Goal: Task Accomplishment & Management: Manage account settings

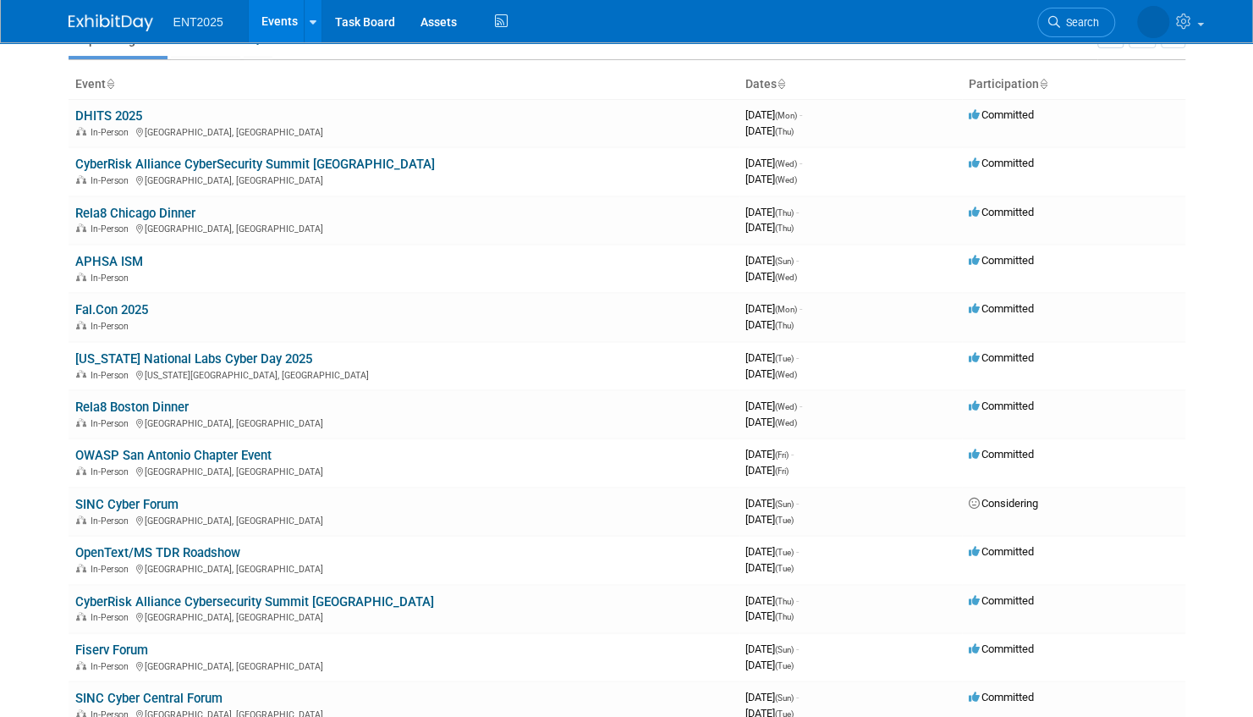
scroll to position [169, 0]
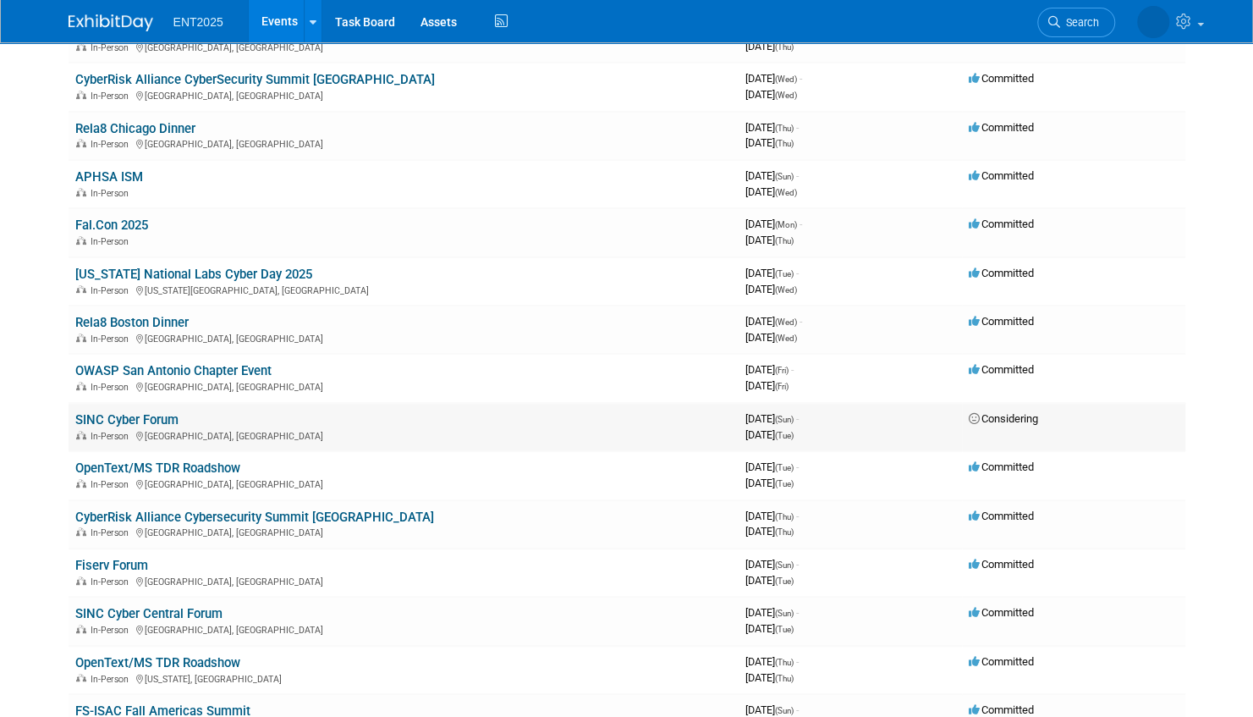
click at [170, 416] on link "SINC Cyber Forum" at bounding box center [126, 419] width 103 height 15
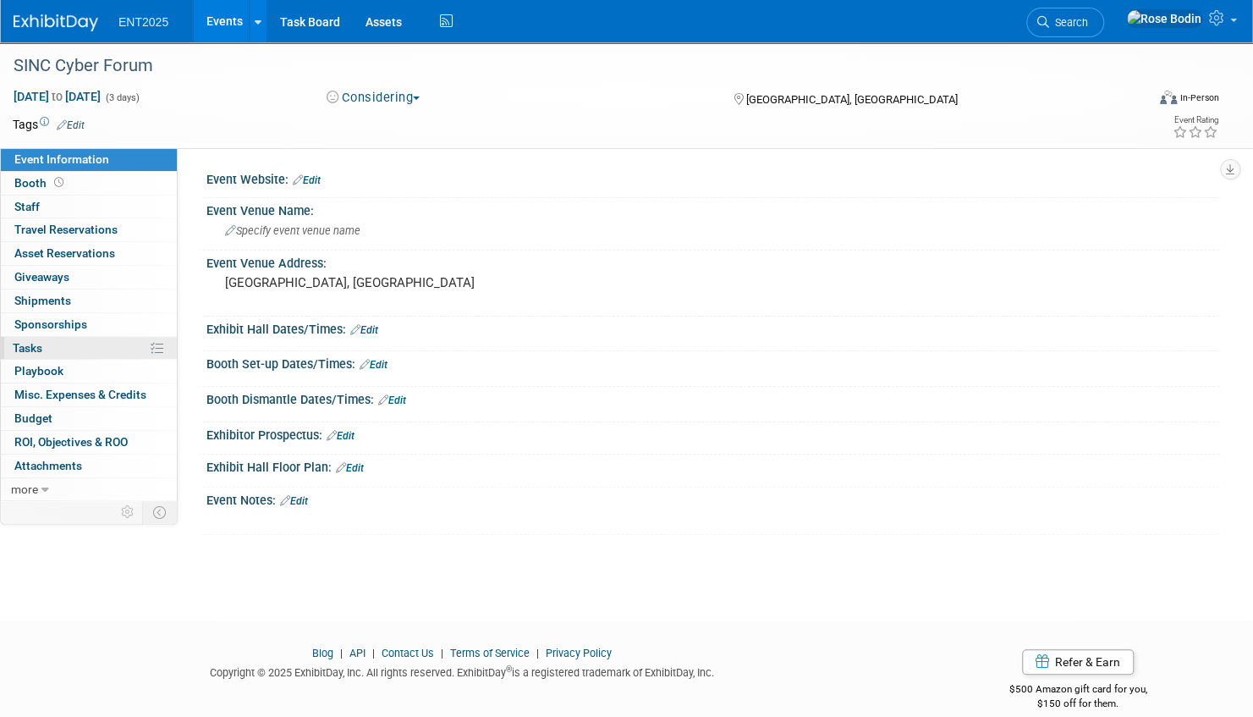
click at [112, 347] on link "0% Tasks 0%" at bounding box center [89, 348] width 176 height 23
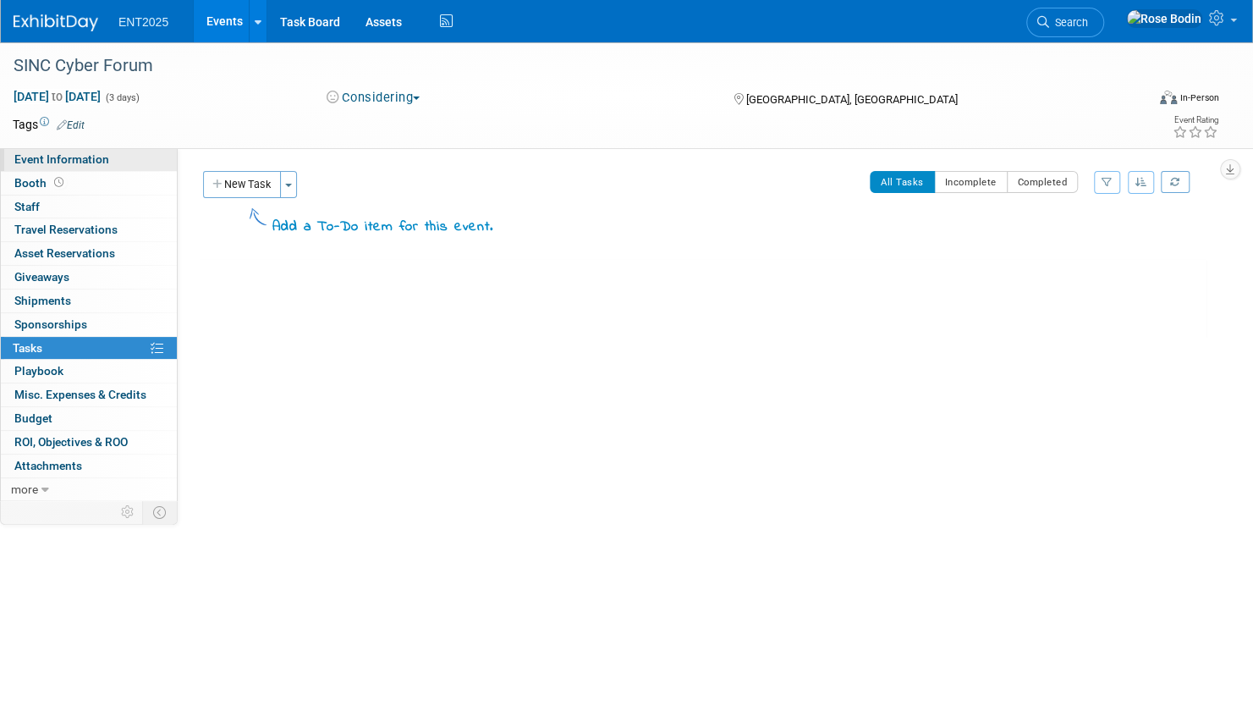
click at [137, 157] on link "Event Information" at bounding box center [89, 159] width 176 height 23
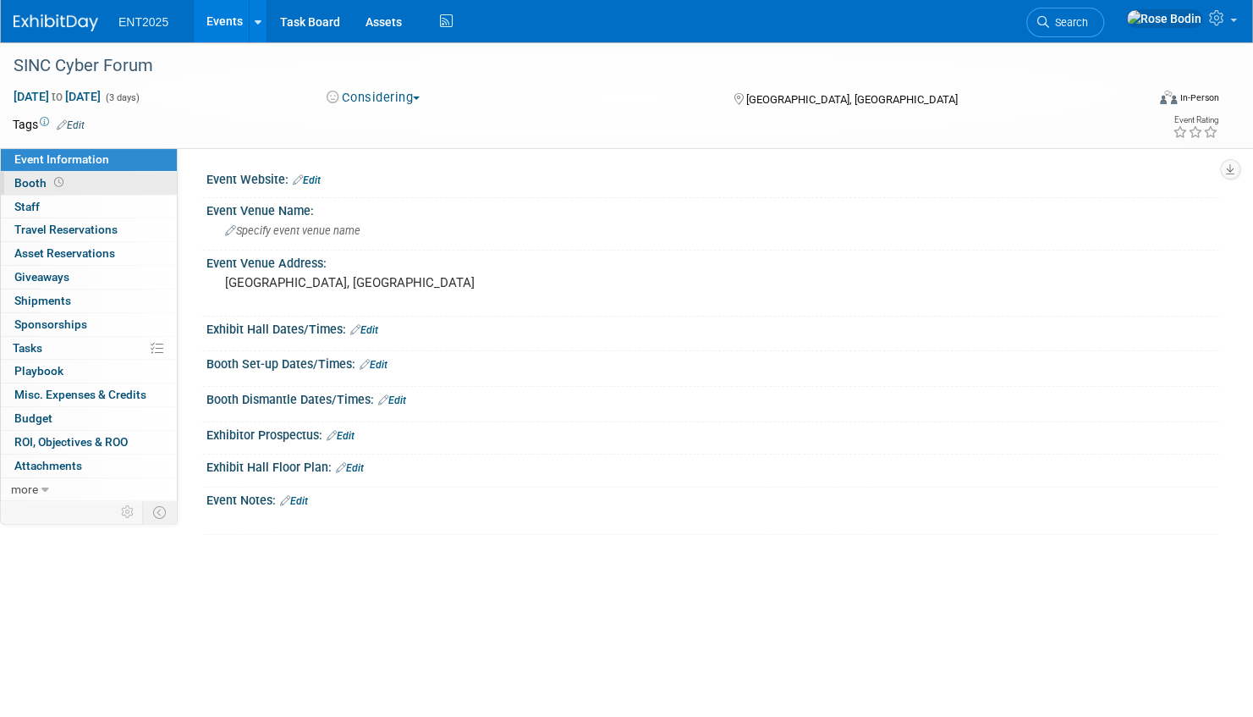
click at [127, 182] on link "Booth" at bounding box center [89, 183] width 176 height 23
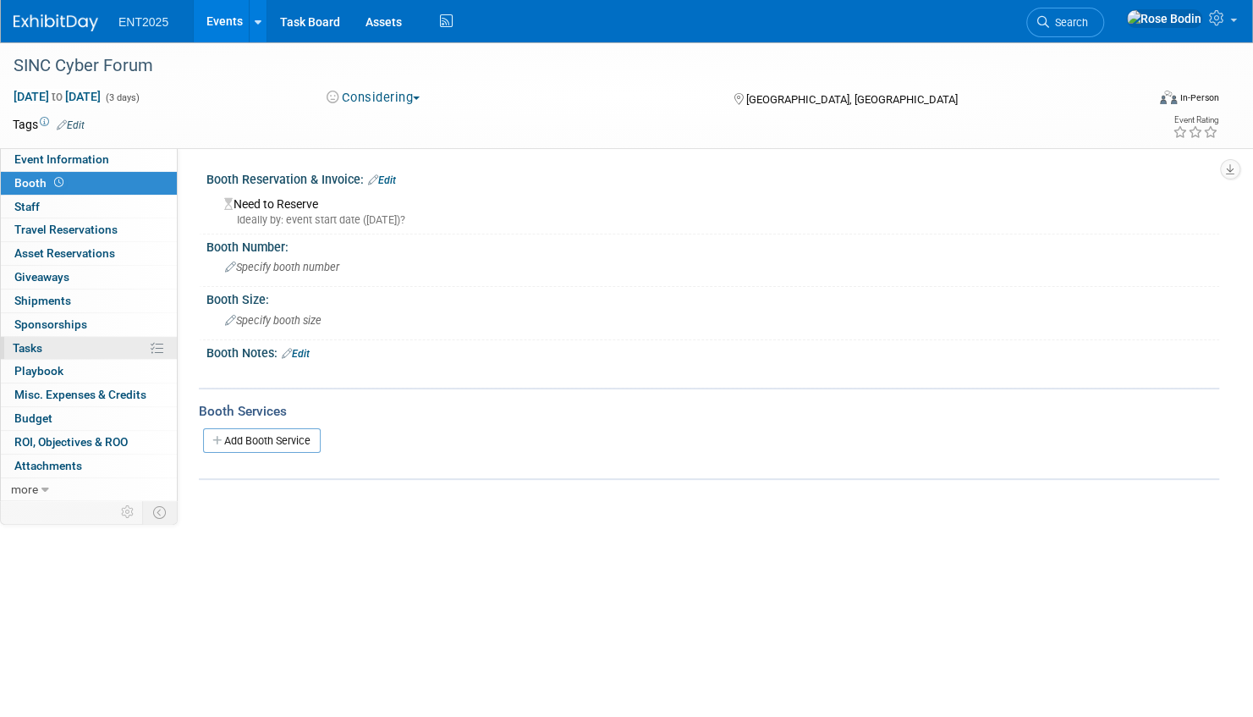
click at [115, 345] on link "0% Tasks 0%" at bounding box center [89, 348] width 176 height 23
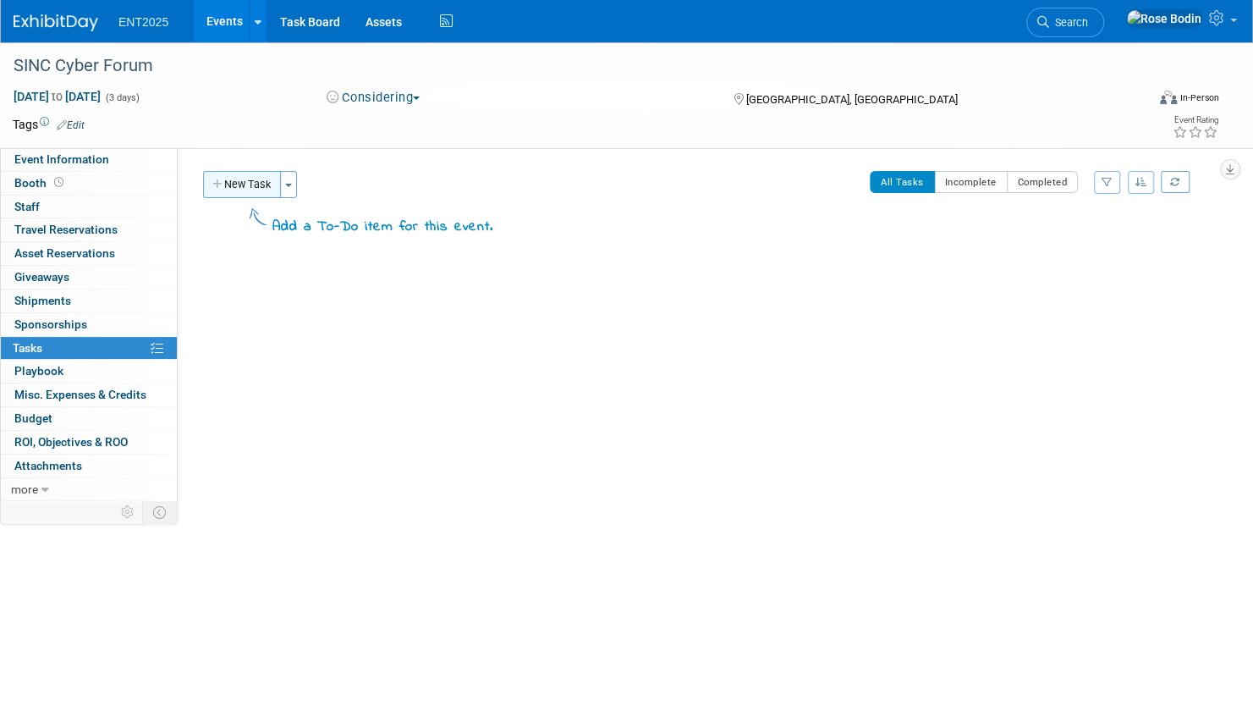
click at [257, 183] on button "New Task" at bounding box center [242, 184] width 78 height 27
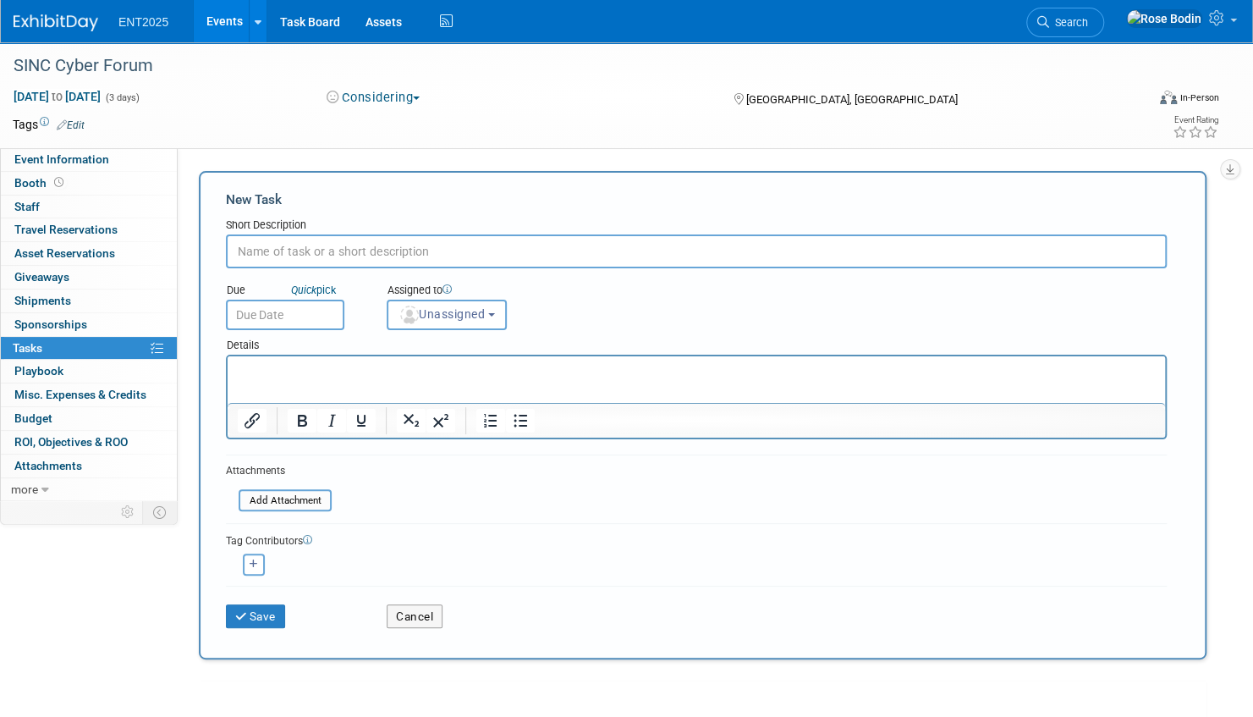
click at [286, 247] on input "text" at bounding box center [696, 251] width 941 height 34
type input "Shipping"
click at [452, 311] on span "Unassigned" at bounding box center [442, 314] width 86 height 14
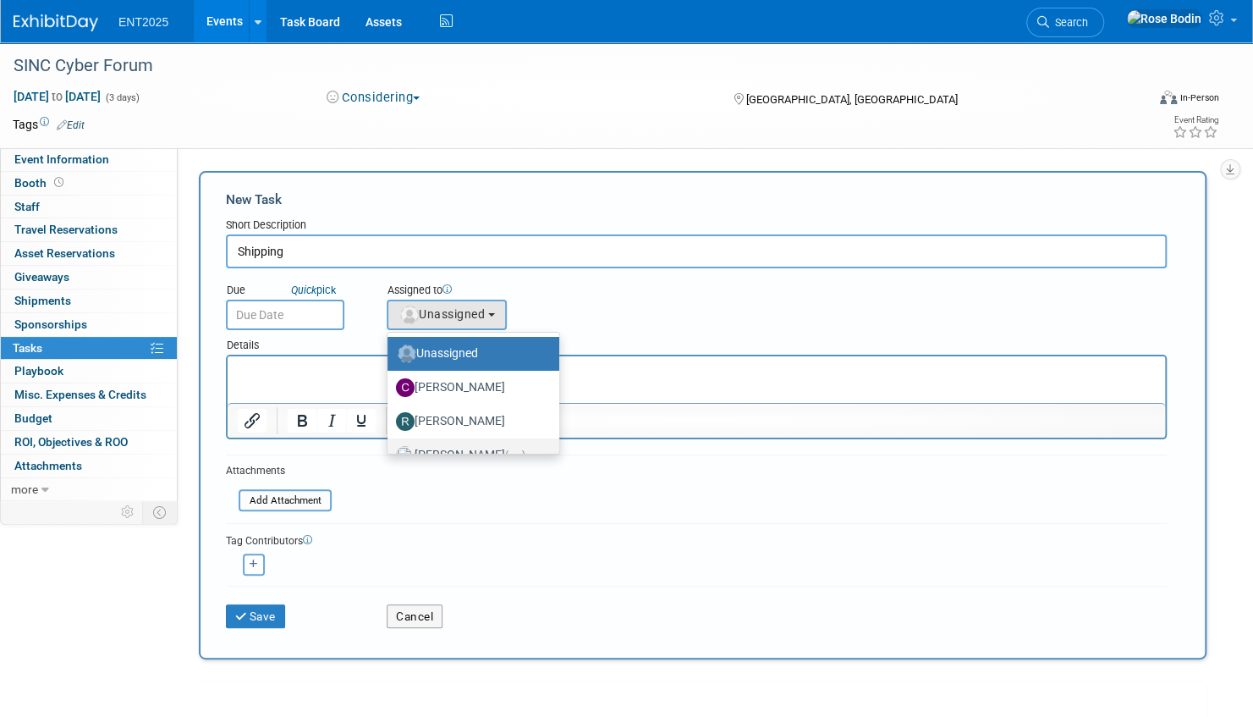
click at [457, 447] on label "Rose Bodin (me)" at bounding box center [469, 455] width 146 height 27
click at [390, 448] on input "Rose Bodin (me)" at bounding box center [384, 453] width 11 height 11
select select "fd414d53-3d64-4b99-a4d4-d4a7ab262892"
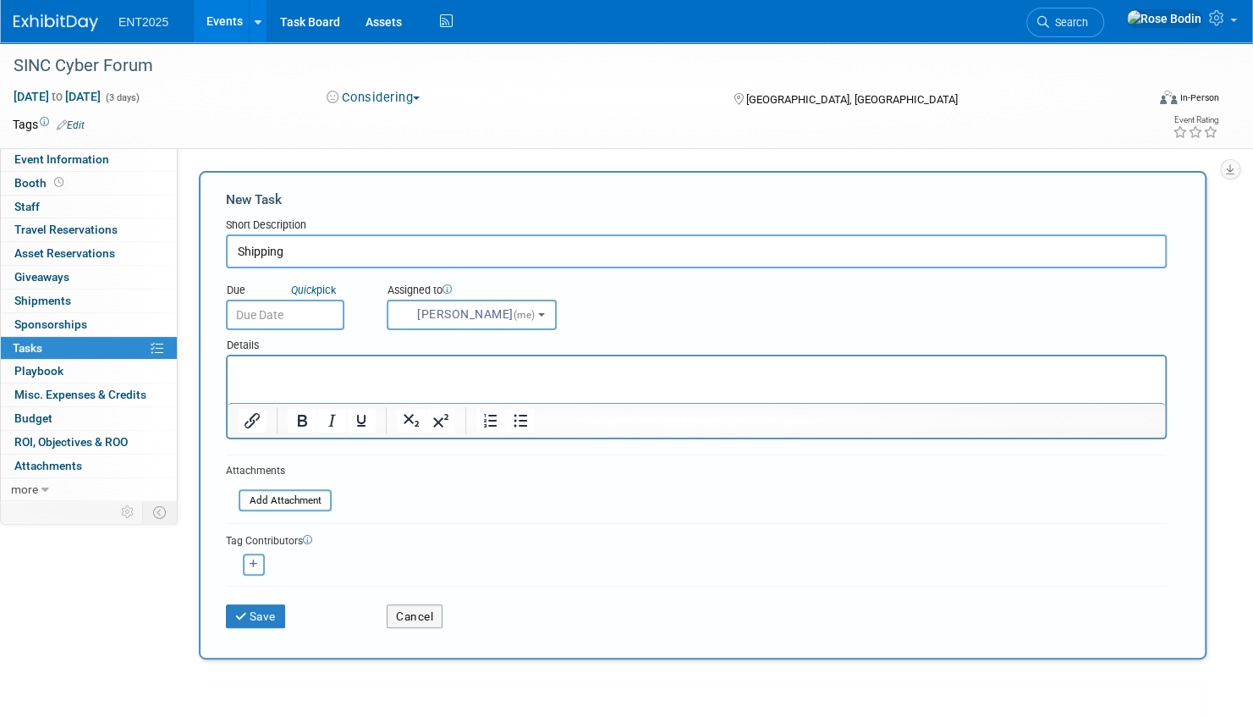
click at [253, 562] on icon "button" at bounding box center [254, 563] width 8 height 9
select select
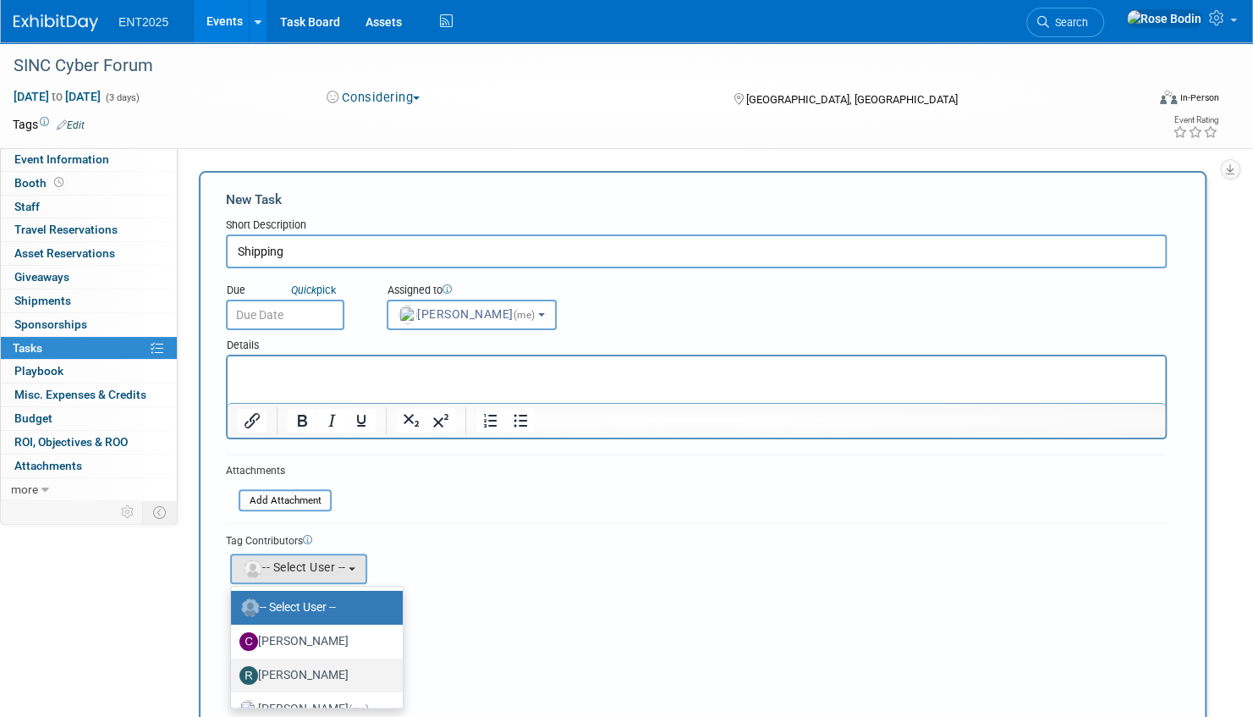
click at [289, 674] on label "[PERSON_NAME]" at bounding box center [313, 675] width 146 height 27
click at [234, 674] on input "[PERSON_NAME]" at bounding box center [228, 673] width 11 height 11
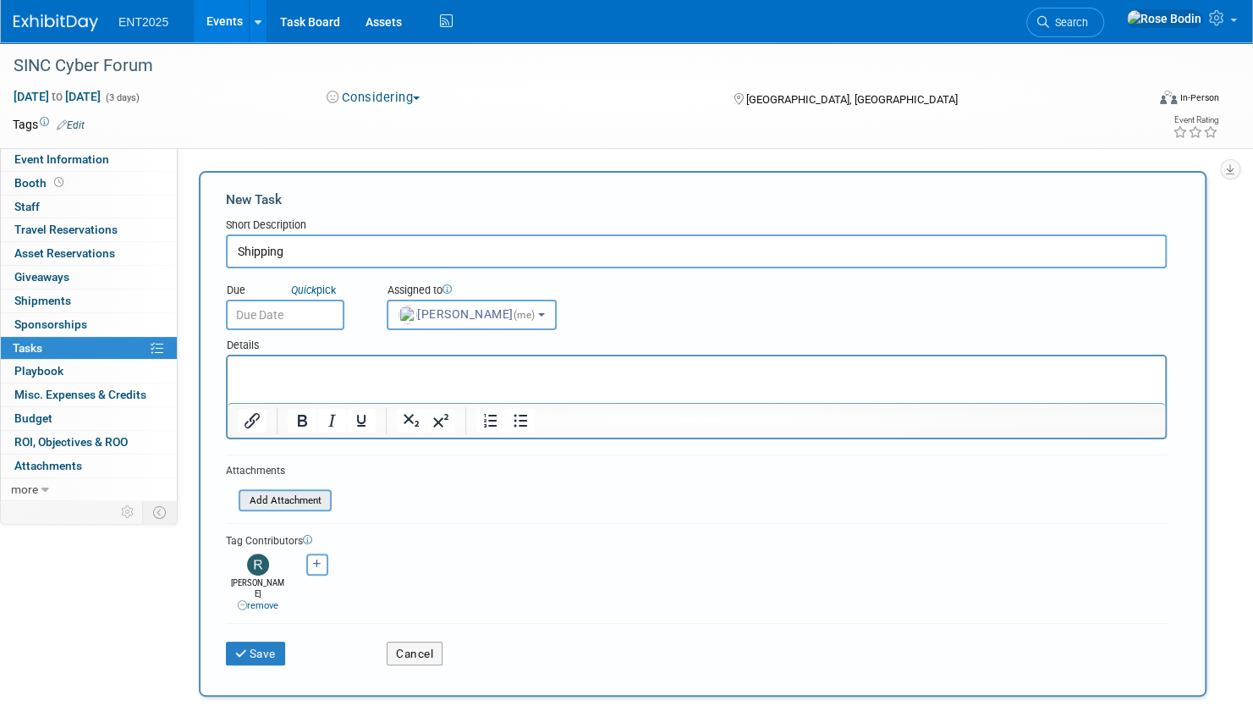
click at [302, 499] on input "file" at bounding box center [229, 500] width 201 height 19
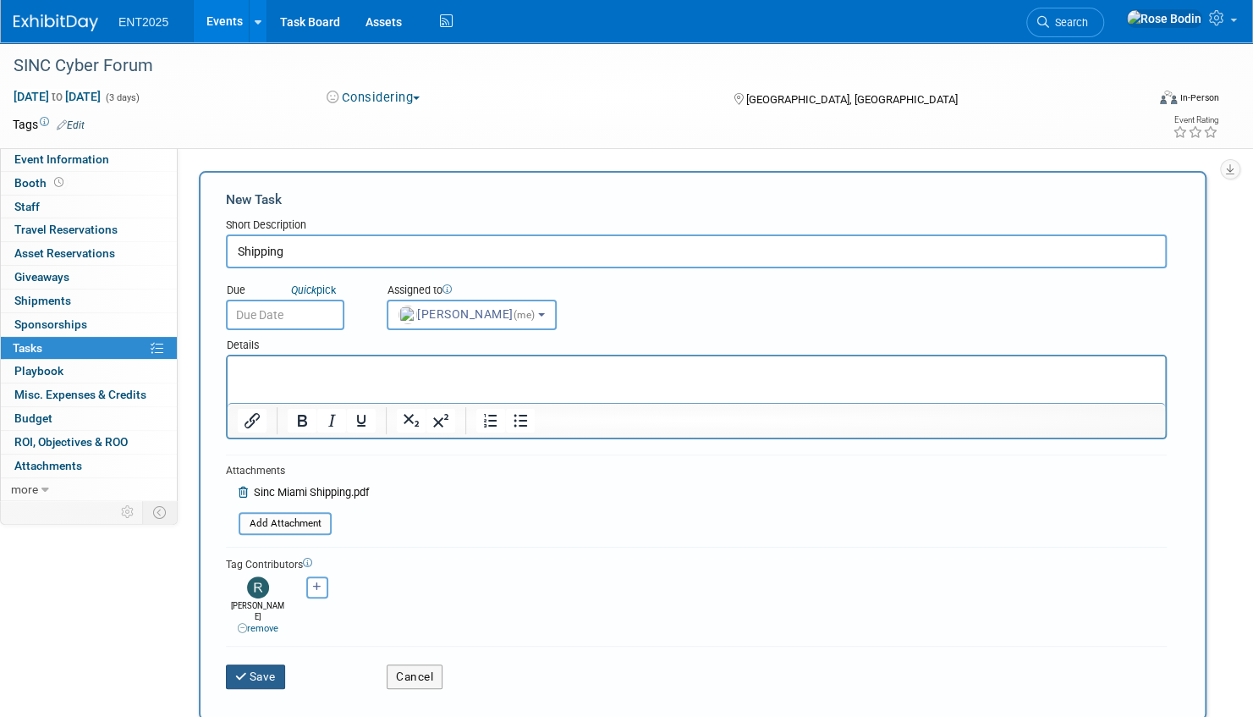
click at [259, 666] on button "Save" at bounding box center [255, 676] width 59 height 24
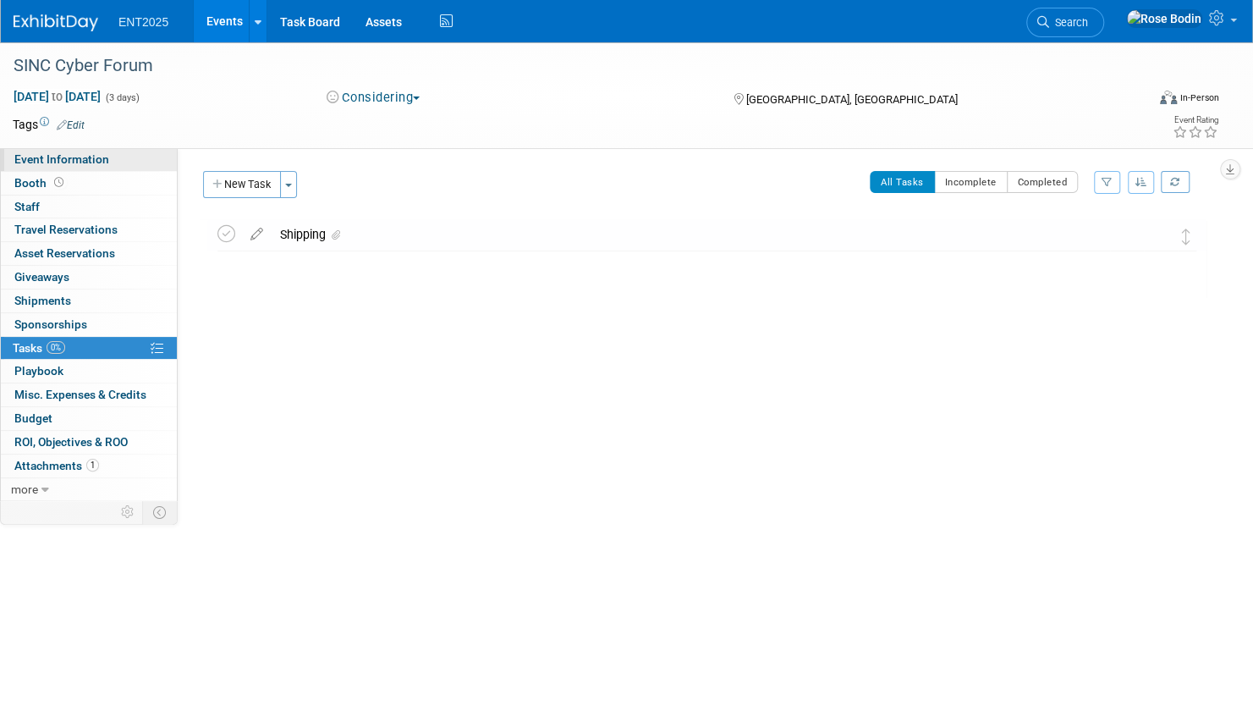
click at [145, 159] on link "Event Information" at bounding box center [89, 159] width 176 height 23
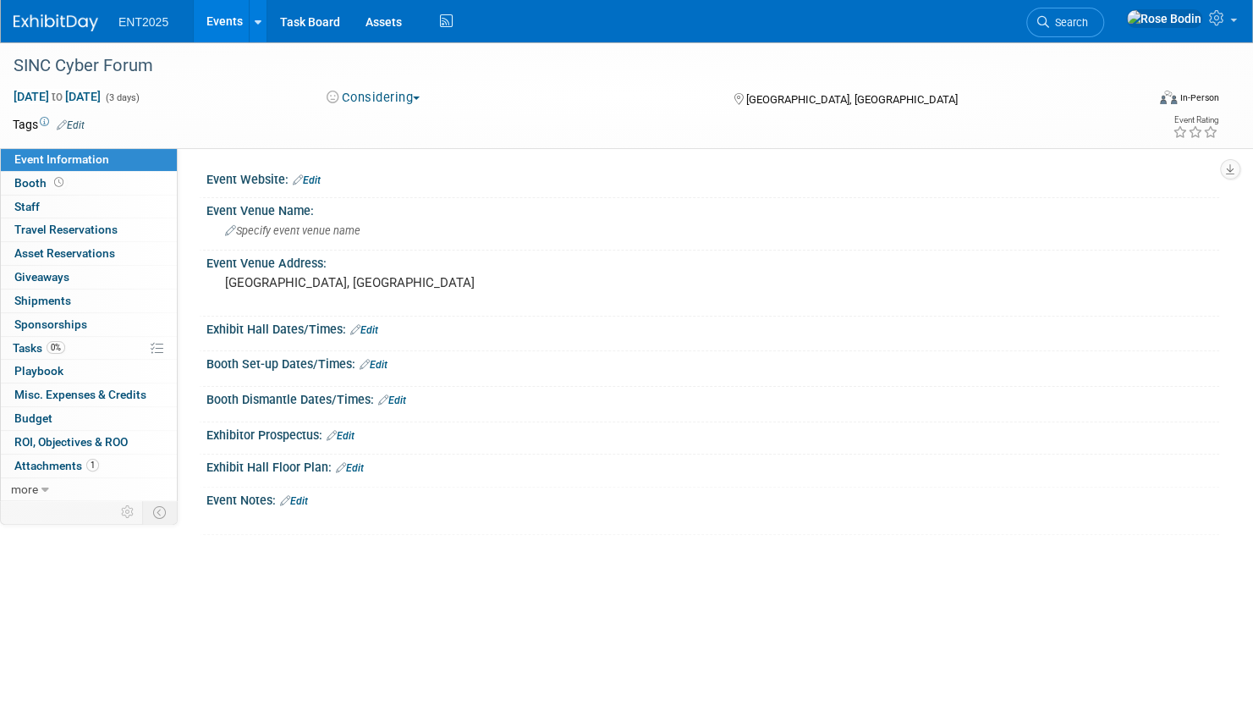
click at [230, 22] on link "Events" at bounding box center [225, 21] width 62 height 42
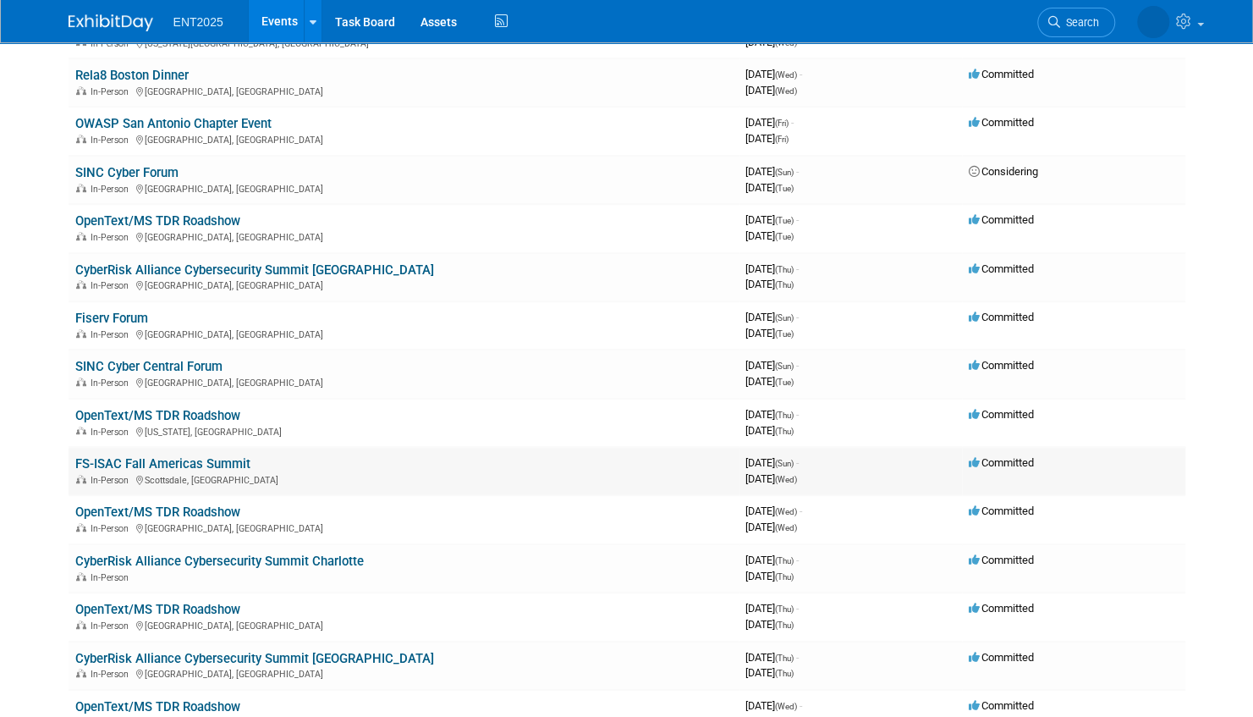
scroll to position [423, 0]
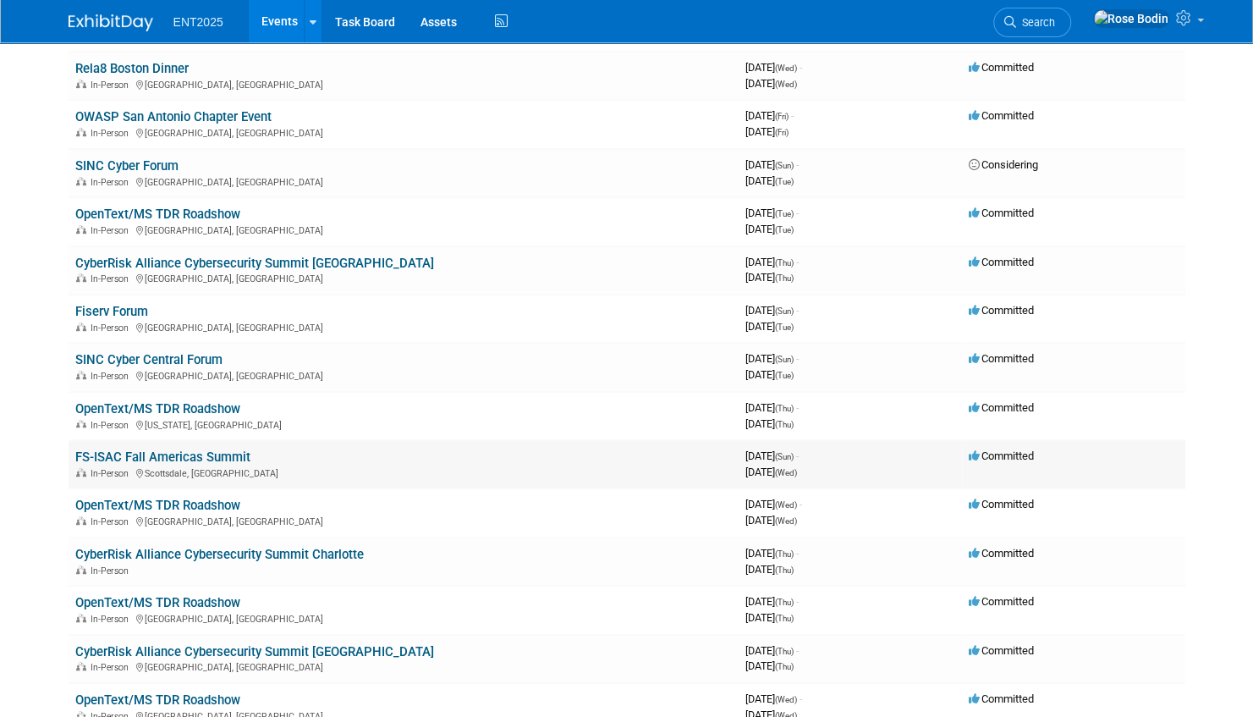
click at [197, 454] on link "FS-ISAC Fall Americas Summit" at bounding box center [162, 456] width 175 height 15
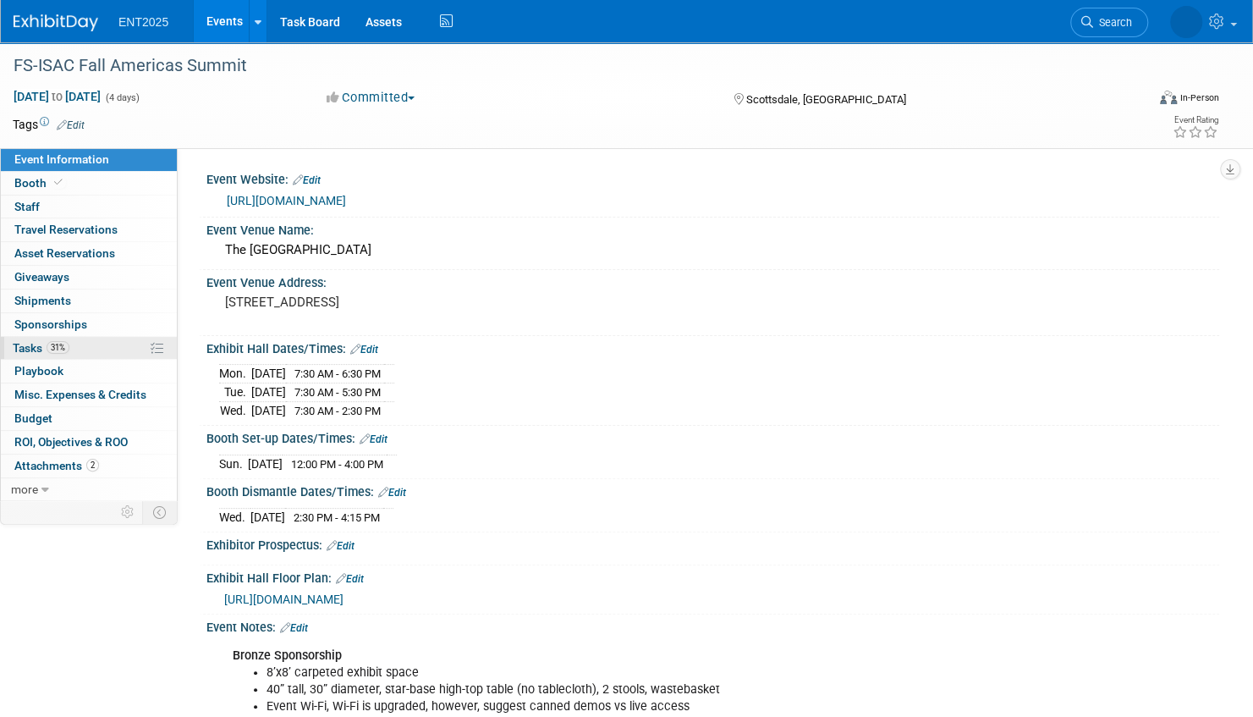
click at [127, 347] on link "31% Tasks 31%" at bounding box center [89, 348] width 176 height 23
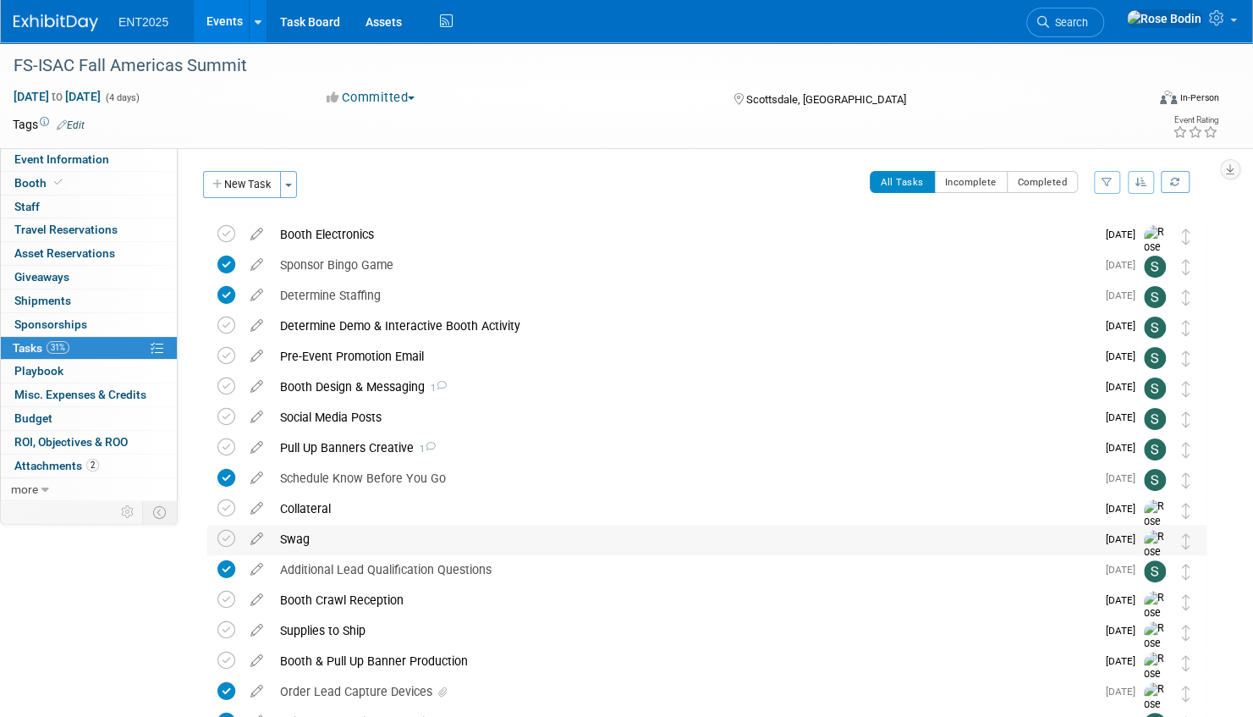
click at [403, 543] on div "Swag" at bounding box center [684, 539] width 824 height 29
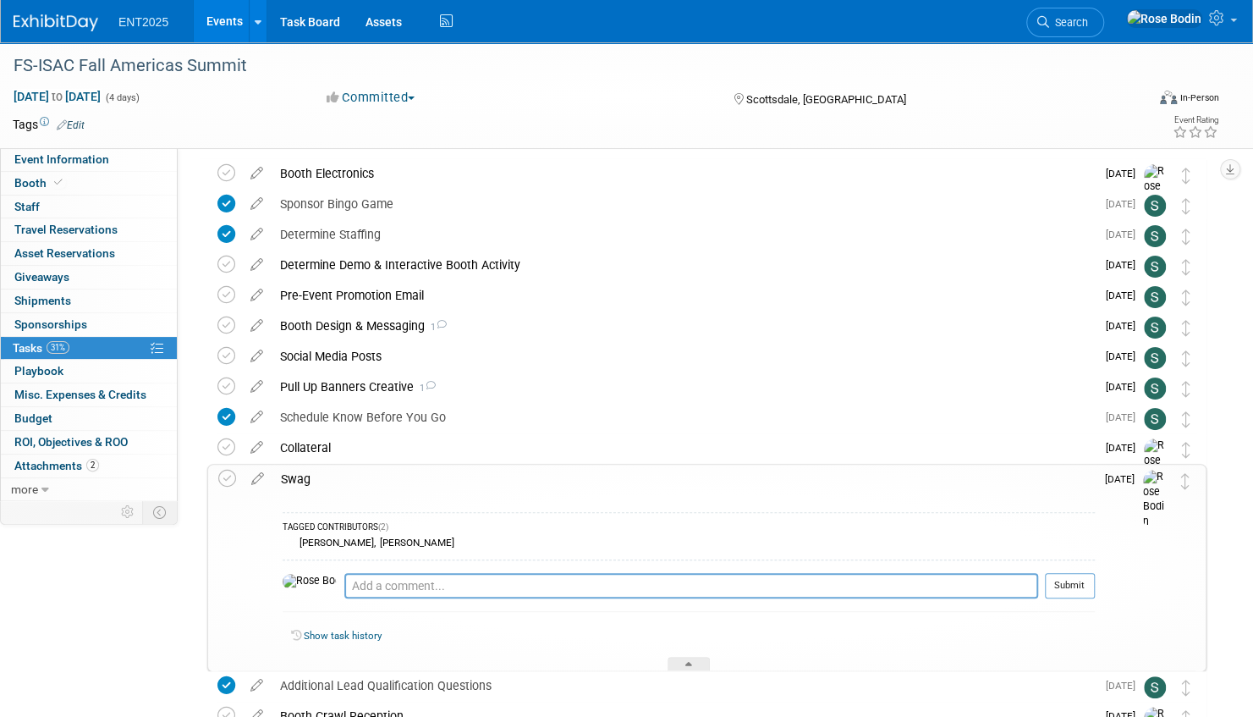
scroll to position [169, 0]
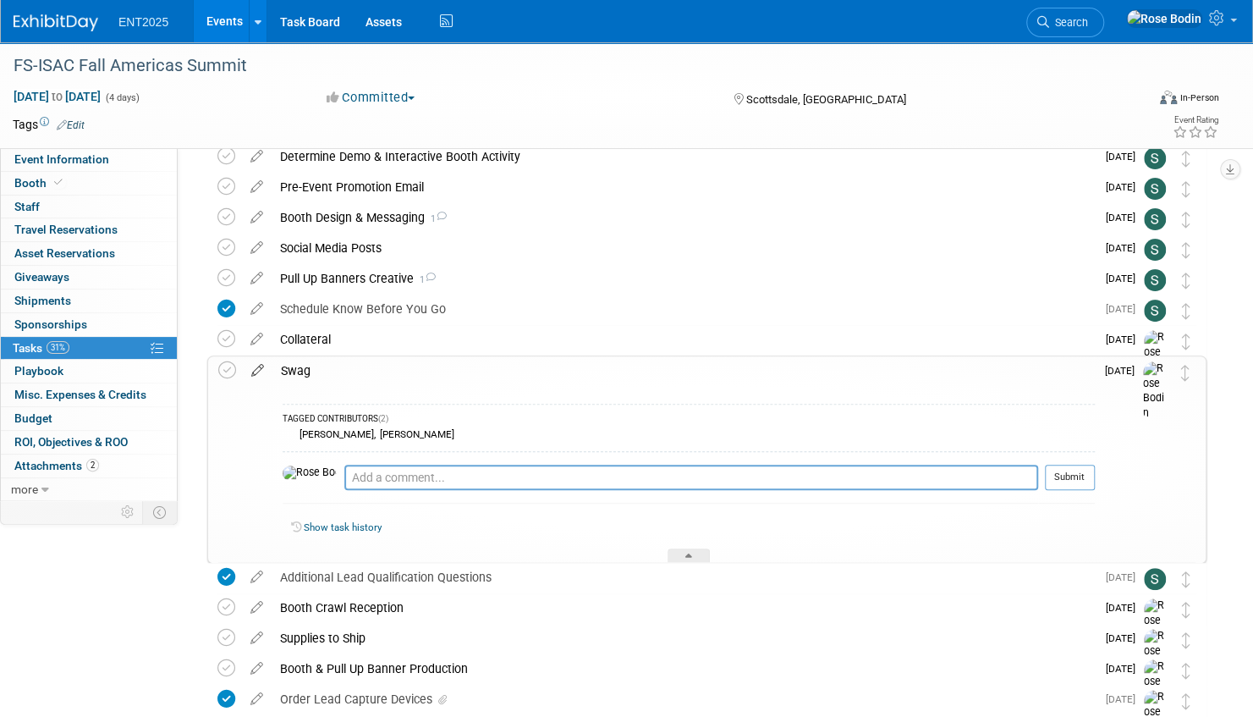
click at [259, 369] on icon at bounding box center [258, 366] width 30 height 21
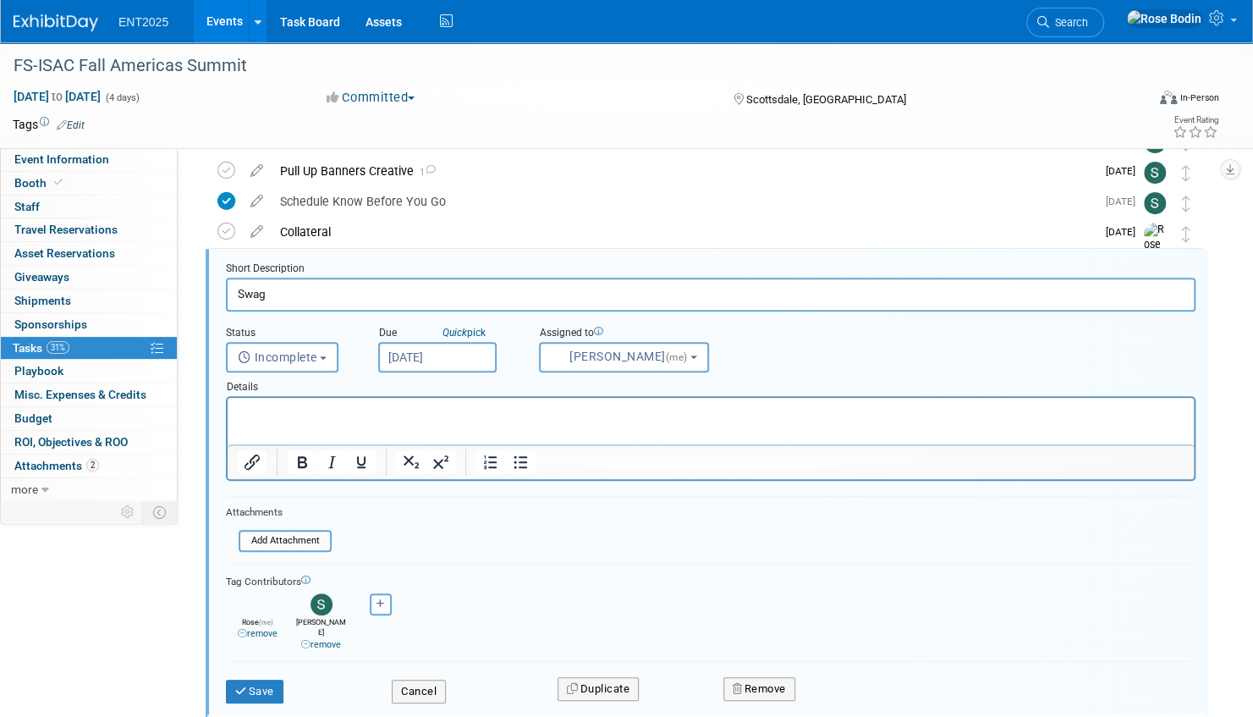
scroll to position [0, 0]
click at [336, 412] on p "Rich Text Area. Press ALT-0 for help." at bounding box center [711, 413] width 947 height 16
click at [465, 416] on p "Expected attendance : 800" at bounding box center [711, 413] width 947 height 16
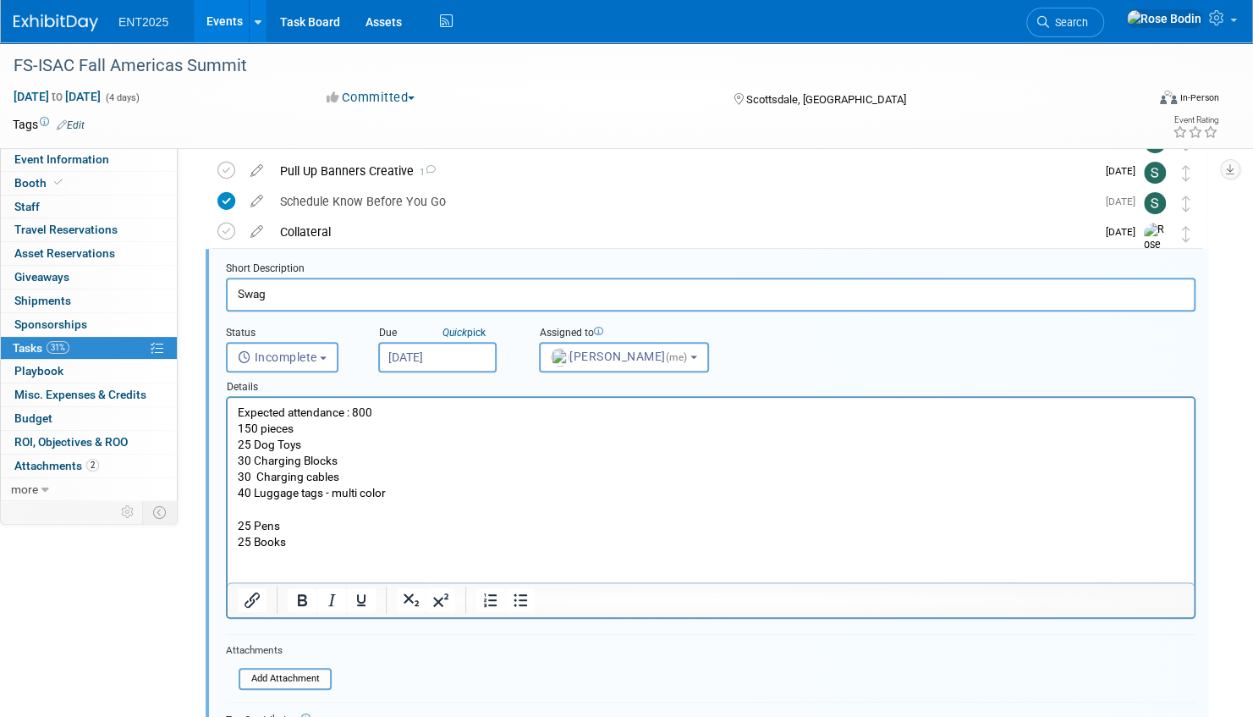
click at [313, 429] on p "150 pieces" at bounding box center [711, 429] width 947 height 16
click at [396, 493] on p "40 Luggage tags - multi color" at bounding box center [711, 493] width 947 height 16
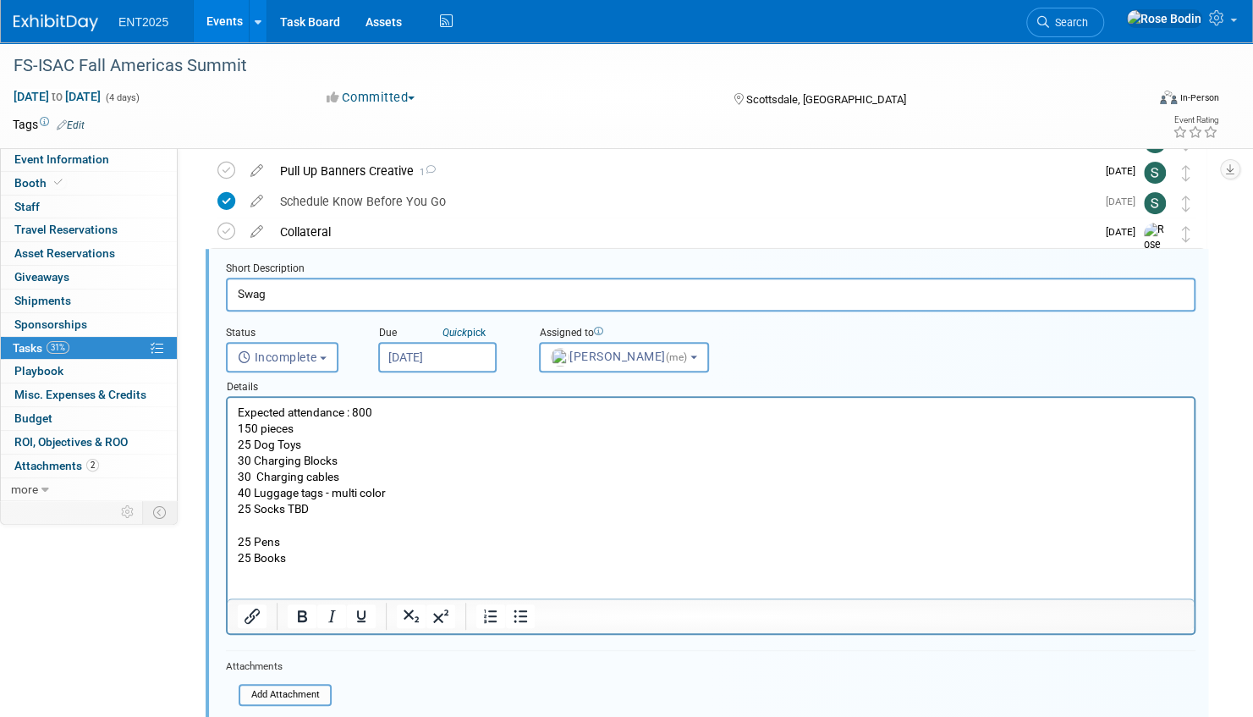
click at [316, 558] on p "25 Books" at bounding box center [711, 558] width 947 height 16
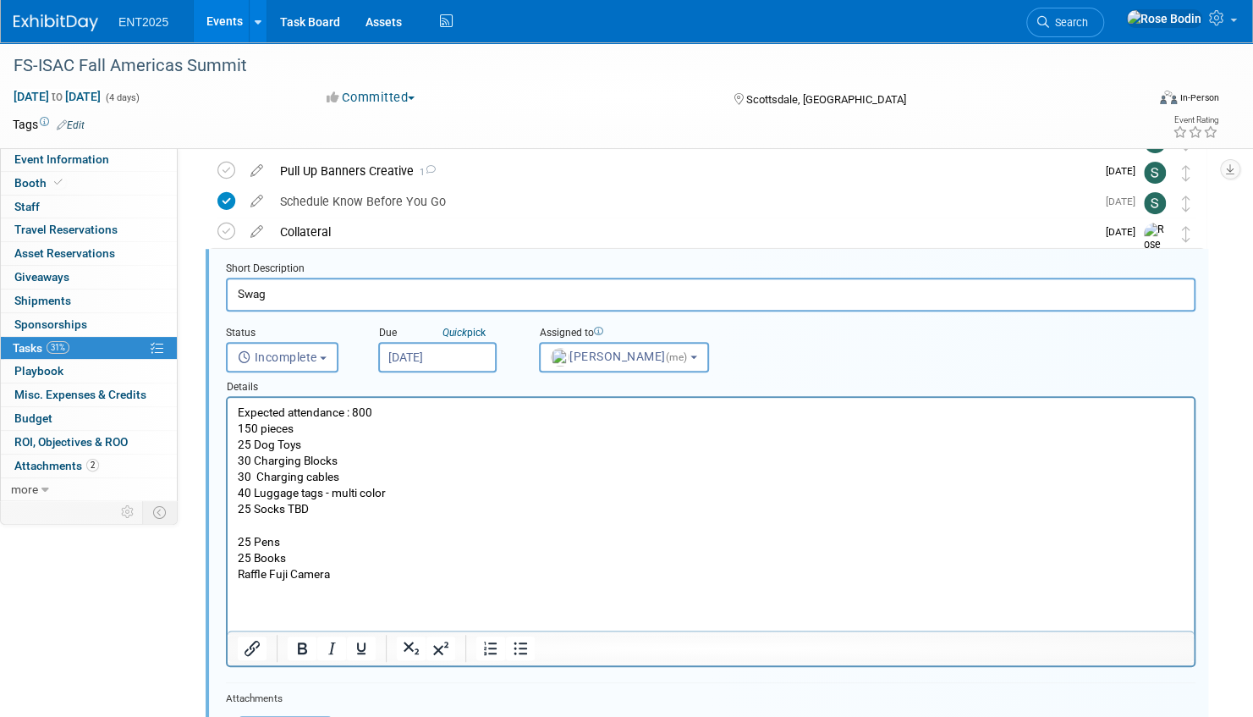
click at [360, 575] on p "Raffle Fuji Camera" at bounding box center [711, 574] width 947 height 16
click at [300, 556] on p "25 Books" at bounding box center [711, 558] width 947 height 16
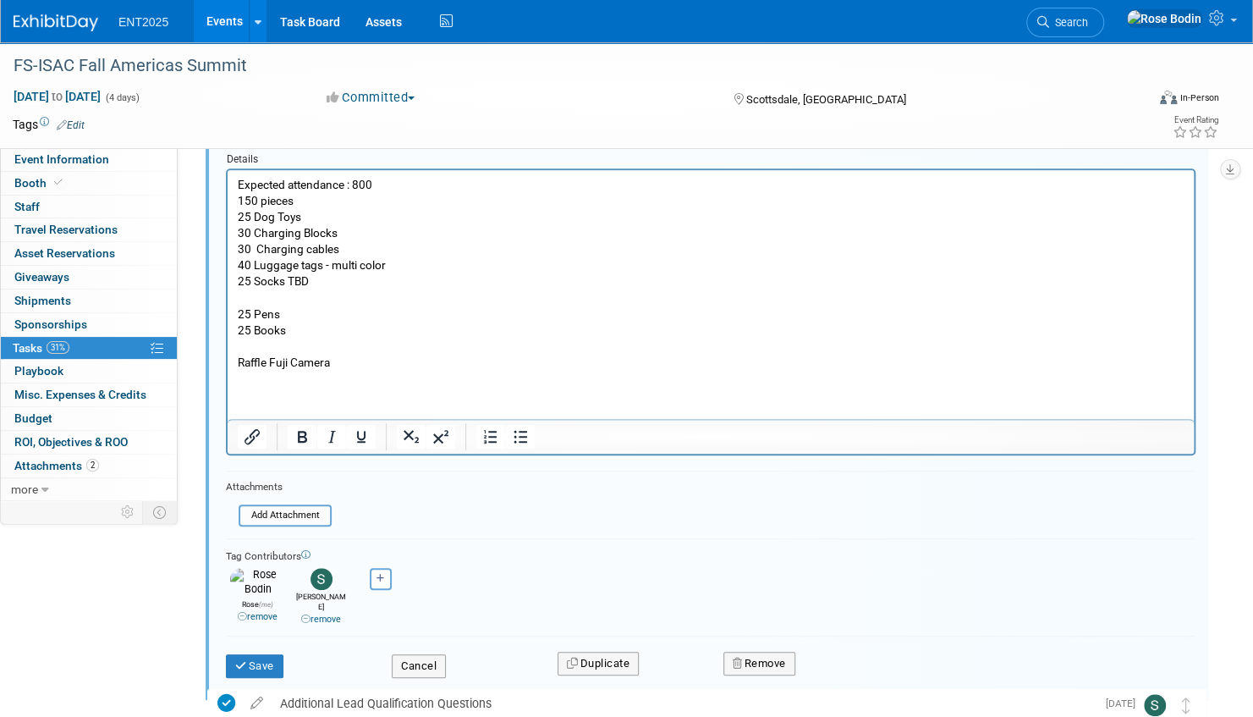
scroll to position [531, 0]
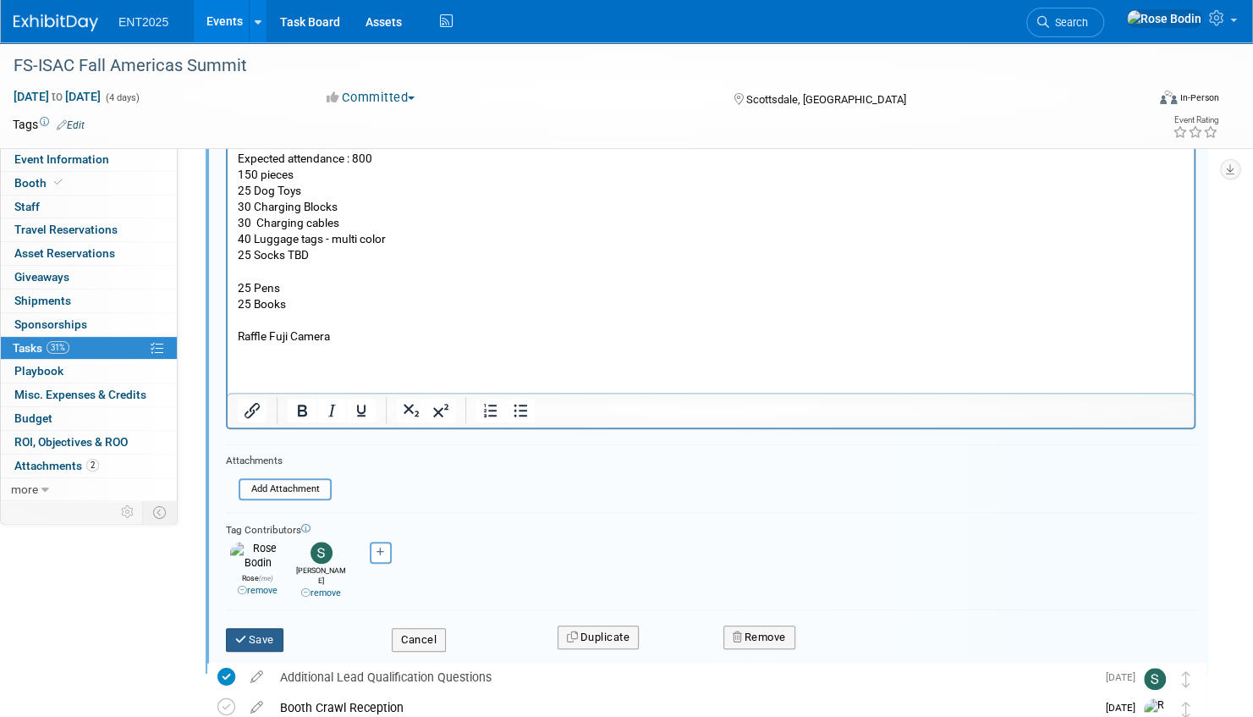
click at [263, 628] on button "Save" at bounding box center [255, 640] width 58 height 24
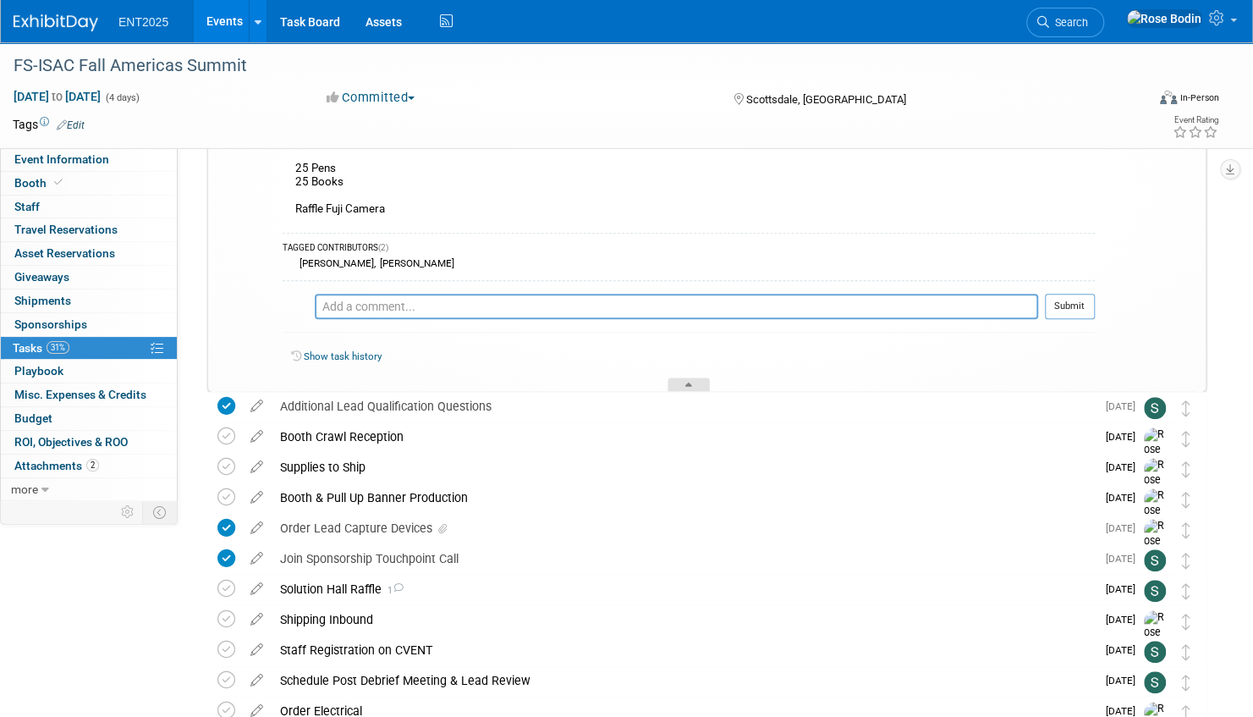
click at [687, 378] on div at bounding box center [689, 384] width 42 height 14
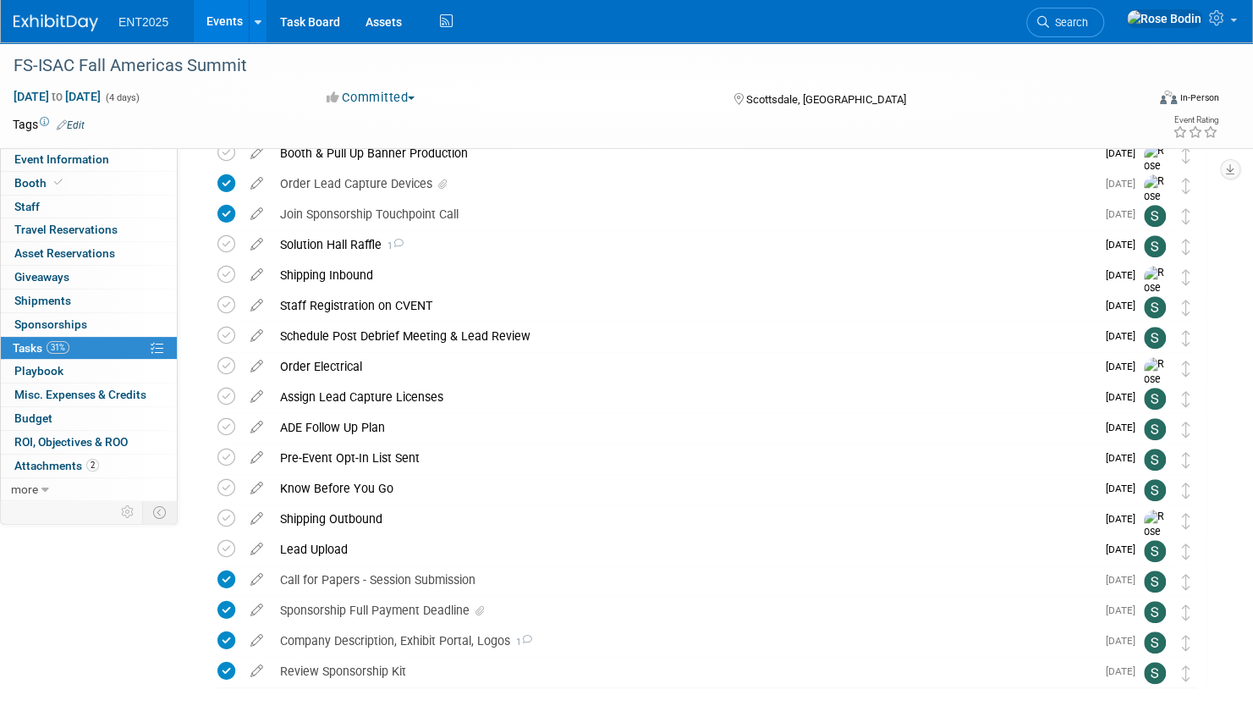
scroll to position [411, 0]
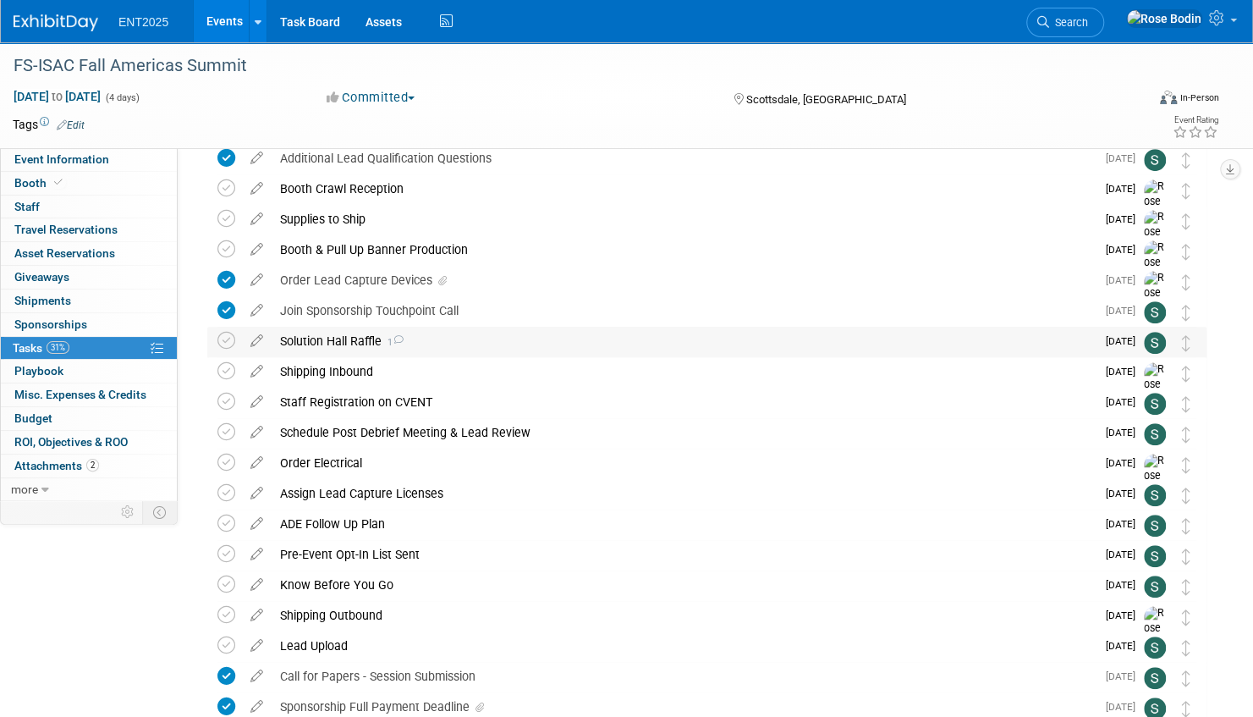
click at [464, 344] on div "Solution Hall Raffle 1" at bounding box center [684, 341] width 824 height 29
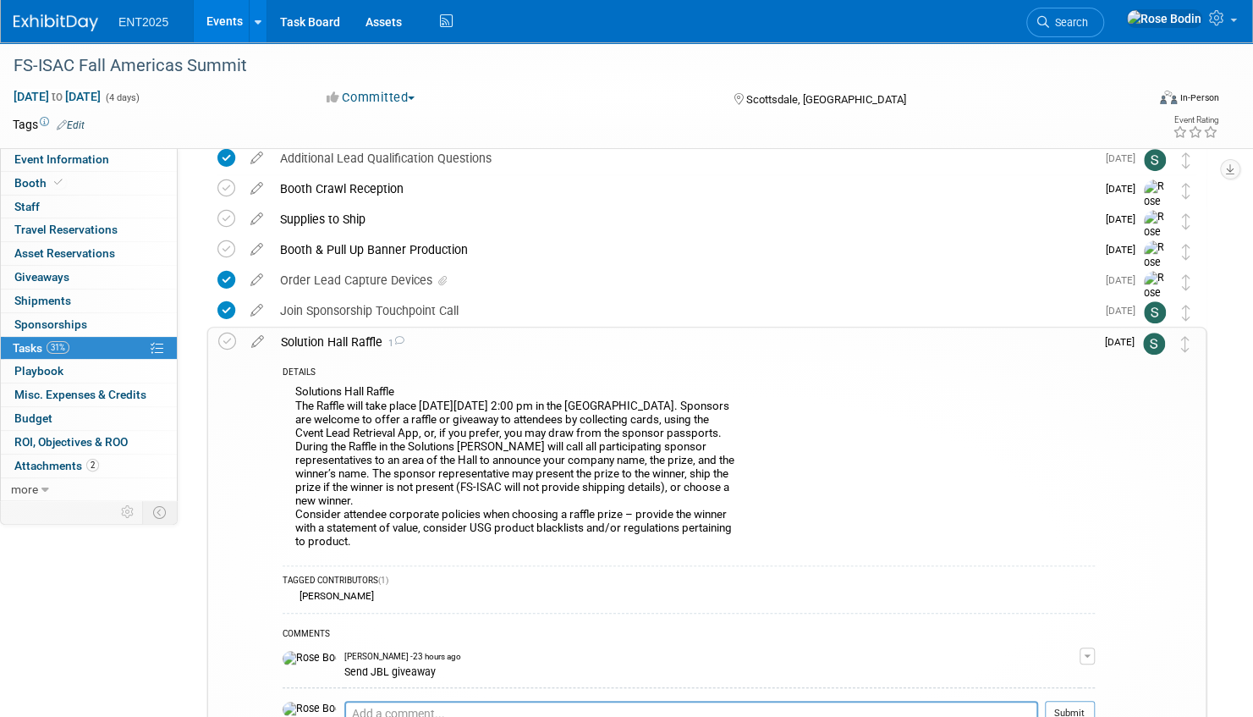
click at [432, 667] on div "Send JBL giveaway" at bounding box center [711, 671] width 735 height 16
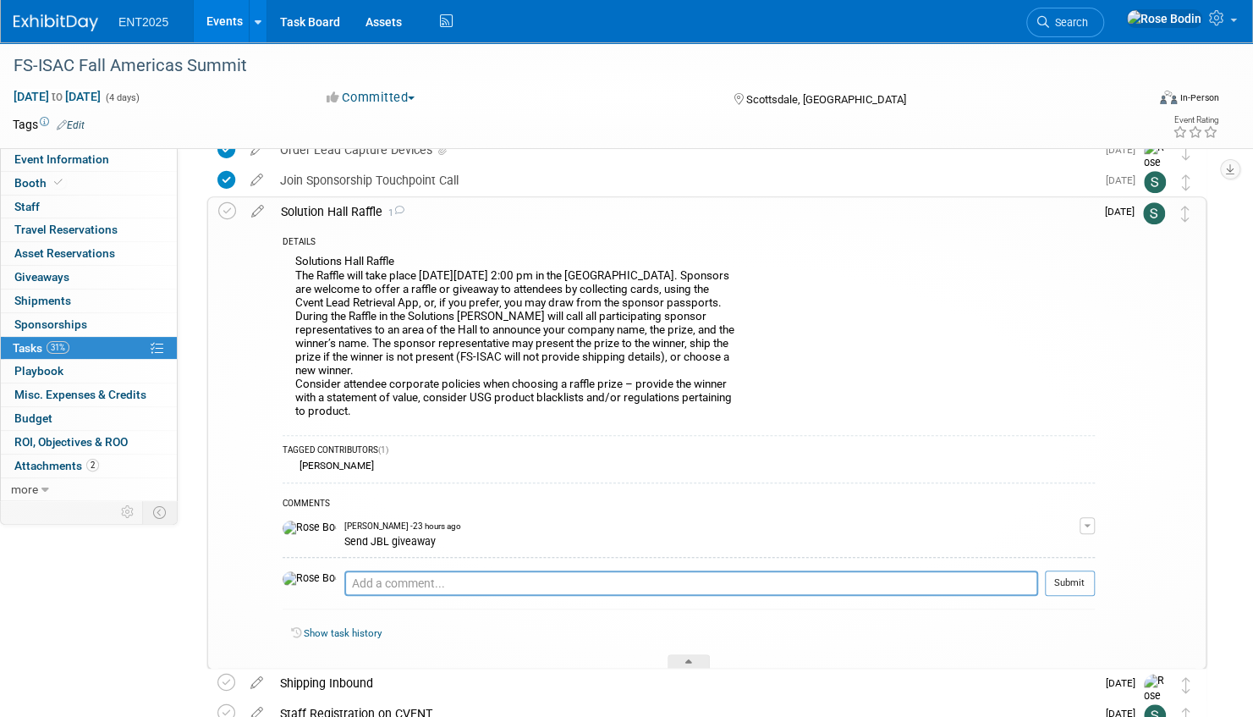
scroll to position [581, 0]
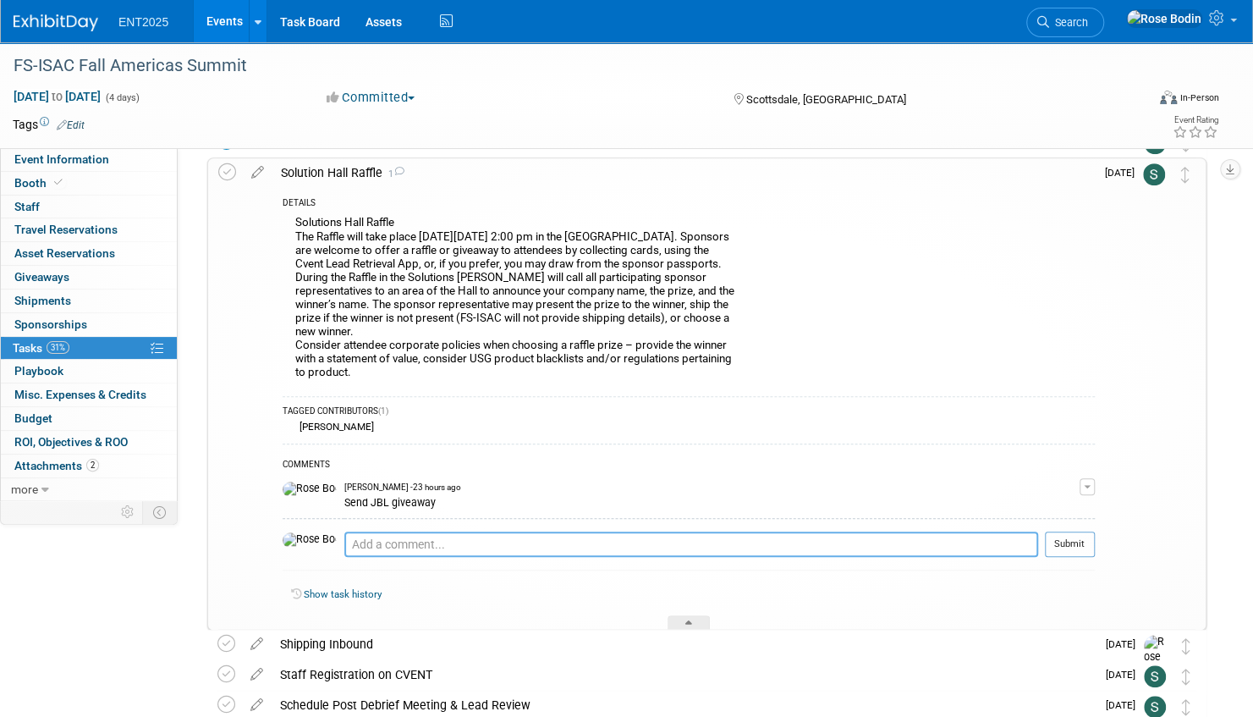
click at [350, 548] on textarea at bounding box center [691, 543] width 694 height 25
type textarea "Camera Fuji"
click at [1058, 542] on button "Submit" at bounding box center [1070, 543] width 50 height 25
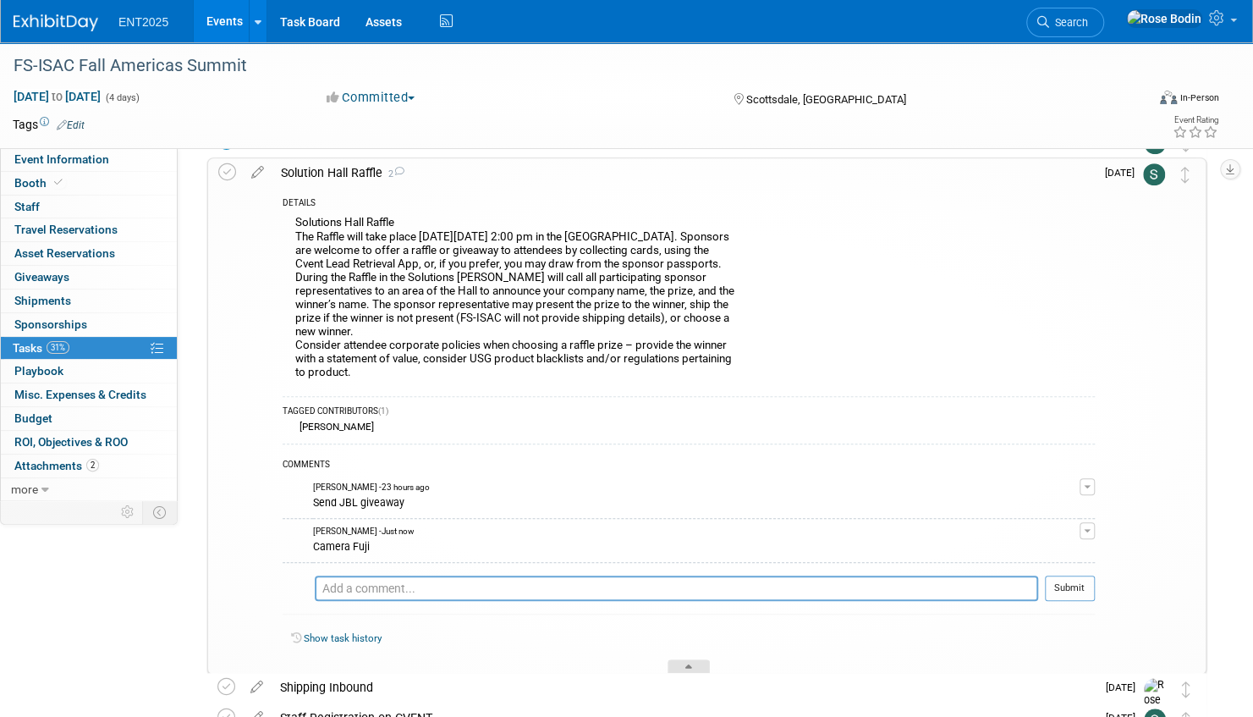
click at [690, 660] on div at bounding box center [689, 666] width 42 height 14
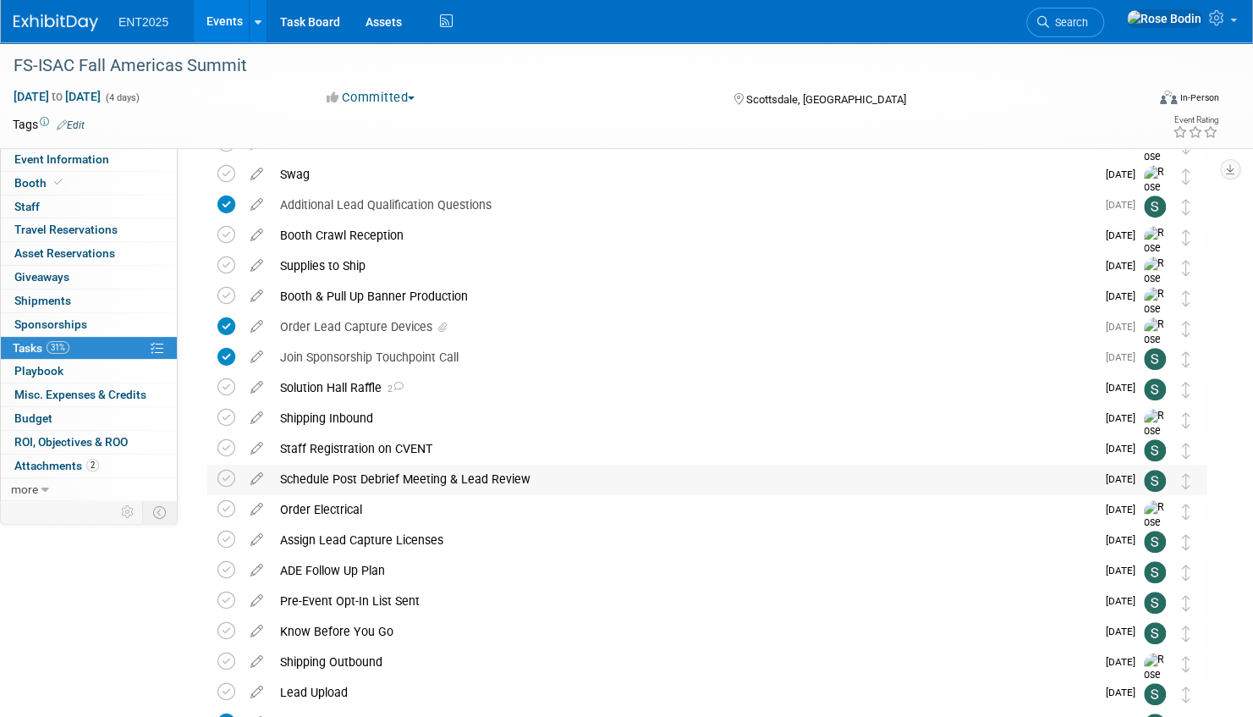
scroll to position [327, 0]
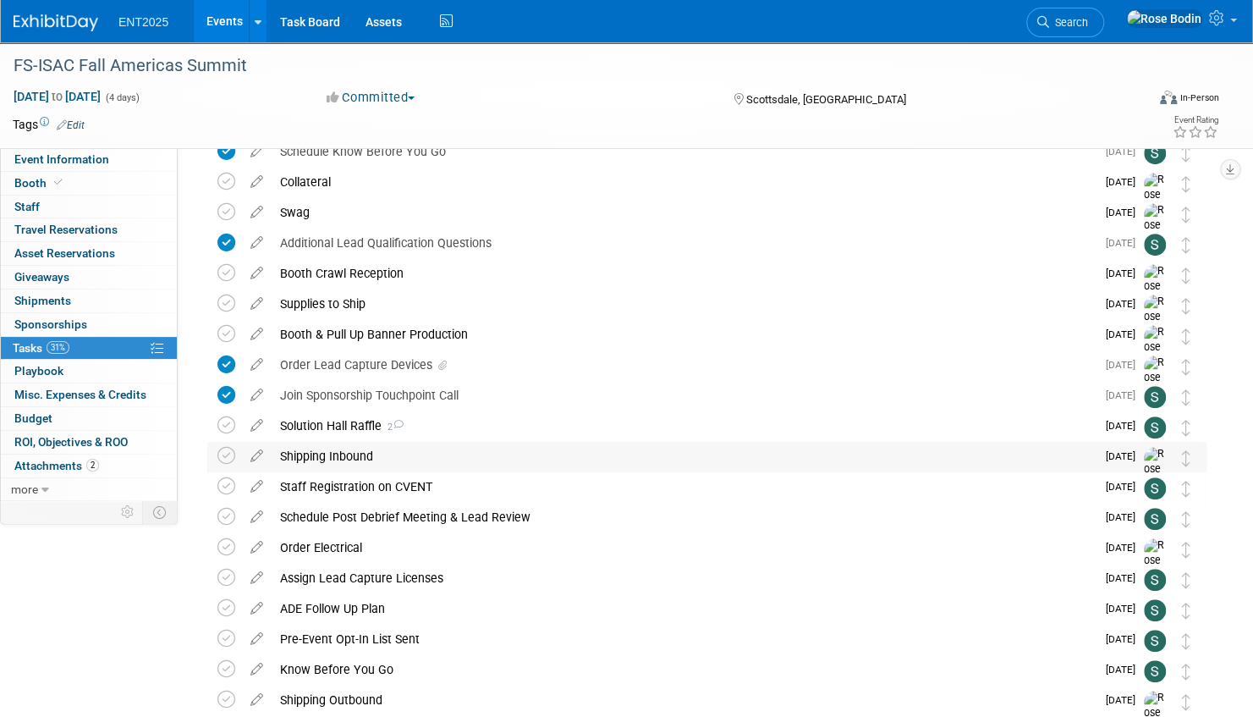
click at [590, 453] on div "Shipping Inbound" at bounding box center [684, 456] width 824 height 29
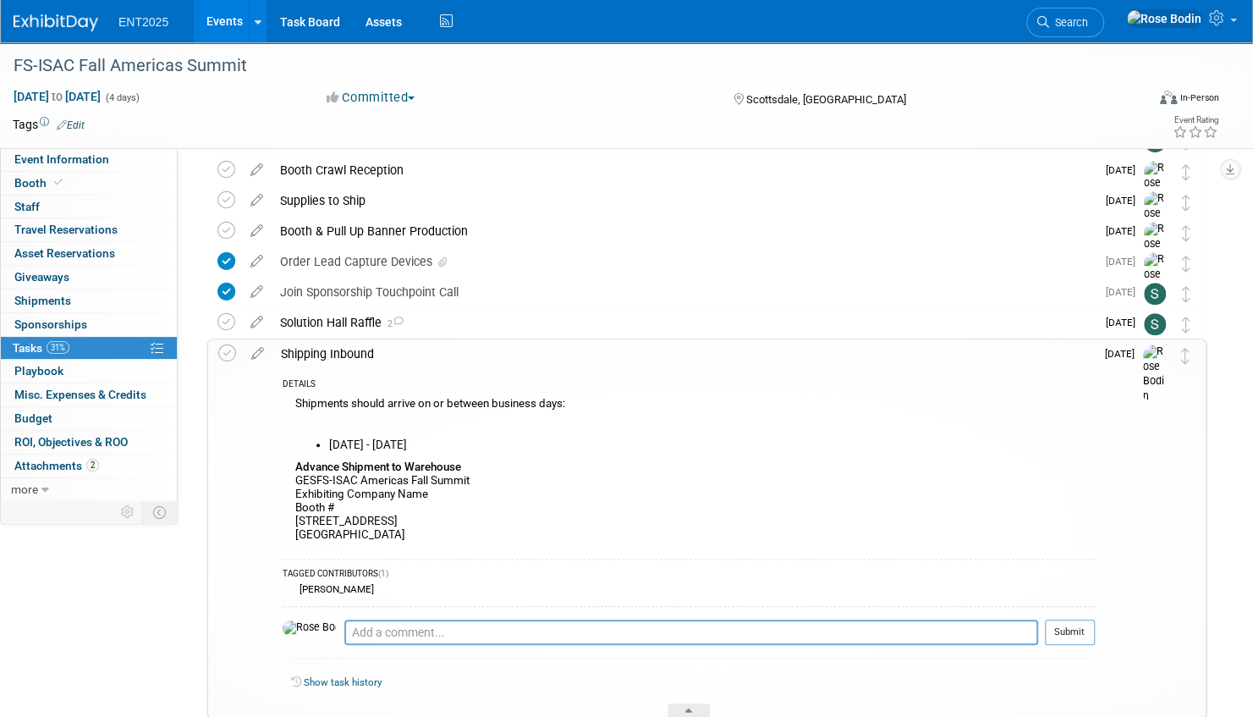
scroll to position [496, 0]
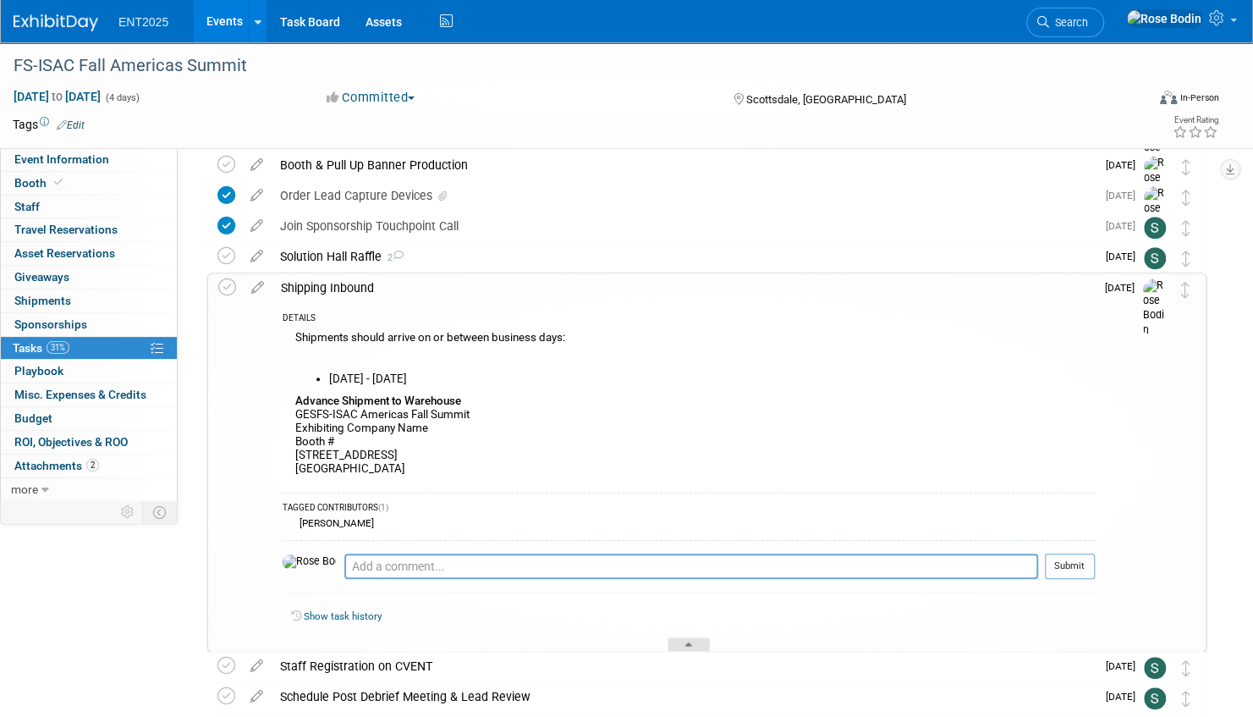
click at [681, 638] on div at bounding box center [689, 644] width 42 height 14
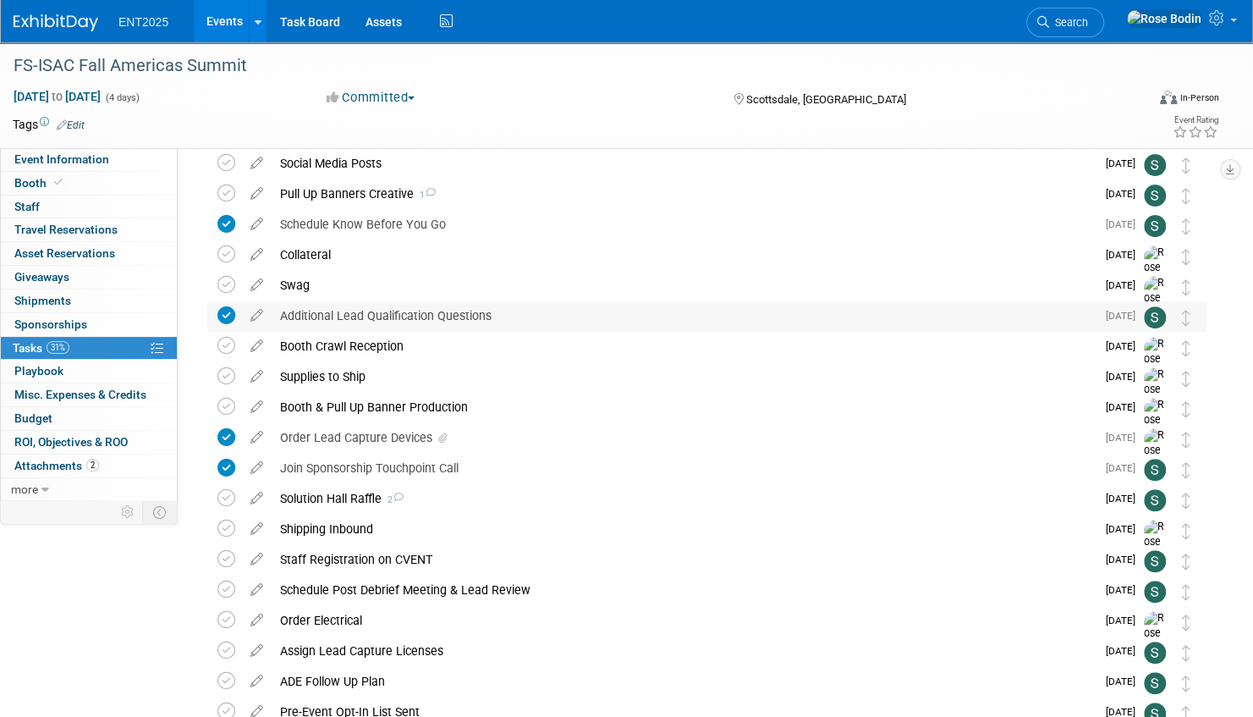
scroll to position [157, 0]
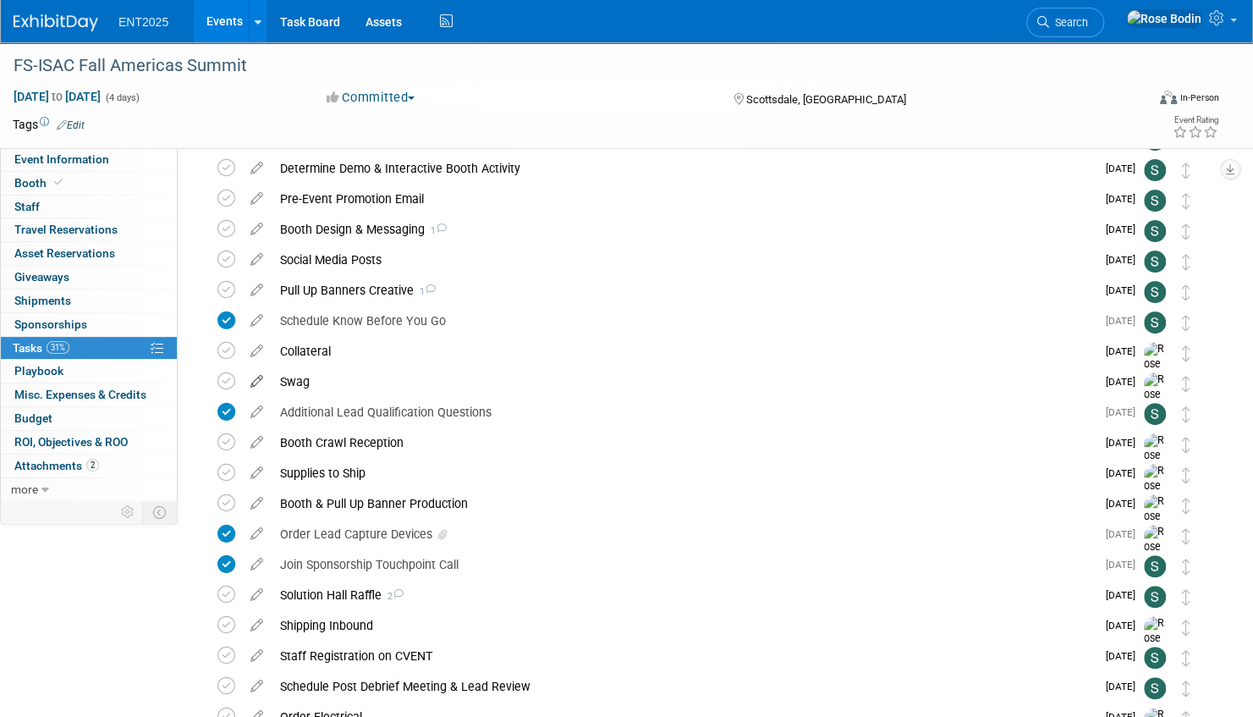
click at [255, 380] on icon at bounding box center [257, 377] width 30 height 21
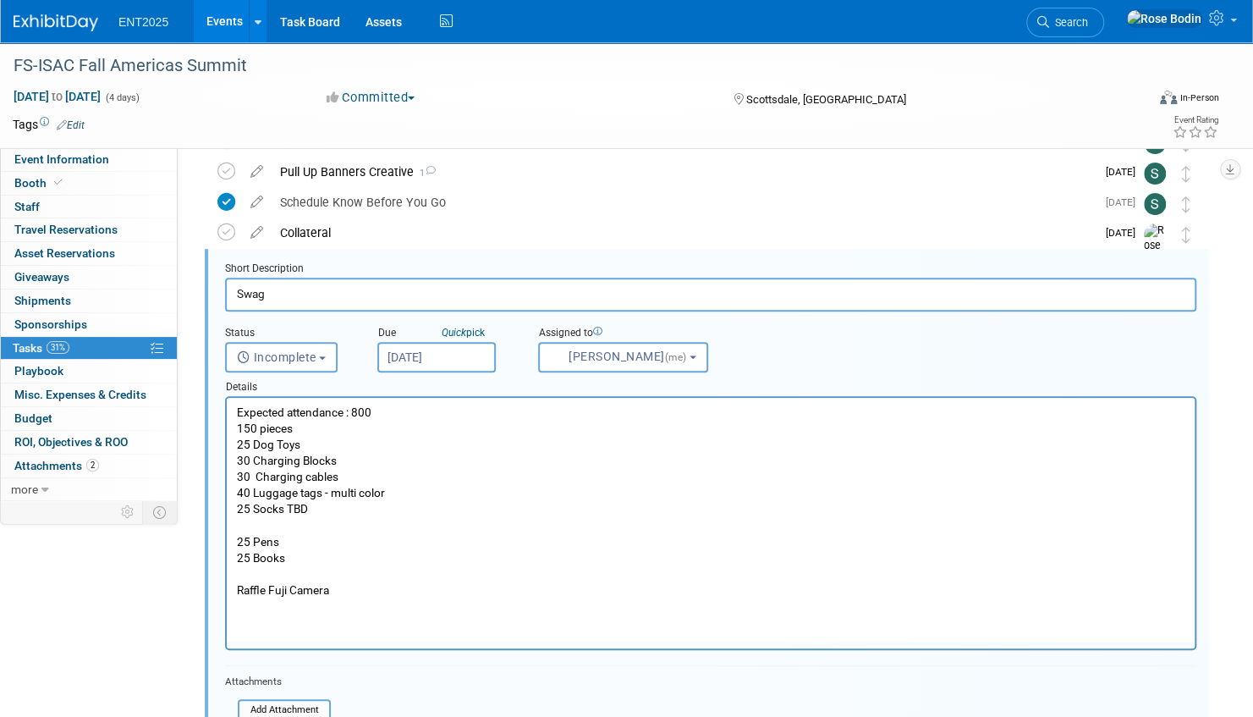
scroll to position [276, 0]
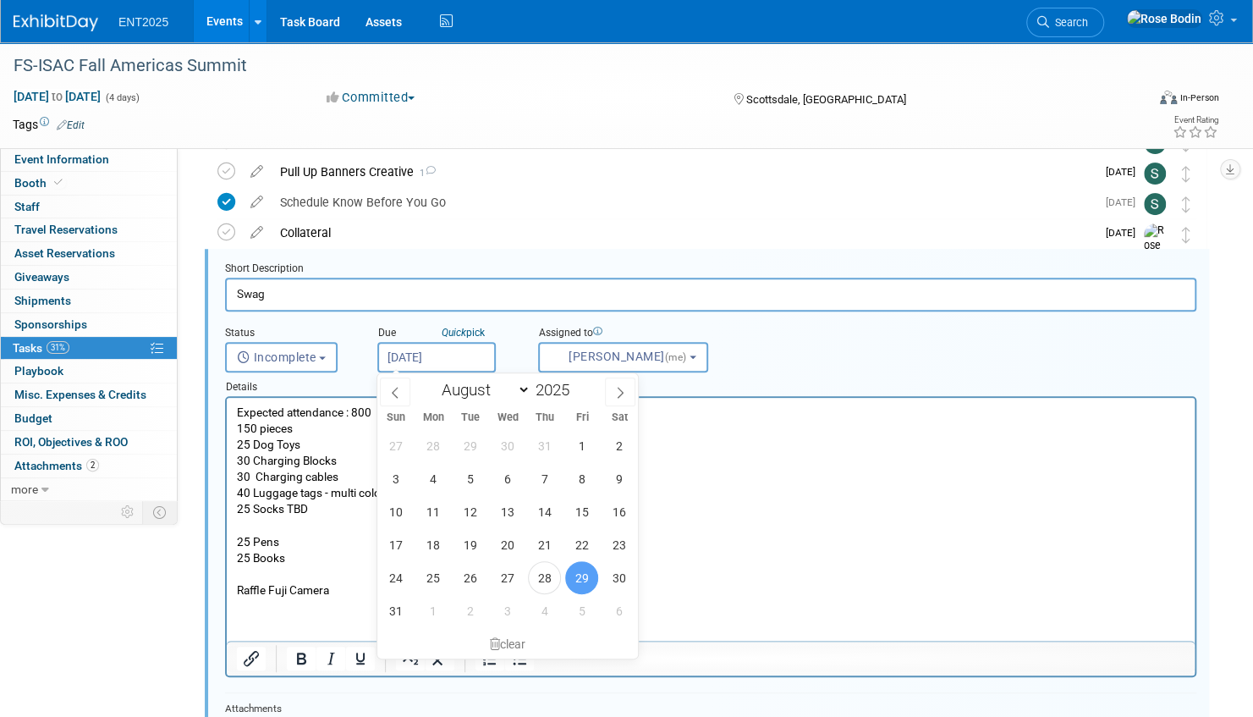
click at [457, 359] on input "[DATE]" at bounding box center [436, 357] width 118 height 30
click at [618, 391] on icon at bounding box center [620, 393] width 12 height 12
select select "8"
click at [438, 515] on span "15" at bounding box center [432, 511] width 33 height 33
type input "Sep 15, 2025"
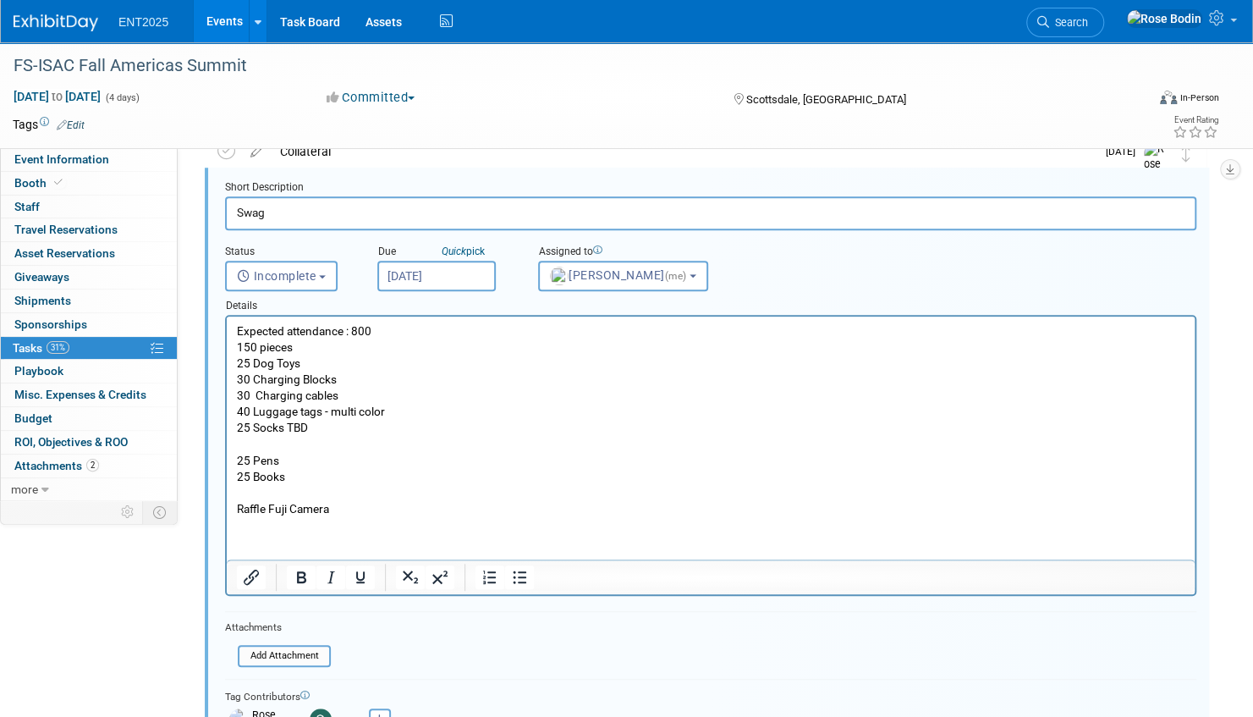
scroll to position [530, 0]
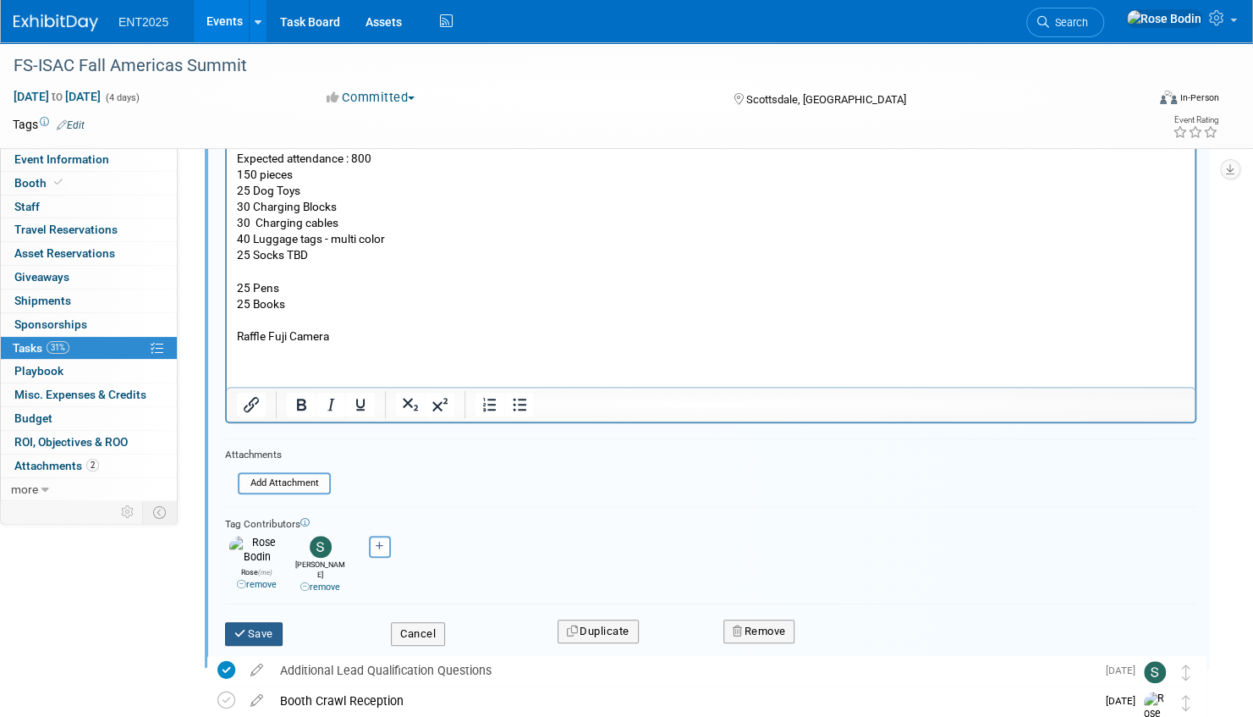
click at [247, 622] on button "Save" at bounding box center [254, 634] width 58 height 24
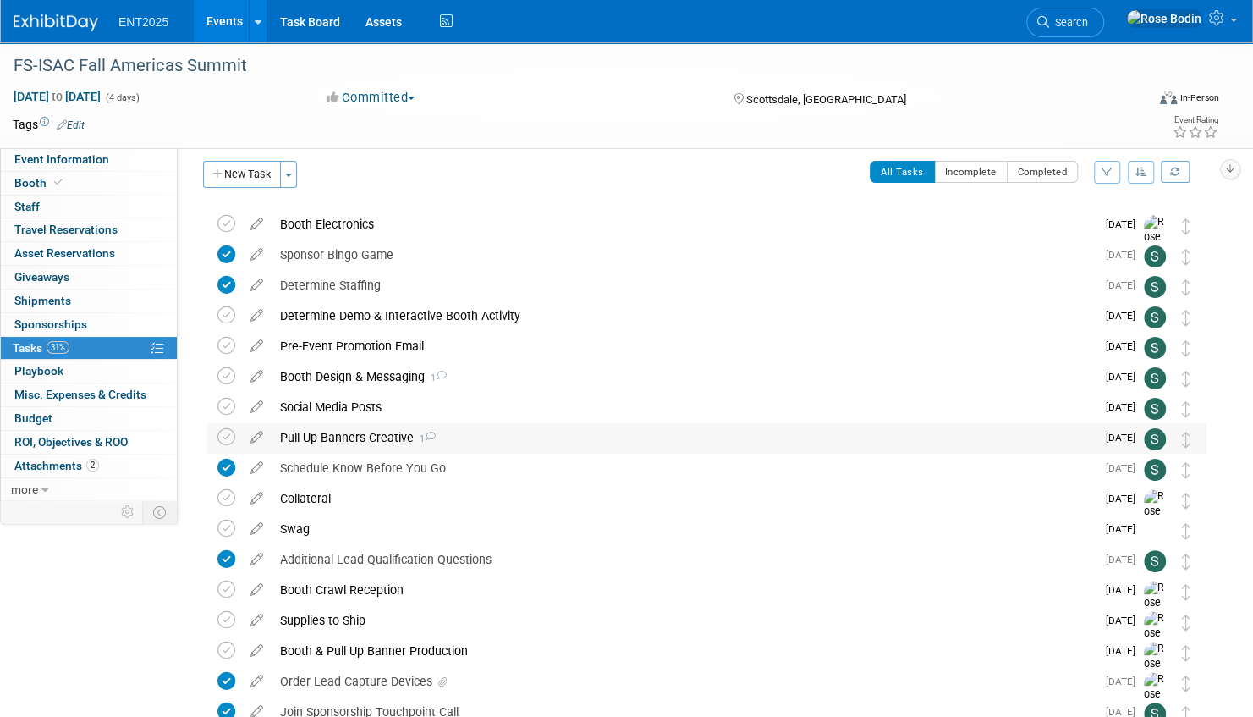
scroll to position [0, 0]
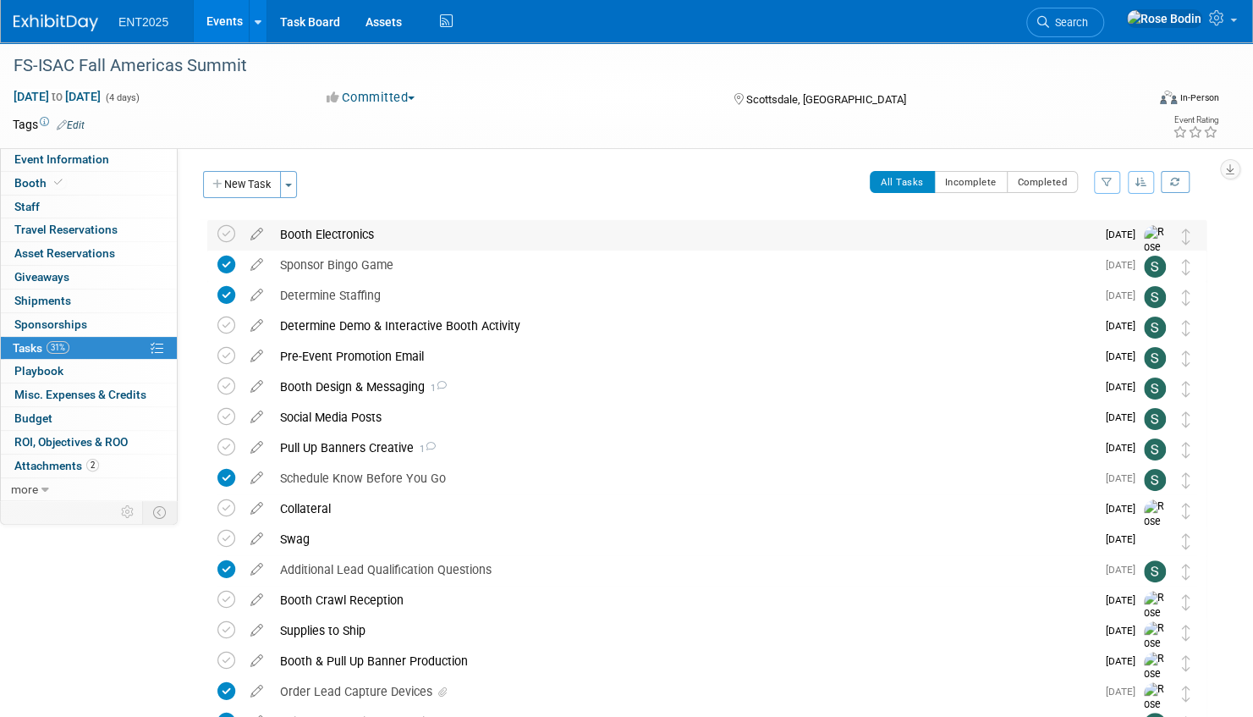
click at [527, 235] on div "Booth Electronics" at bounding box center [684, 234] width 824 height 29
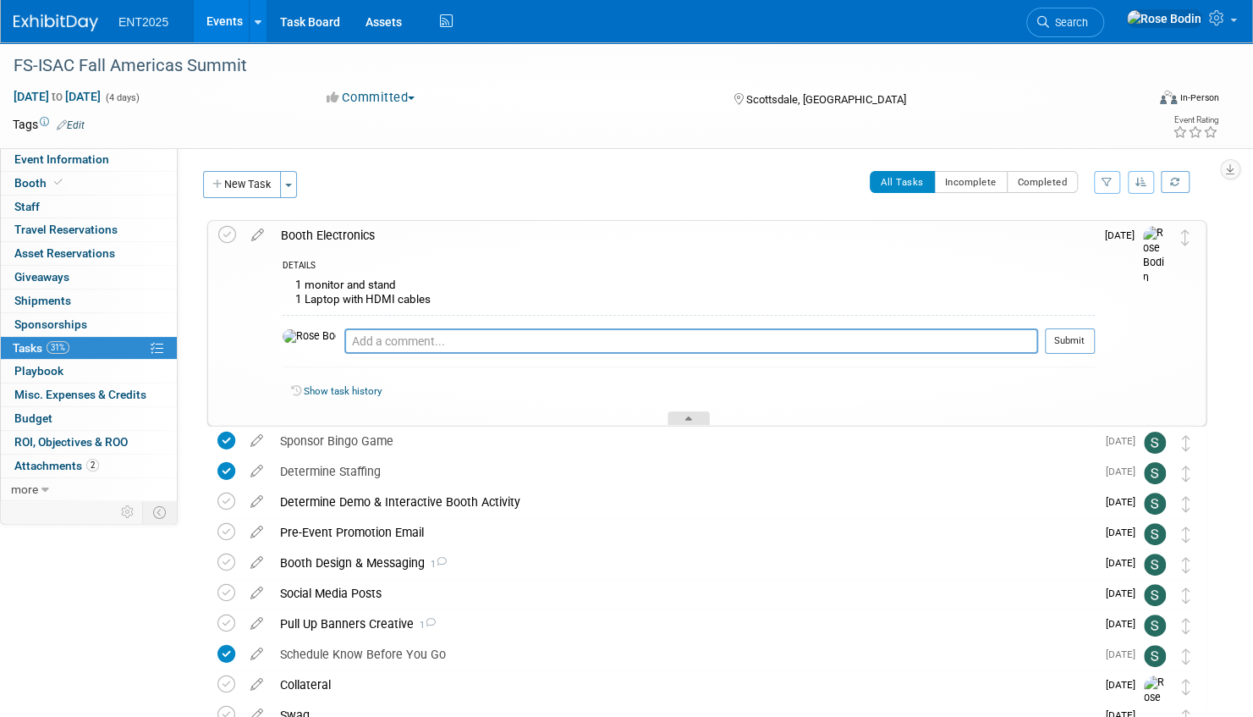
click at [683, 418] on div at bounding box center [689, 418] width 42 height 14
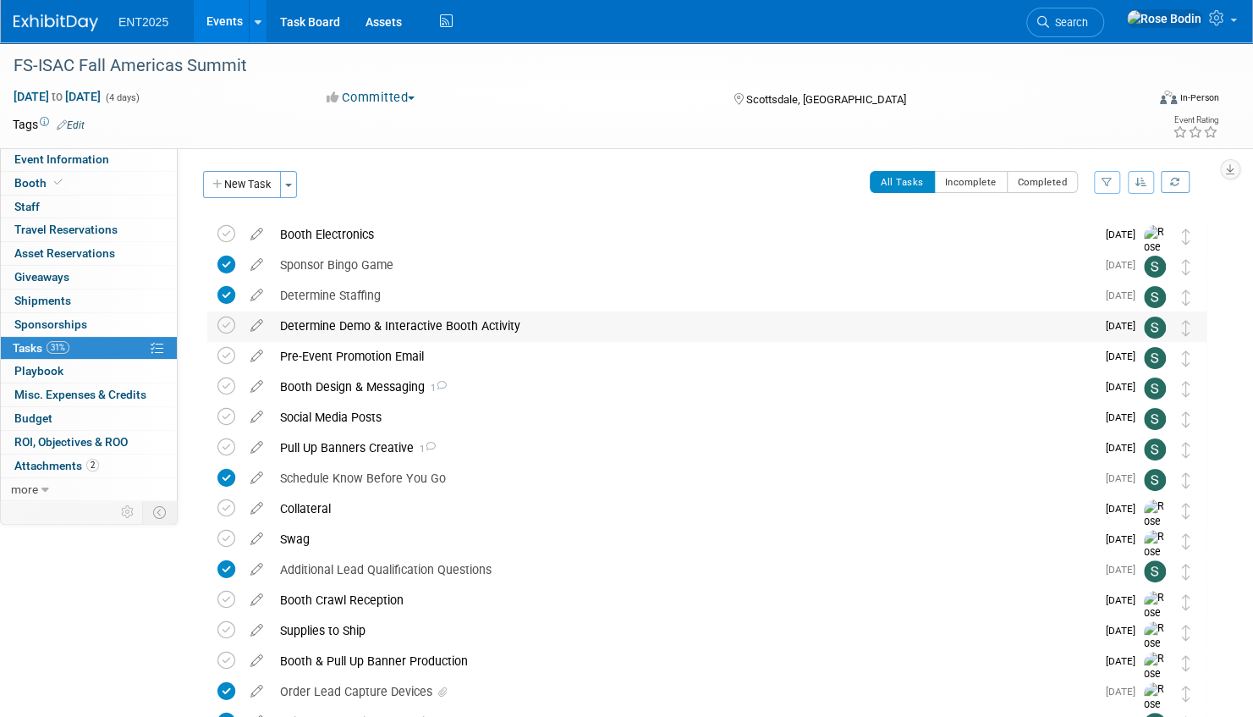
click at [559, 323] on div "Determine Demo & Interactive Booth Activity" at bounding box center [684, 325] width 824 height 29
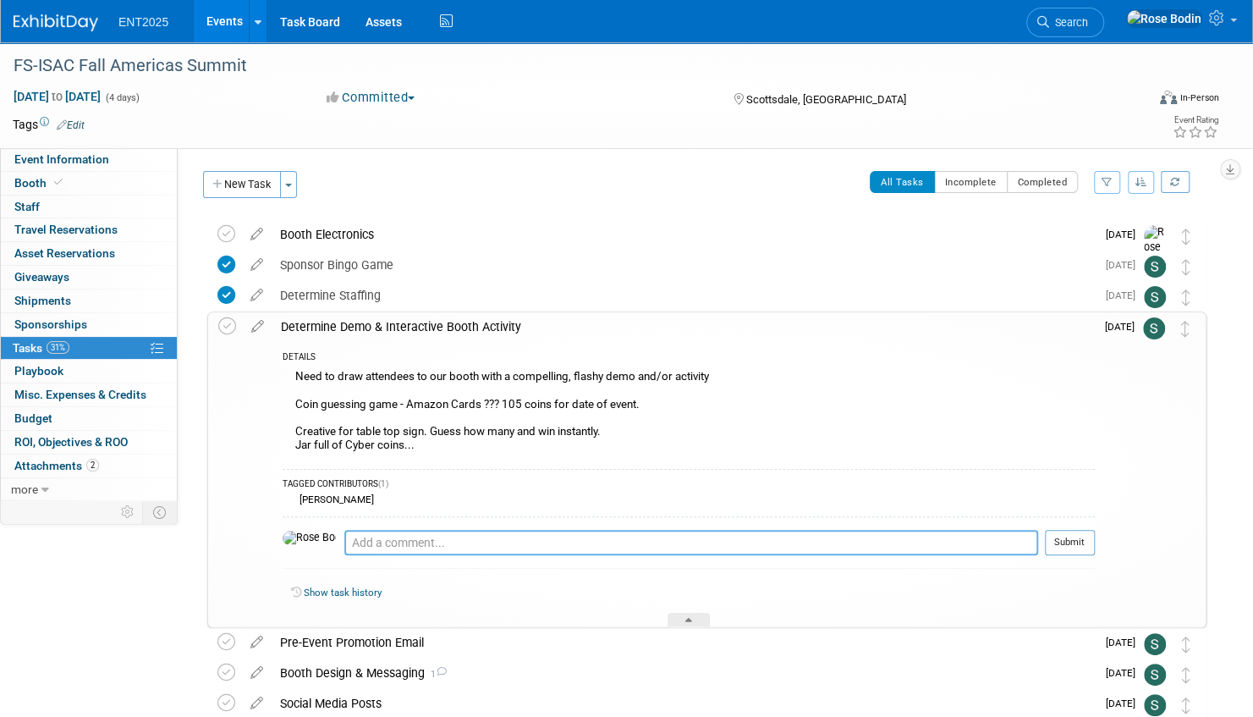
click at [415, 542] on textarea at bounding box center [691, 542] width 694 height 25
type textarea "Order Amazon Jar for Coing Game"
click at [1070, 537] on button "Submit" at bounding box center [1070, 542] width 50 height 25
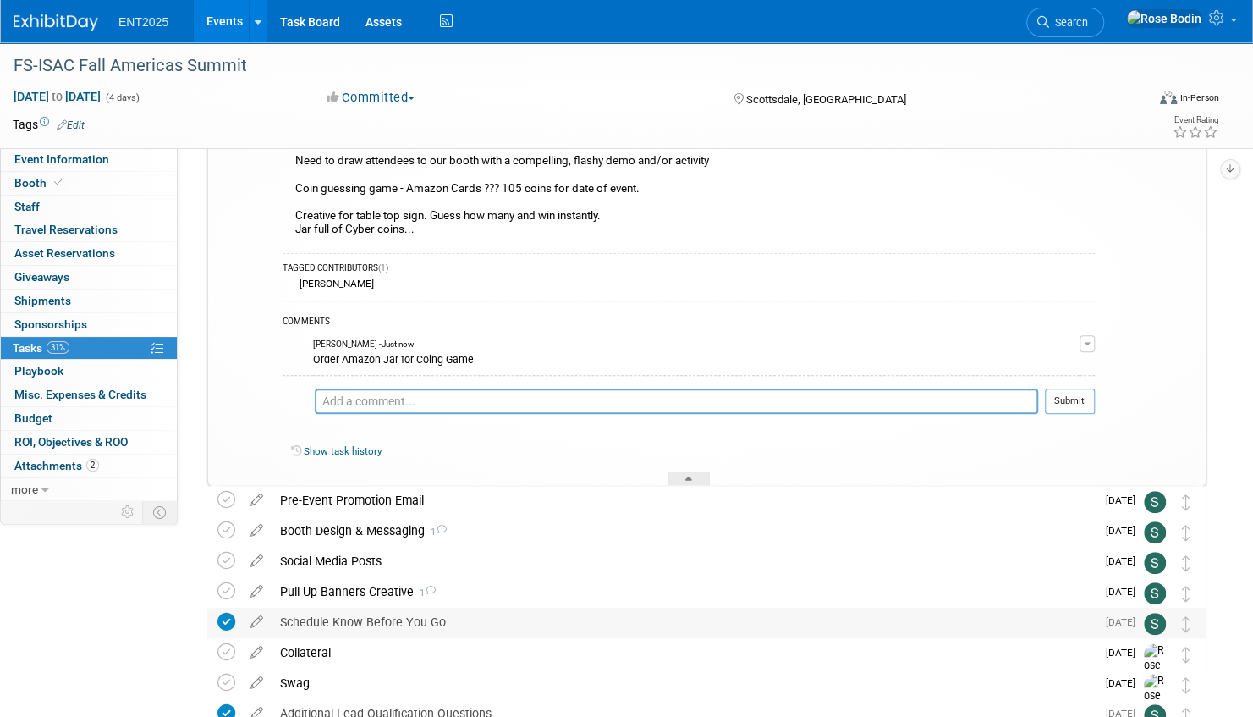
scroll to position [254, 0]
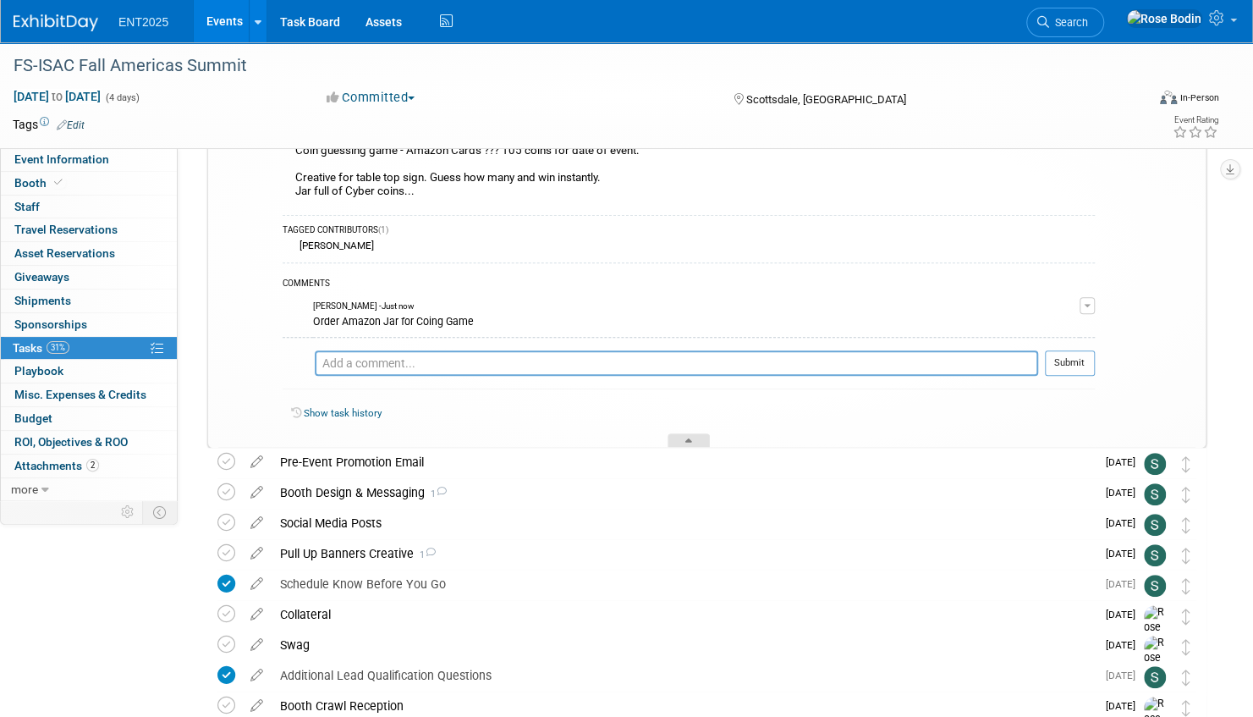
click at [692, 438] on icon at bounding box center [689, 443] width 7 height 10
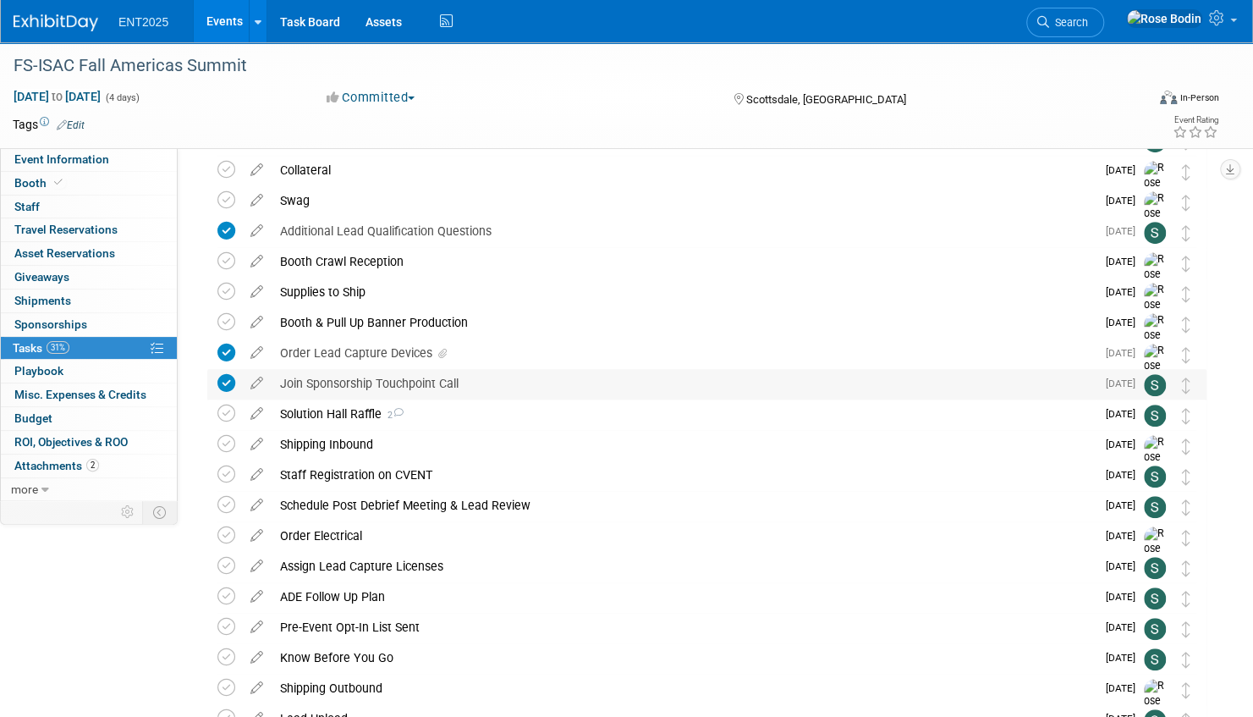
scroll to position [169, 0]
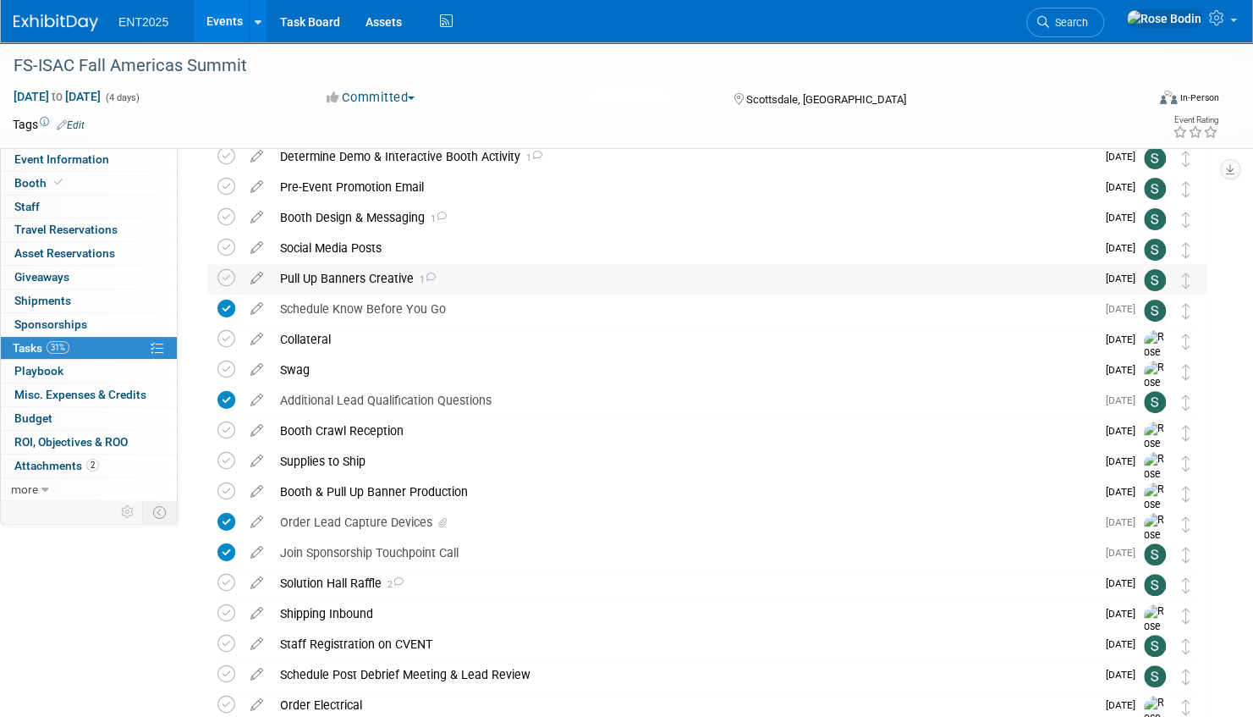
click at [526, 283] on div "Pull Up Banners Creative 1" at bounding box center [684, 278] width 824 height 29
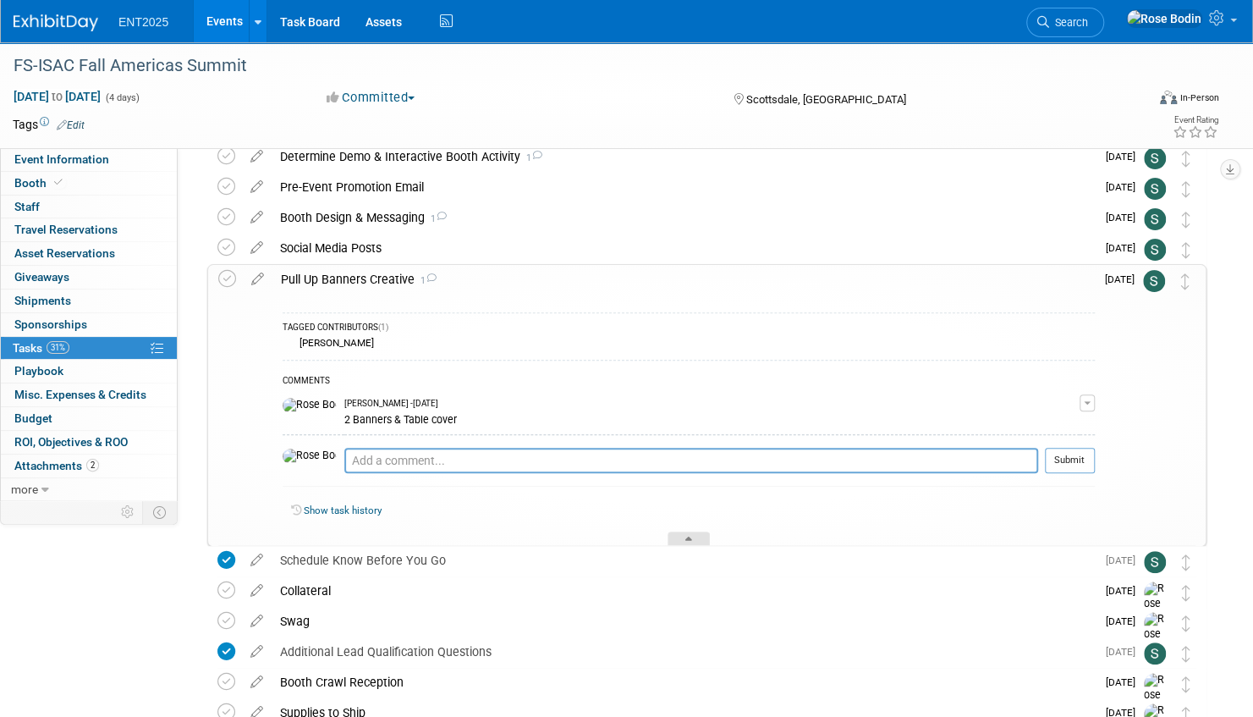
click at [690, 537] on icon at bounding box center [689, 542] width 7 height 10
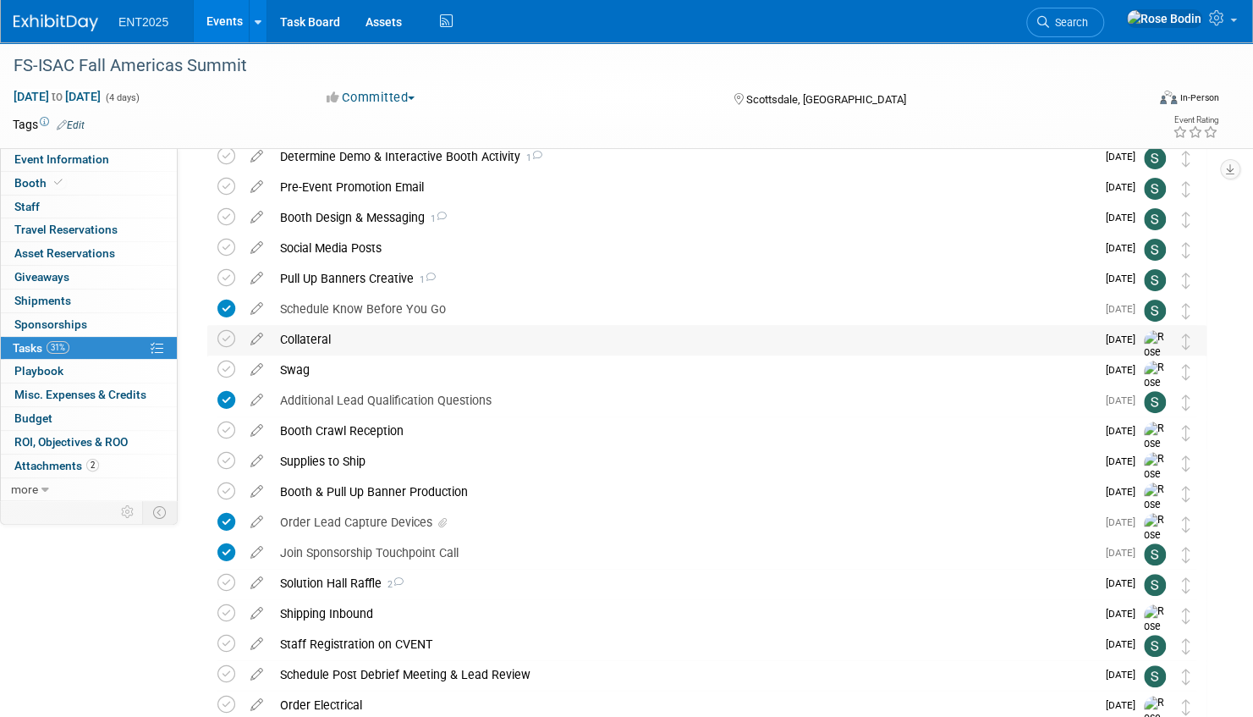
click at [620, 344] on div "Collateral" at bounding box center [684, 339] width 824 height 29
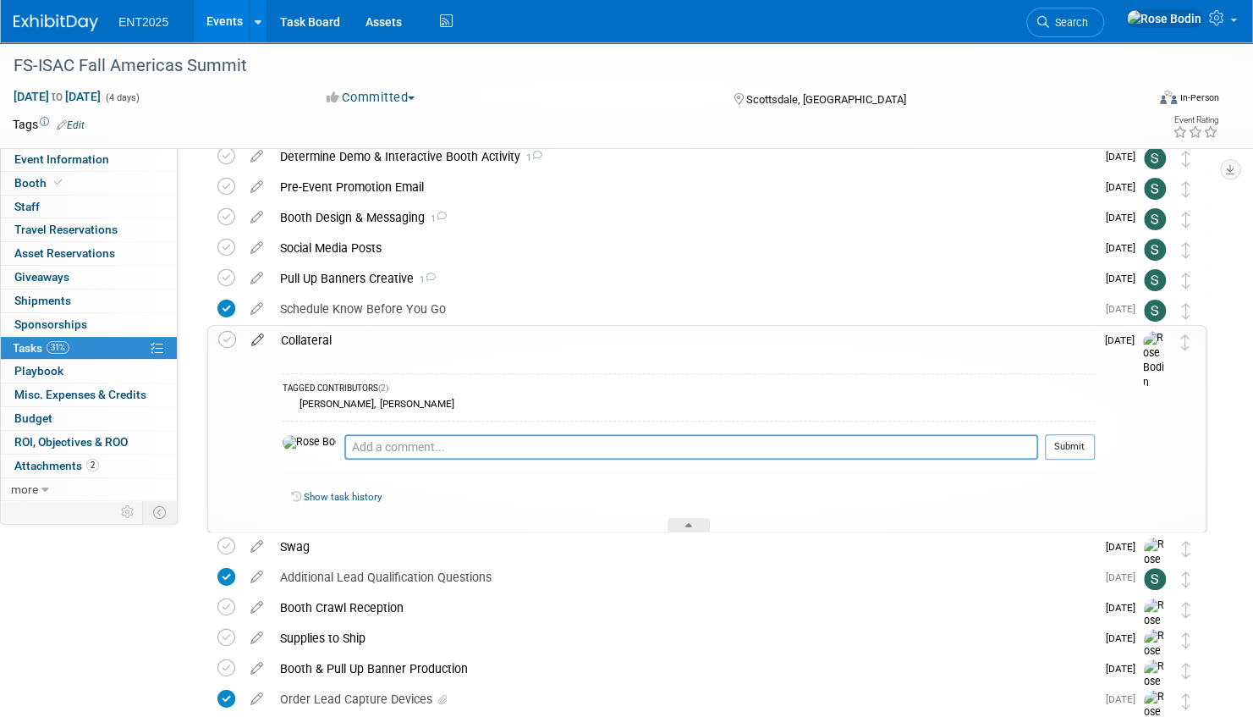
click at [255, 339] on icon at bounding box center [258, 336] width 30 height 21
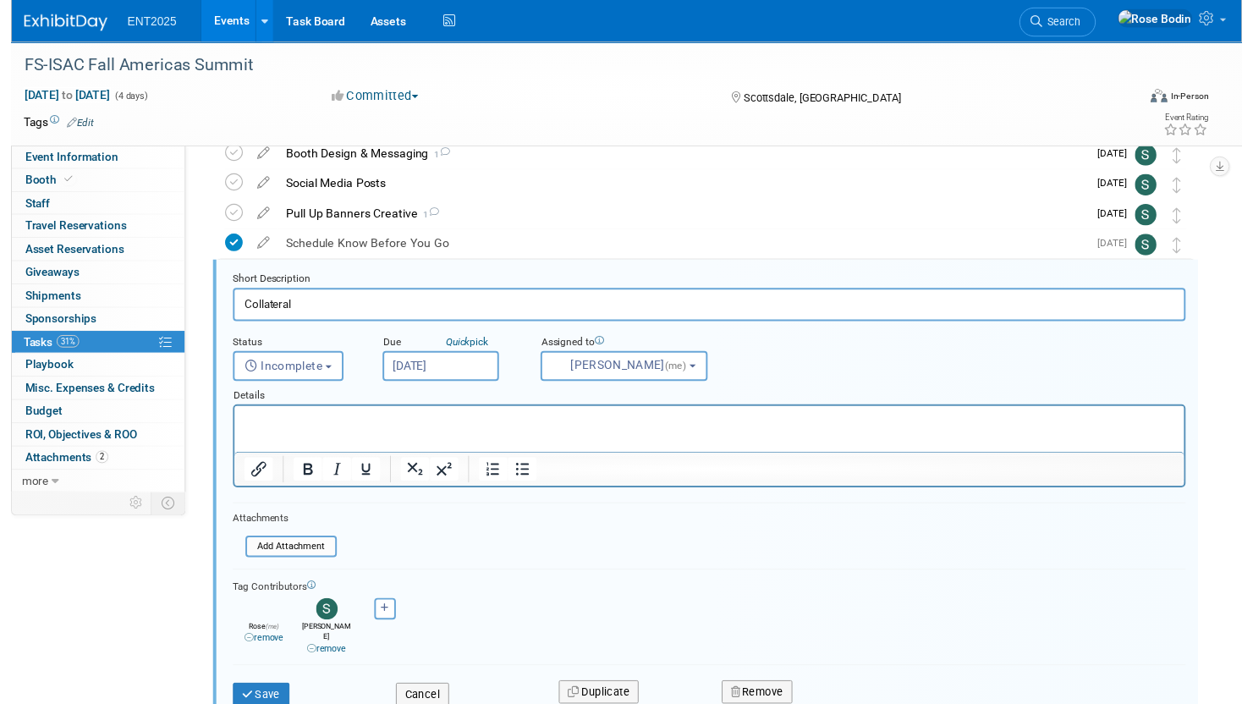
scroll to position [246, 0]
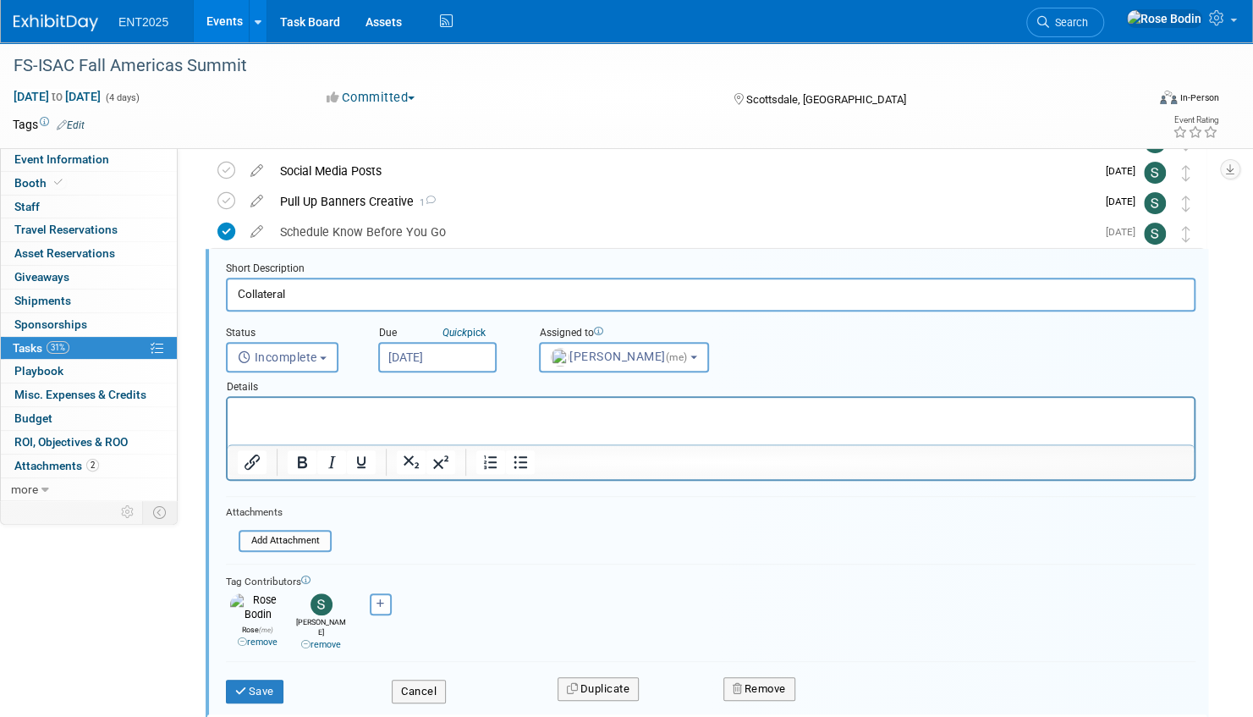
click at [257, 407] on p "Rich Text Area. Press ALT-0 for help." at bounding box center [711, 413] width 947 height 16
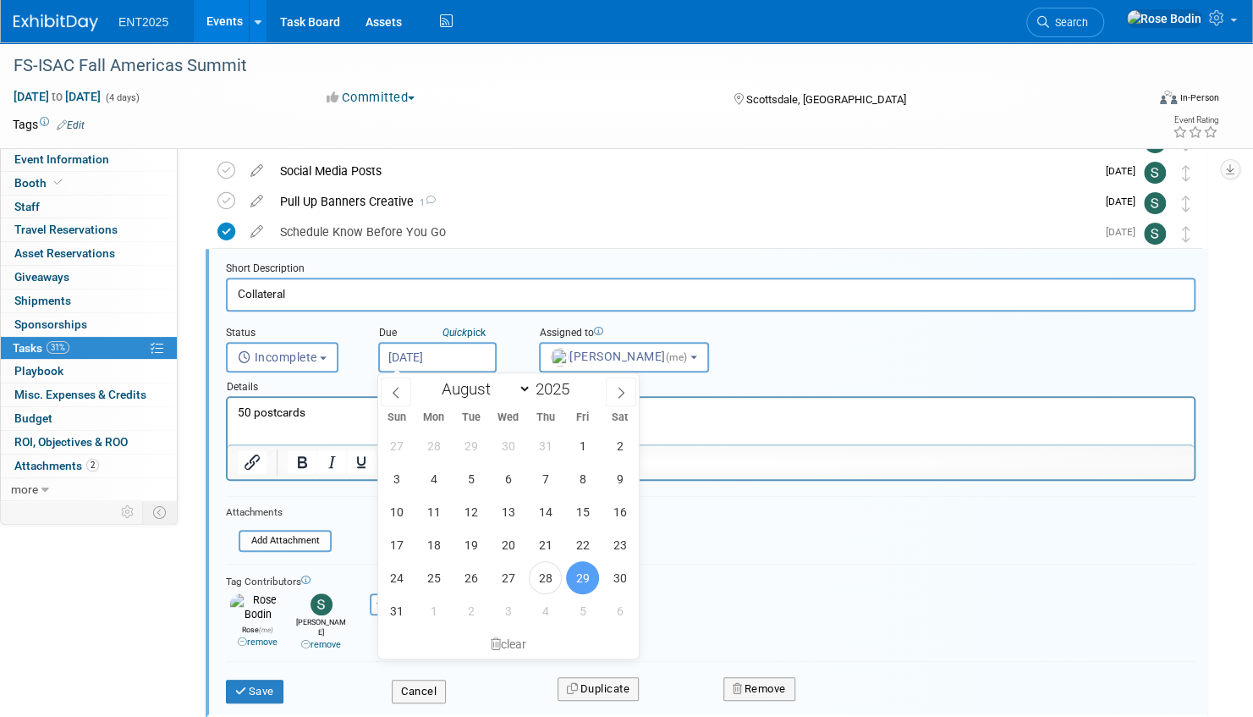
click at [463, 353] on input "[DATE]" at bounding box center [437, 357] width 118 height 30
click at [625, 387] on icon at bounding box center [621, 393] width 12 height 12
select select "8"
click at [442, 506] on span "15" at bounding box center [433, 511] width 33 height 33
type input "Sep 15, 2025"
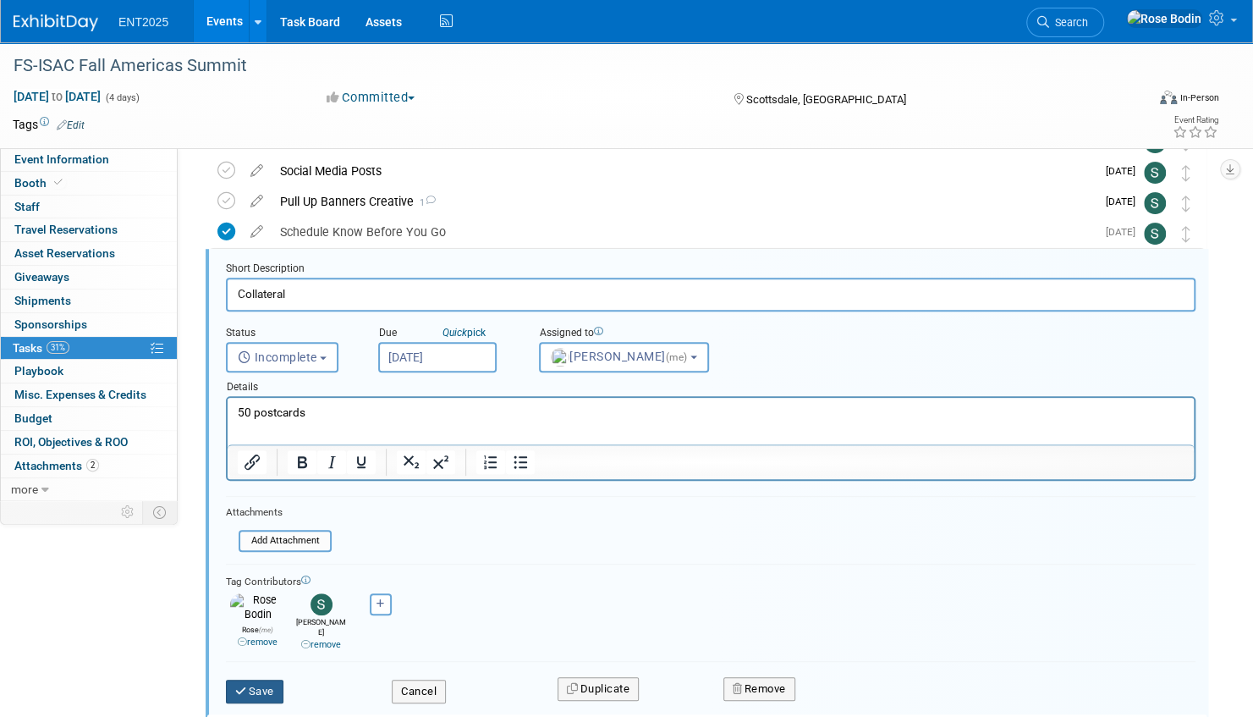
click at [248, 680] on button "Save" at bounding box center [255, 692] width 58 height 24
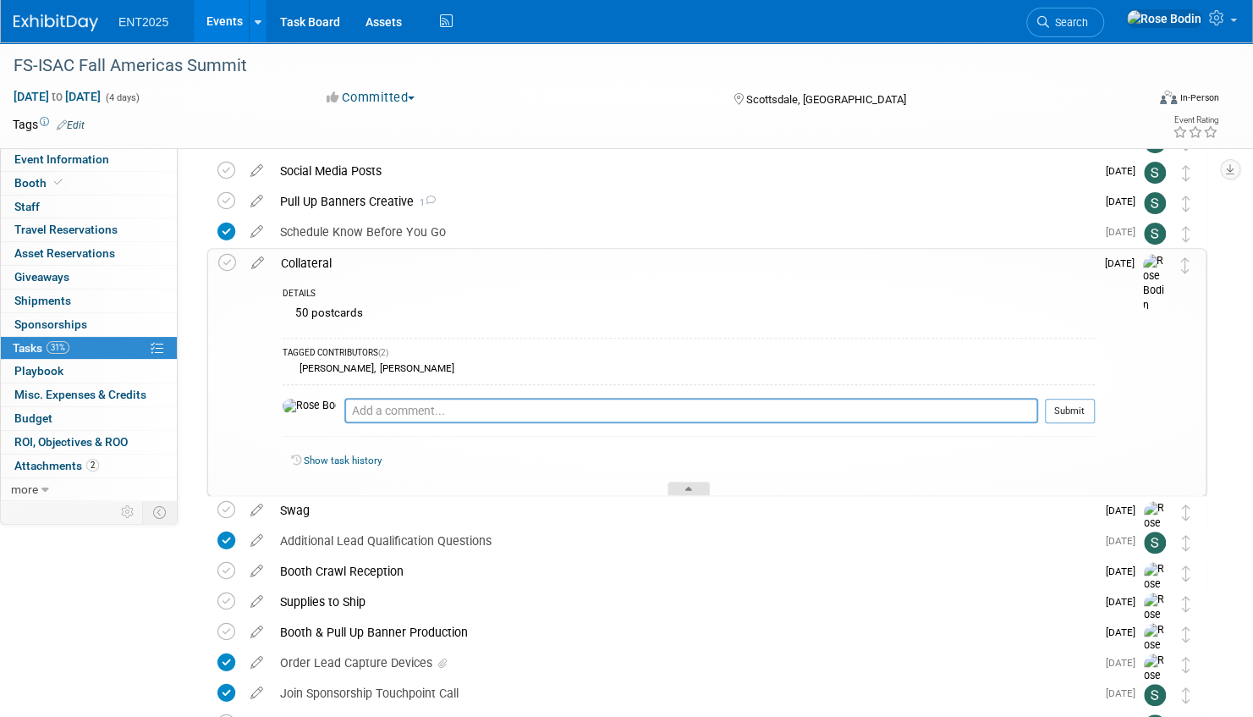
click at [687, 487] on icon at bounding box center [689, 492] width 7 height 10
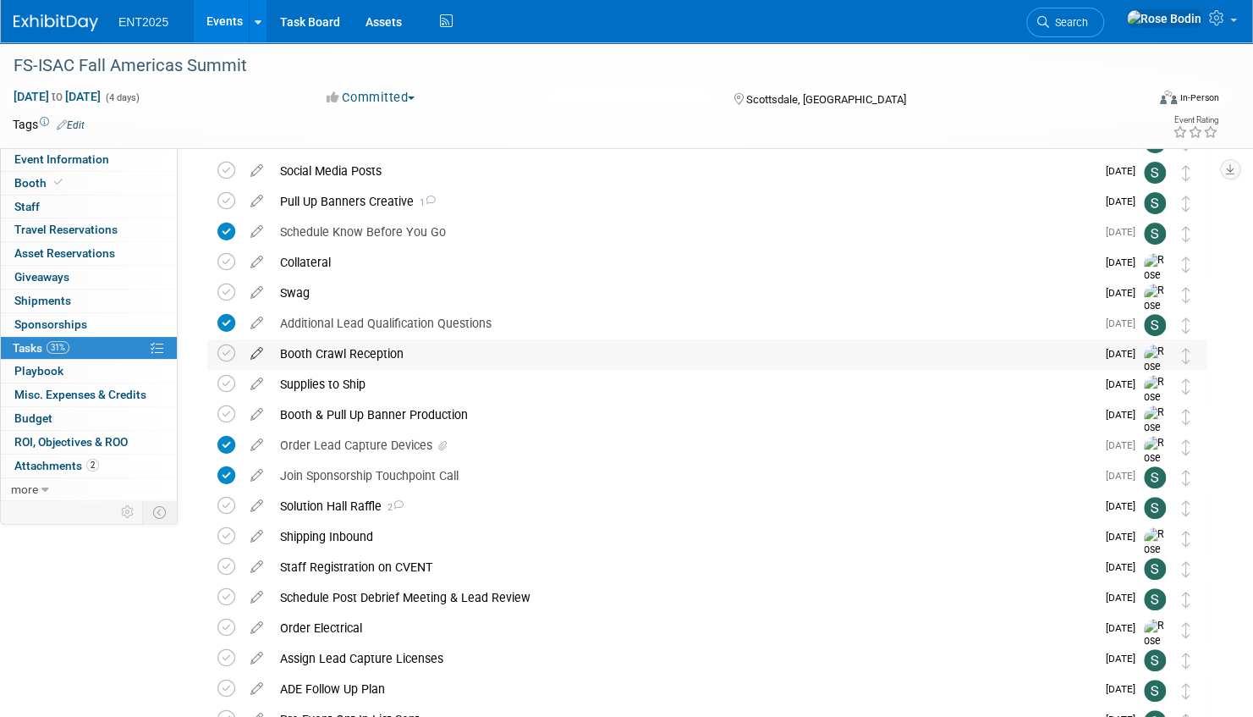
click at [257, 348] on icon at bounding box center [257, 349] width 30 height 21
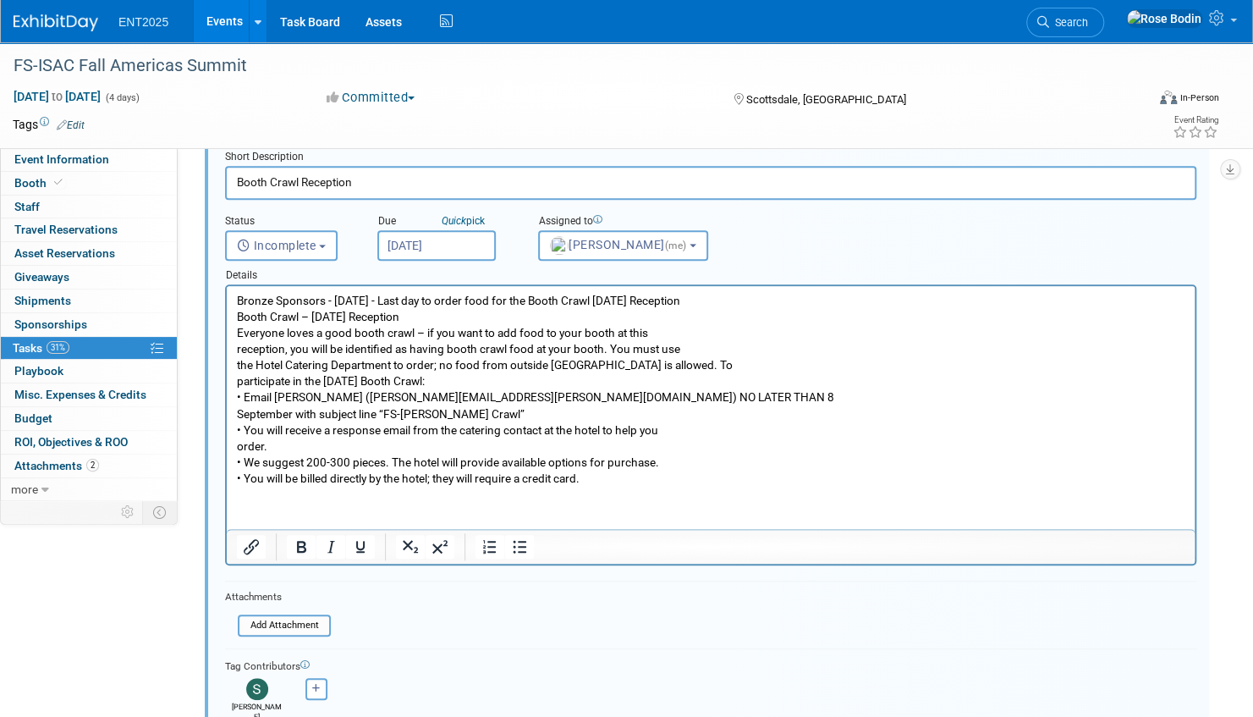
scroll to position [421, 0]
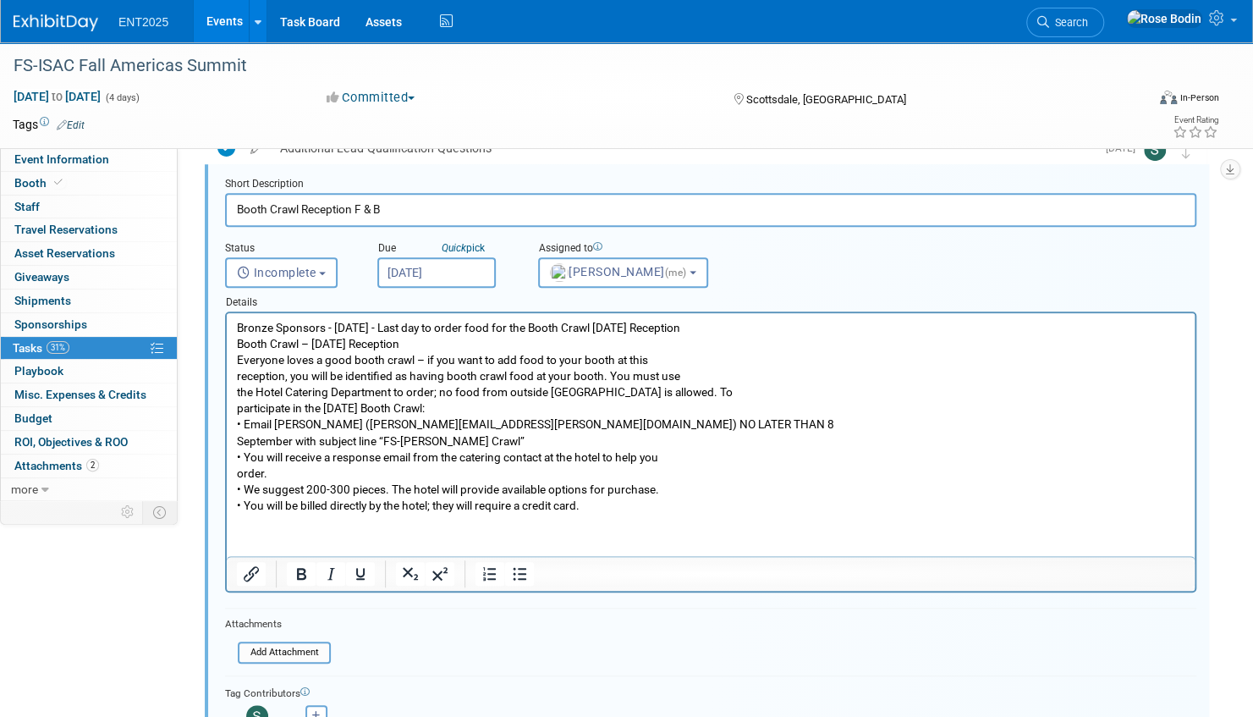
type input "Booth Crawl Reception F & B"
click at [626, 514] on html "Bronze Sponsors - September 8 - Last day to order food for the Booth Crawl Mond…" at bounding box center [711, 413] width 968 height 201
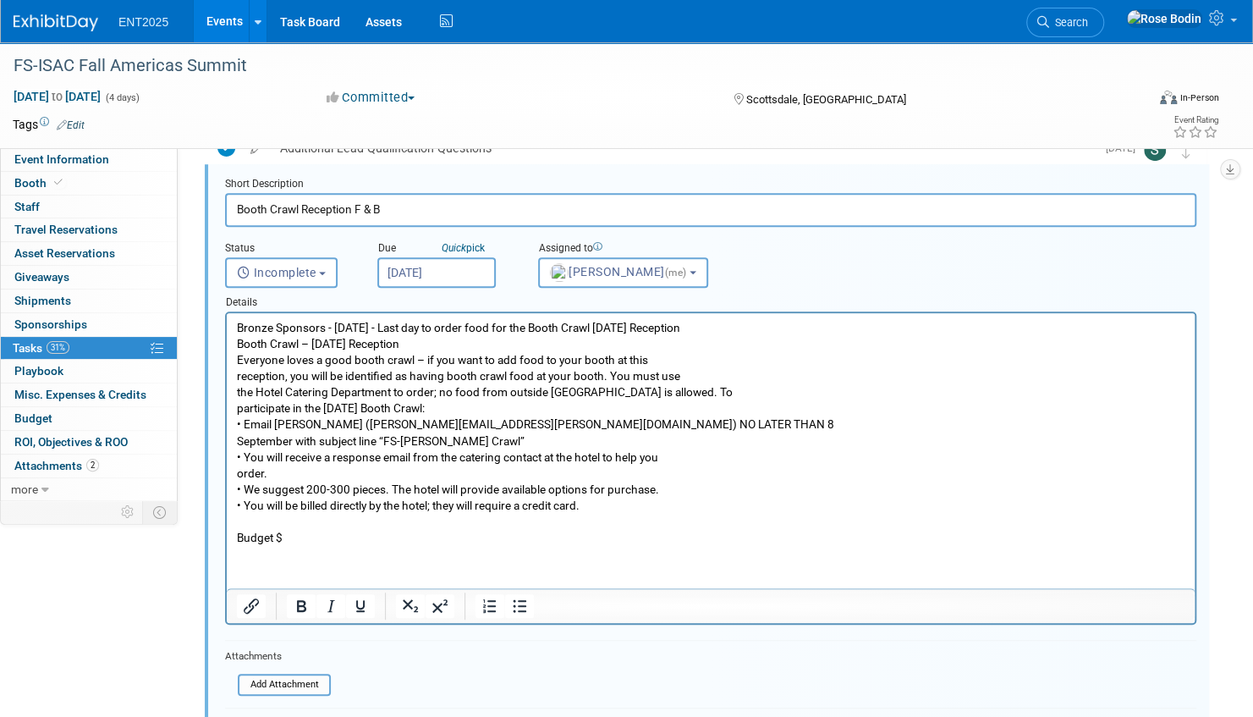
click at [641, 508] on p "Bronze Sponsors - September 8 - Last day to order food for the Booth Crawl Mond…" at bounding box center [711, 417] width 949 height 194
click at [762, 514] on p "Rich Text Area. Press ALT-0 for help." at bounding box center [711, 522] width 949 height 16
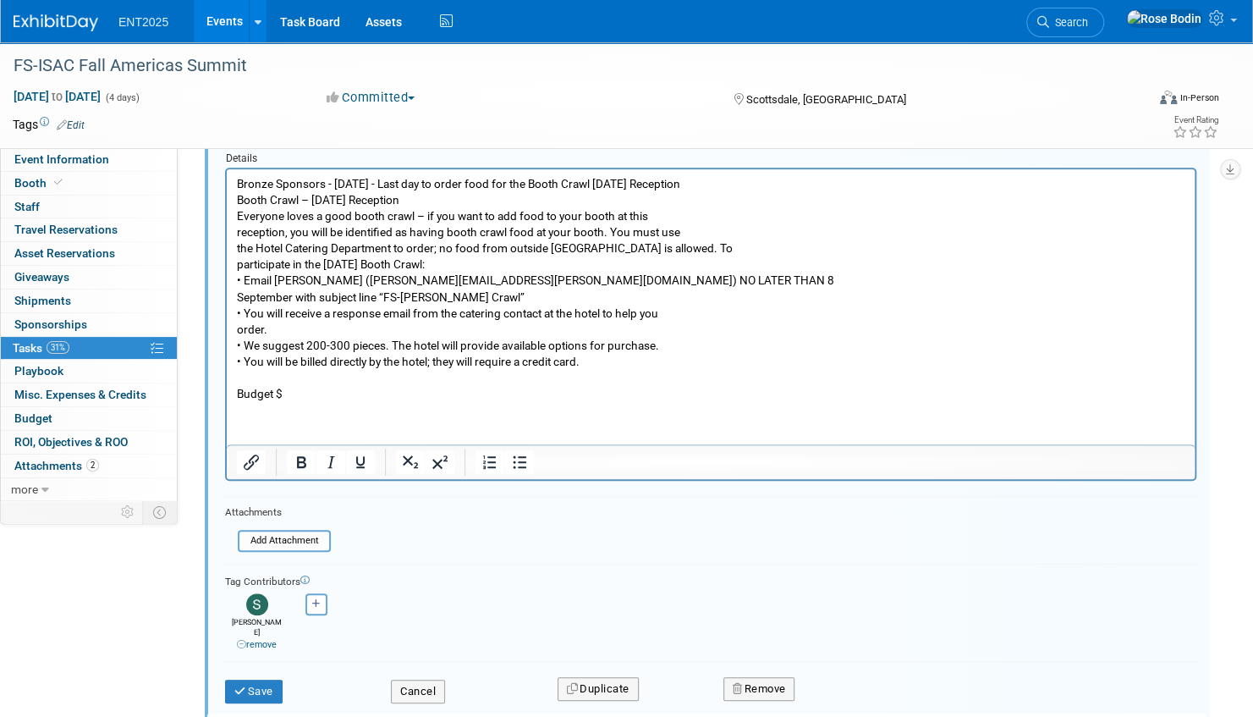
scroll to position [591, 0]
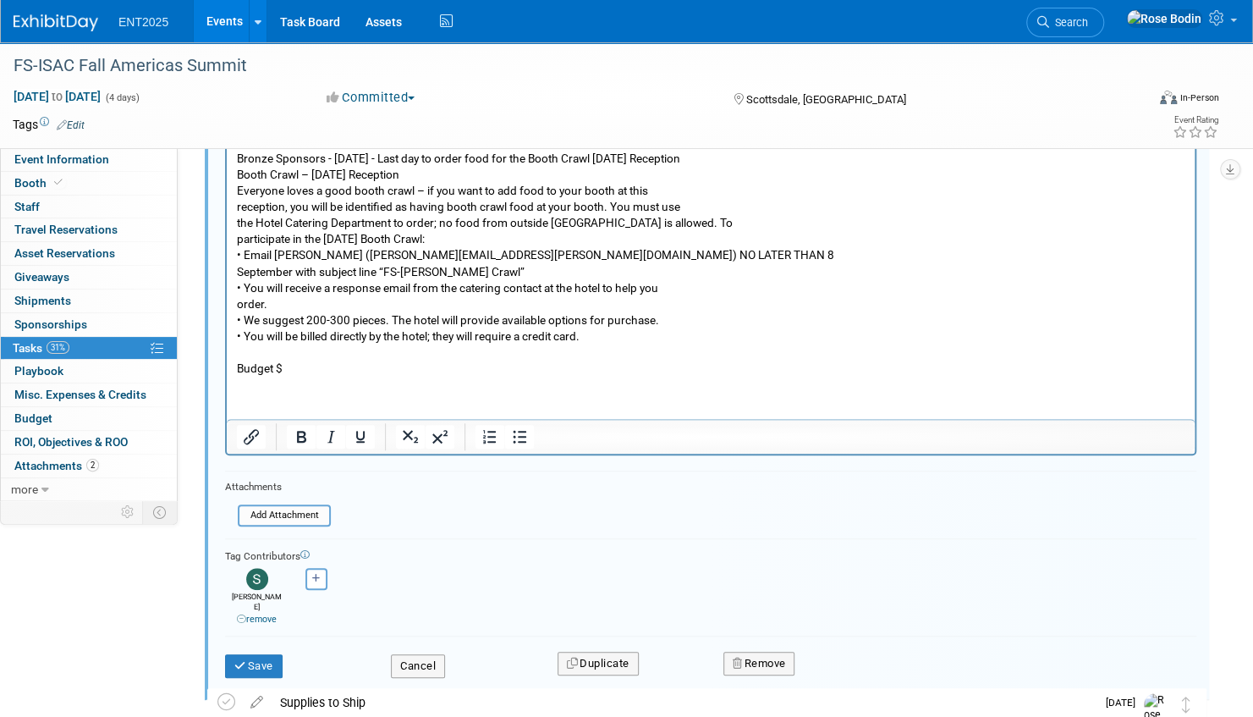
click at [305, 367] on p "Budget $" at bounding box center [711, 369] width 949 height 16
click at [262, 654] on button "Save" at bounding box center [254, 666] width 58 height 24
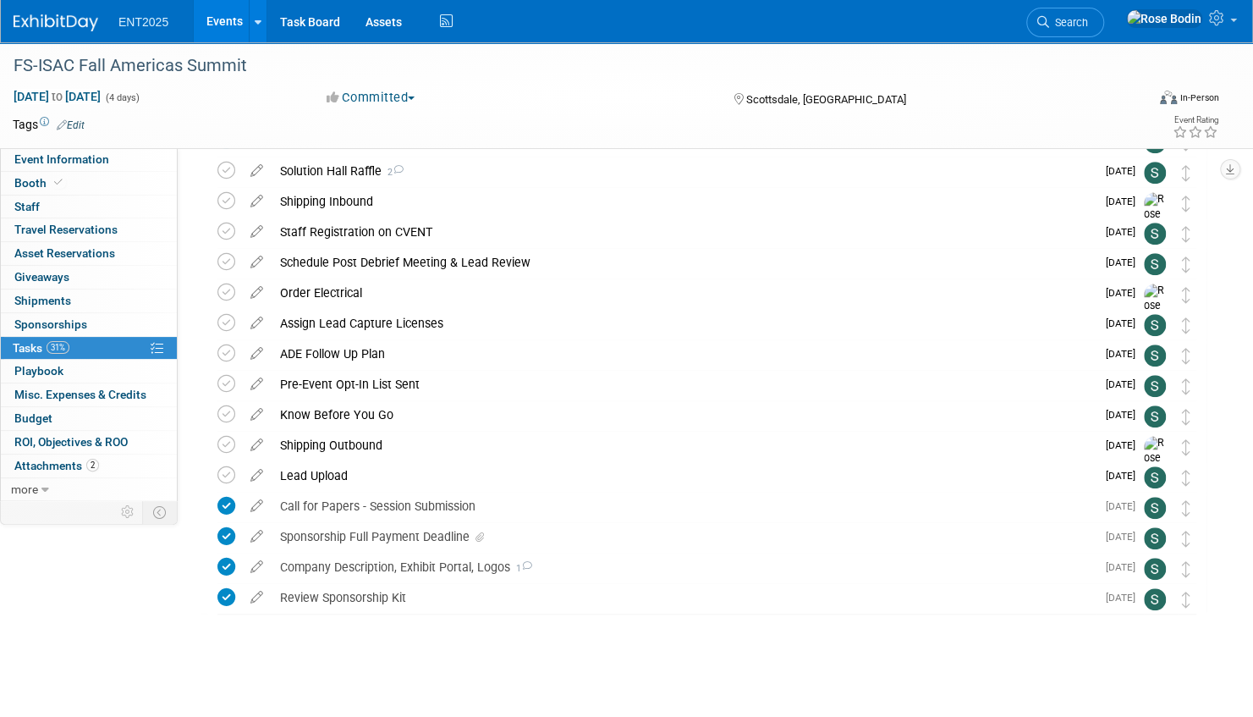
scroll to position [581, 0]
click at [344, 168] on div "Solution Hall Raffle 2" at bounding box center [684, 171] width 824 height 29
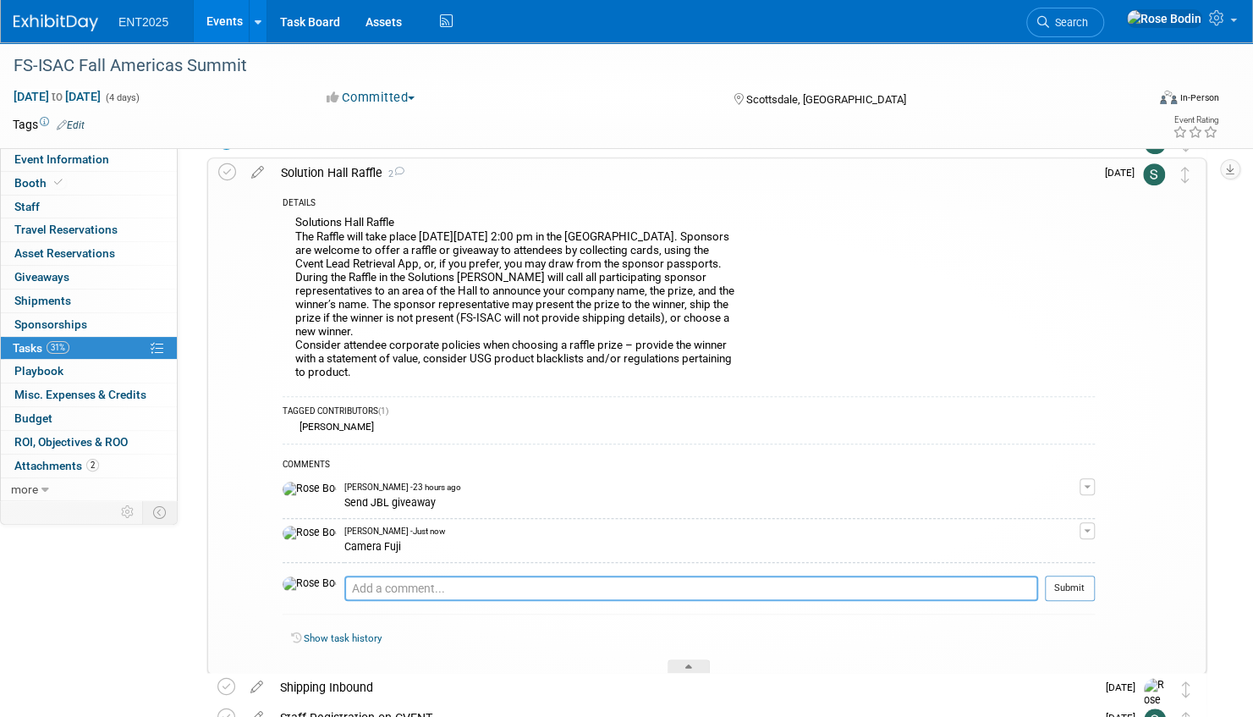
click at [346, 587] on textarea at bounding box center [691, 587] width 694 height 25
click at [376, 586] on textarea at bounding box center [691, 587] width 694 height 25
type textarea "Plexi Sign for counter."
click at [1071, 578] on button "Submit" at bounding box center [1070, 587] width 50 height 25
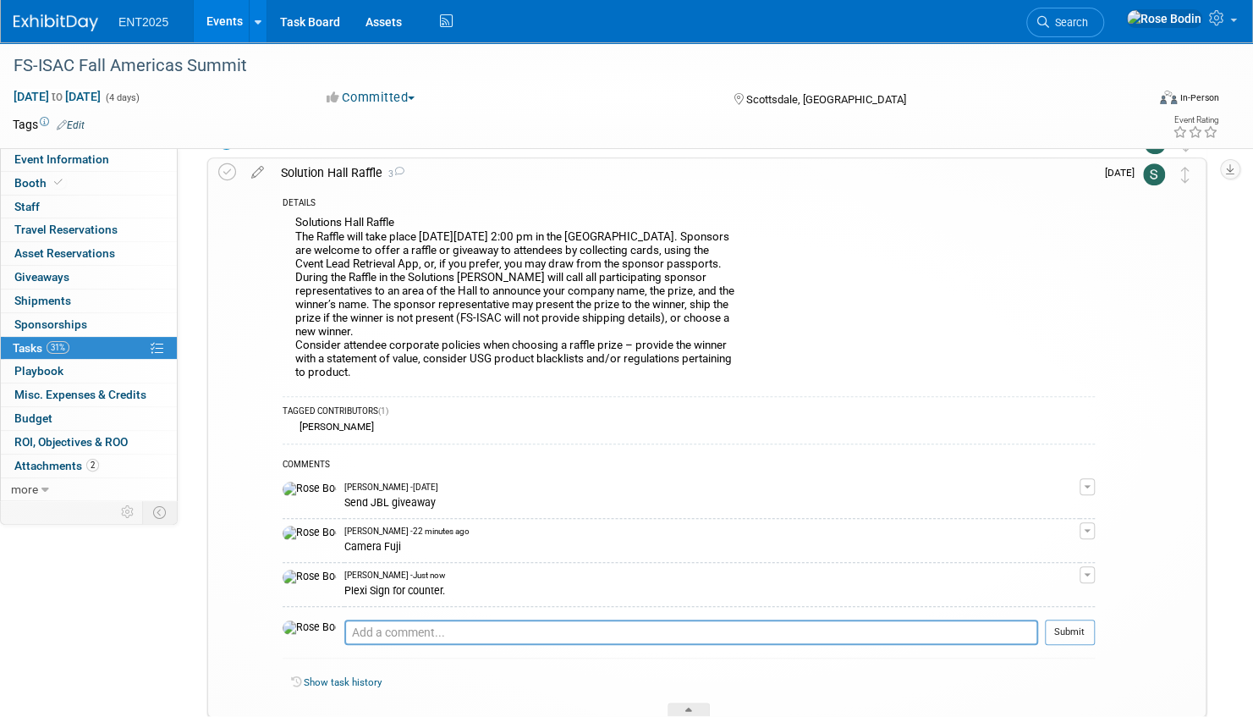
scroll to position [750, 0]
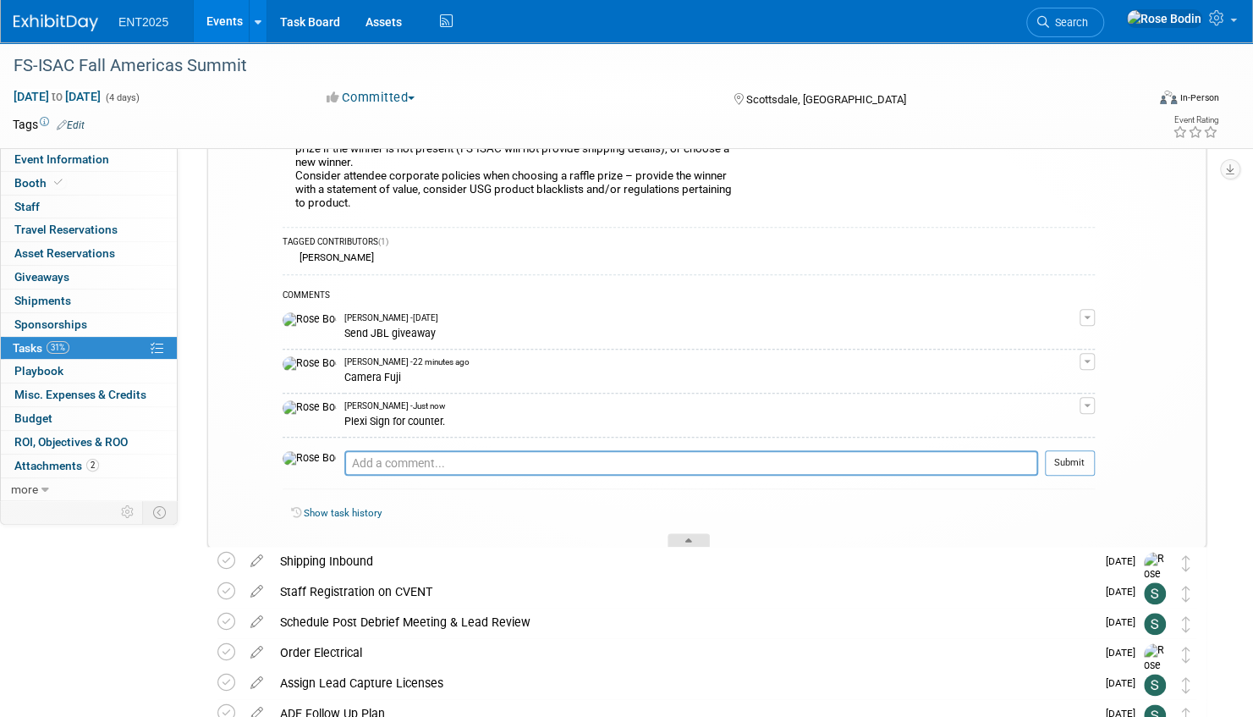
click at [686, 537] on div at bounding box center [689, 540] width 42 height 14
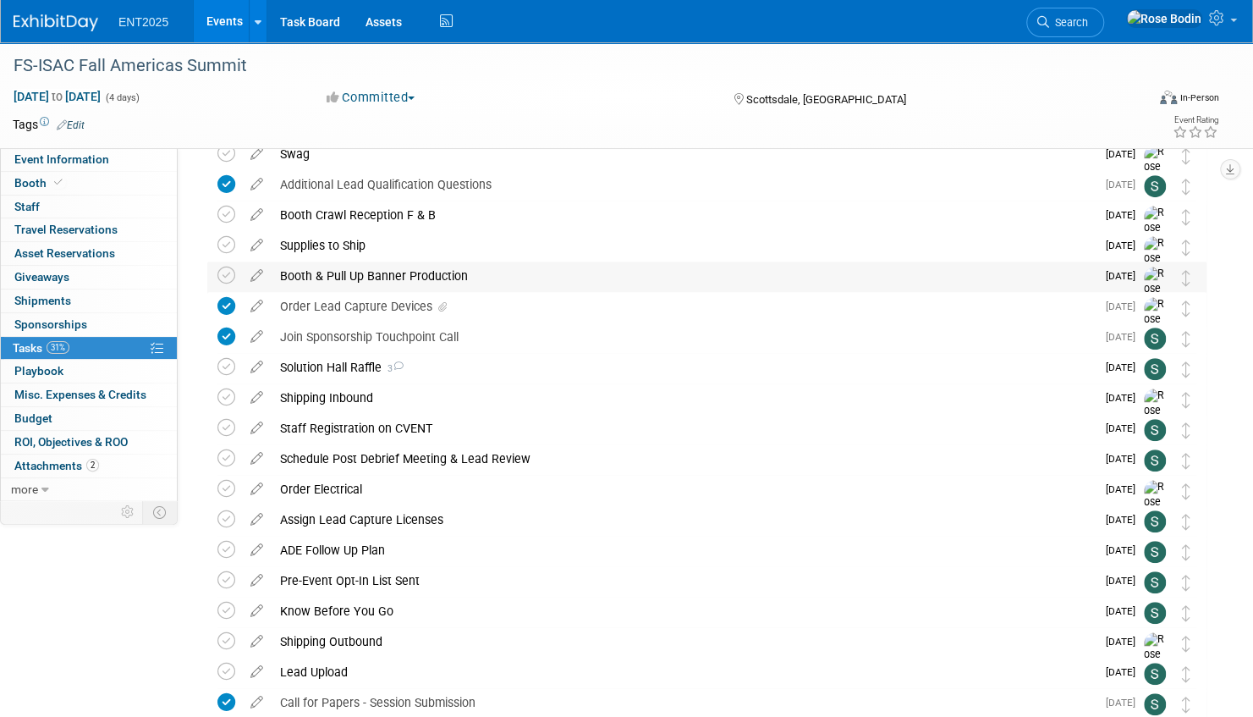
scroll to position [411, 0]
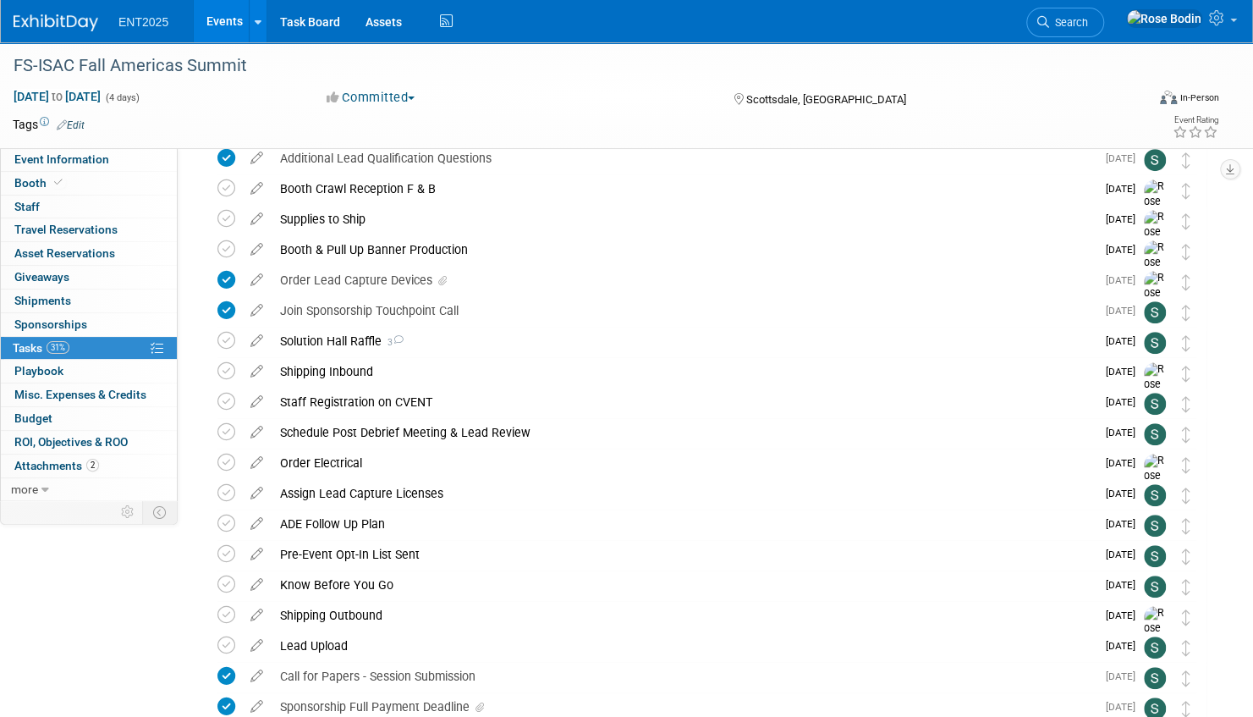
click at [379, 184] on div "Booth Crawl Reception F & B" at bounding box center [684, 188] width 824 height 29
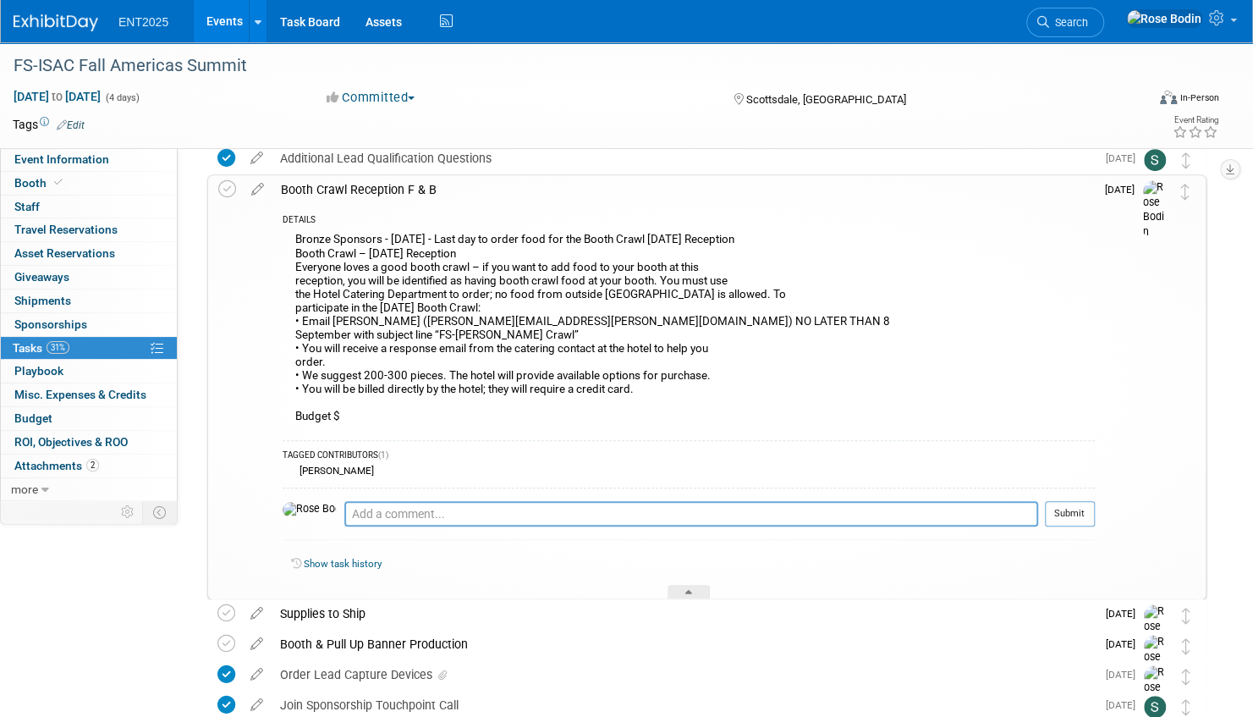
click at [361, 416] on div "Bronze Sponsors - September 8 - Last day to order food for the Booth Crawl Mond…" at bounding box center [689, 330] width 812 height 203
click at [259, 186] on icon at bounding box center [258, 185] width 30 height 21
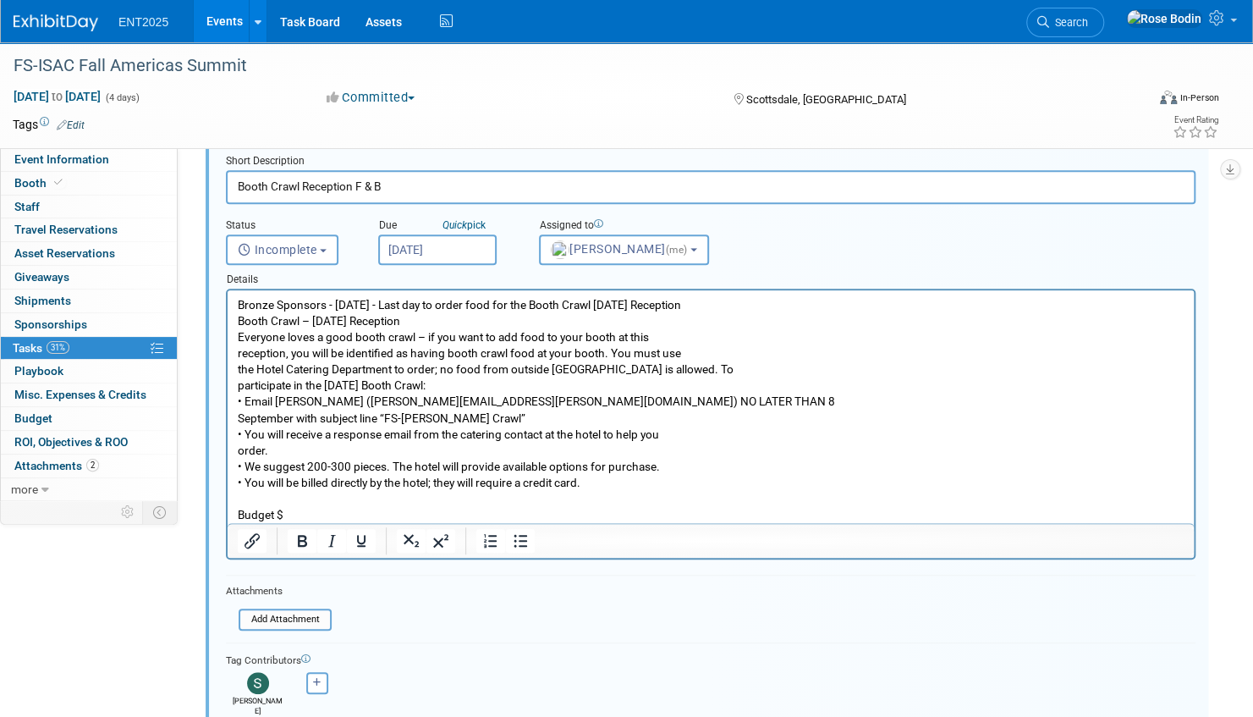
scroll to position [507, 0]
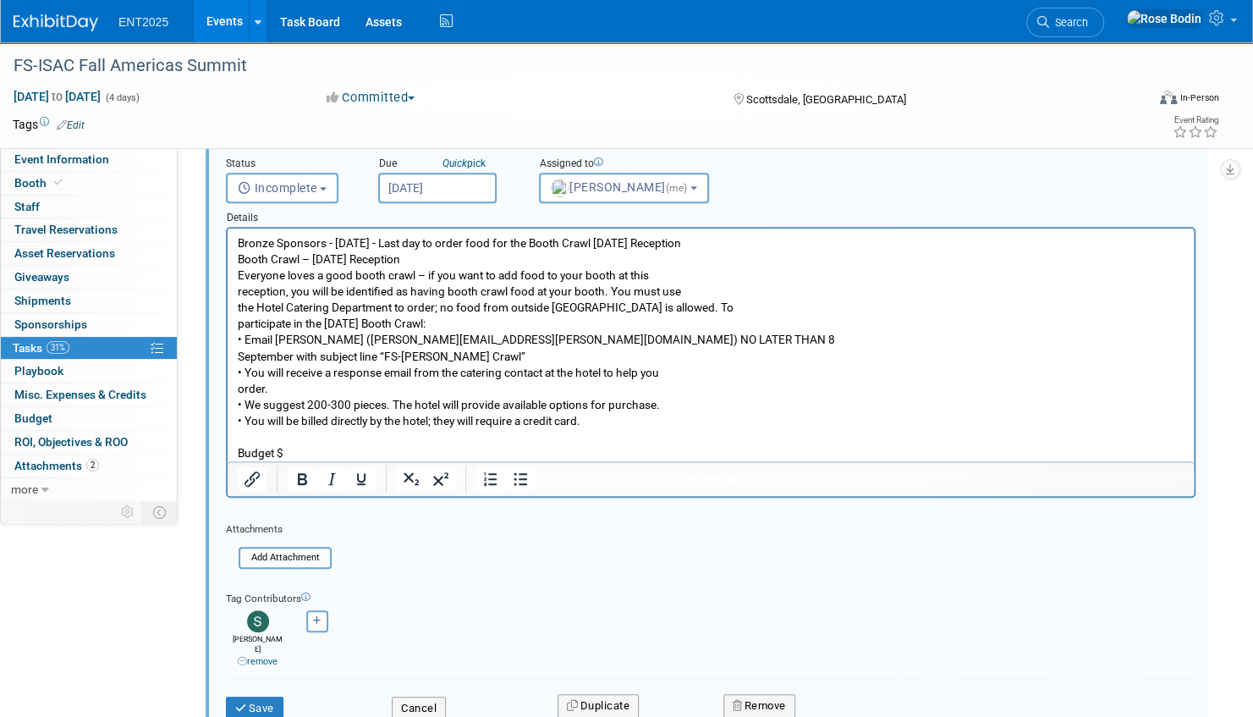
click at [303, 458] on p "Bronze Sponsors - September 8 - Last day to order food for the Booth Crawl Mond…" at bounding box center [711, 348] width 947 height 226
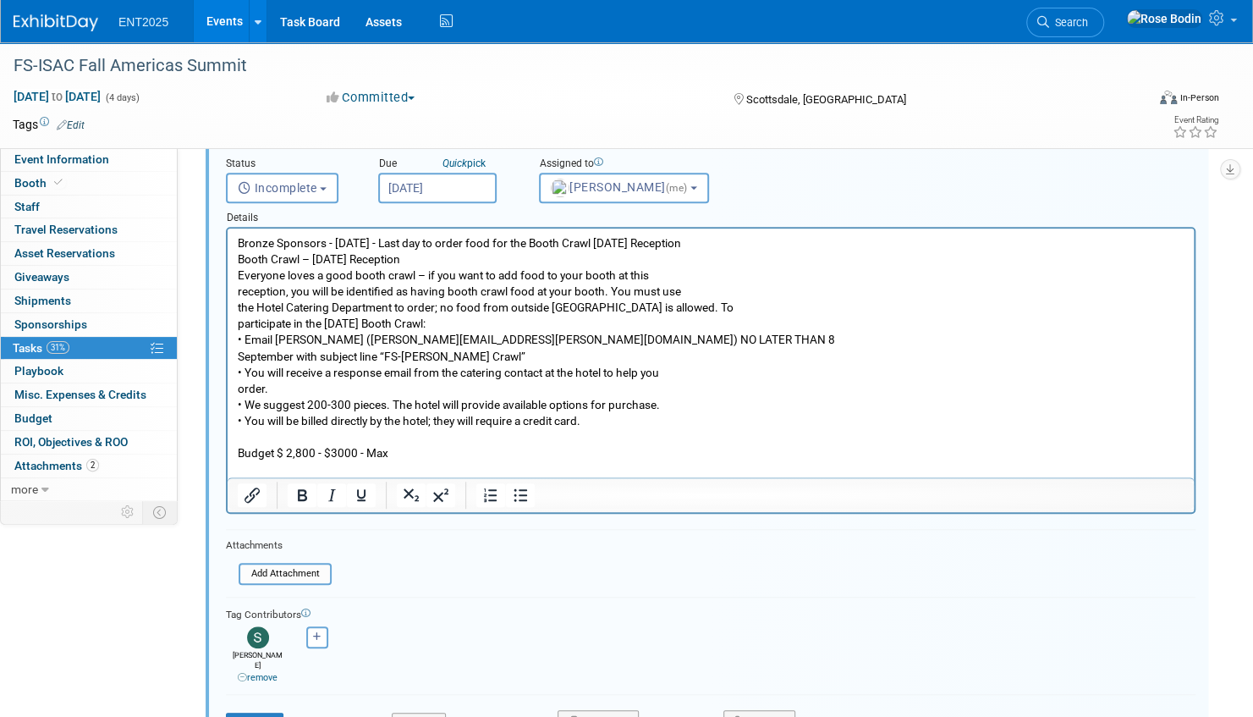
click at [547, 535] on form "Short Description Booth Crawl Reception F & B Status <i class="far fa-clock" st…" at bounding box center [710, 422] width 995 height 661
drag, startPoint x: 376, startPoint y: 341, endPoint x: 533, endPoint y: 339, distance: 157.4
click at [533, 339] on p "Bronze Sponsors - September 8 - Last day to order food for the Booth Crawl Mond…" at bounding box center [711, 348] width 947 height 226
copy p "Dawnette.goehler@westin.com"
click at [836, 331] on p "Bronze Sponsors - September 8 - Last day to order food for the Booth Crawl Mond…" at bounding box center [711, 348] width 947 height 226
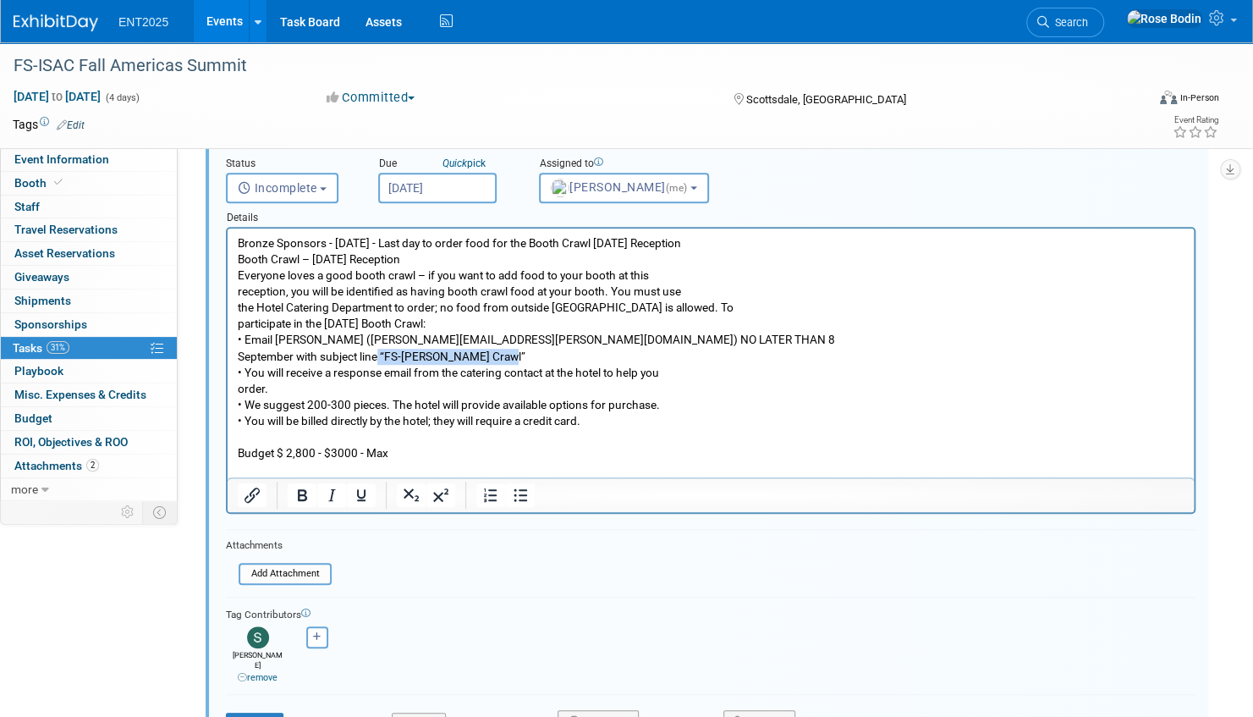
drag, startPoint x: 503, startPoint y: 354, endPoint x: 380, endPoint y: 355, distance: 122.7
click at [380, 355] on p "Bronze Sponsors - September 8 - Last day to order food for the Booth Crawl Mond…" at bounding box center [711, 348] width 947 height 226
copy p "“FS-ISAC Booth Crawl”"
click at [815, 314] on p "Bronze Sponsors - September 8 - Last day to order food for the Booth Crawl Mond…" at bounding box center [711, 348] width 947 height 226
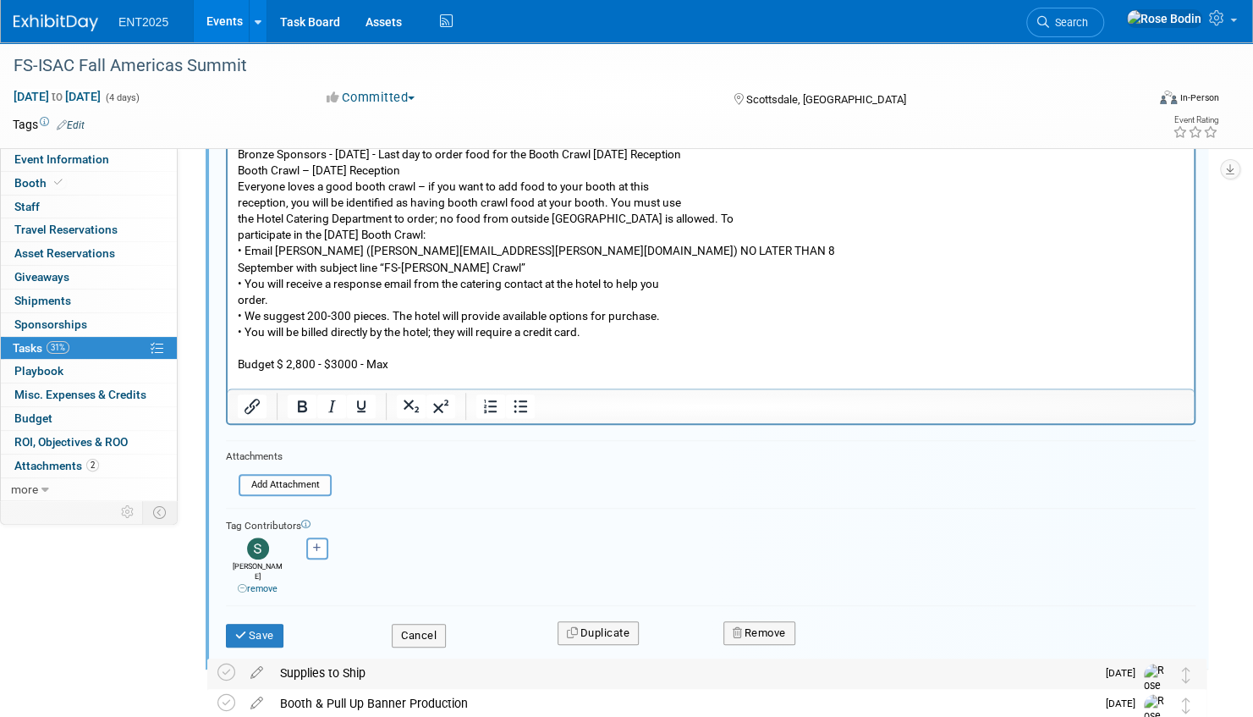
scroll to position [676, 0]
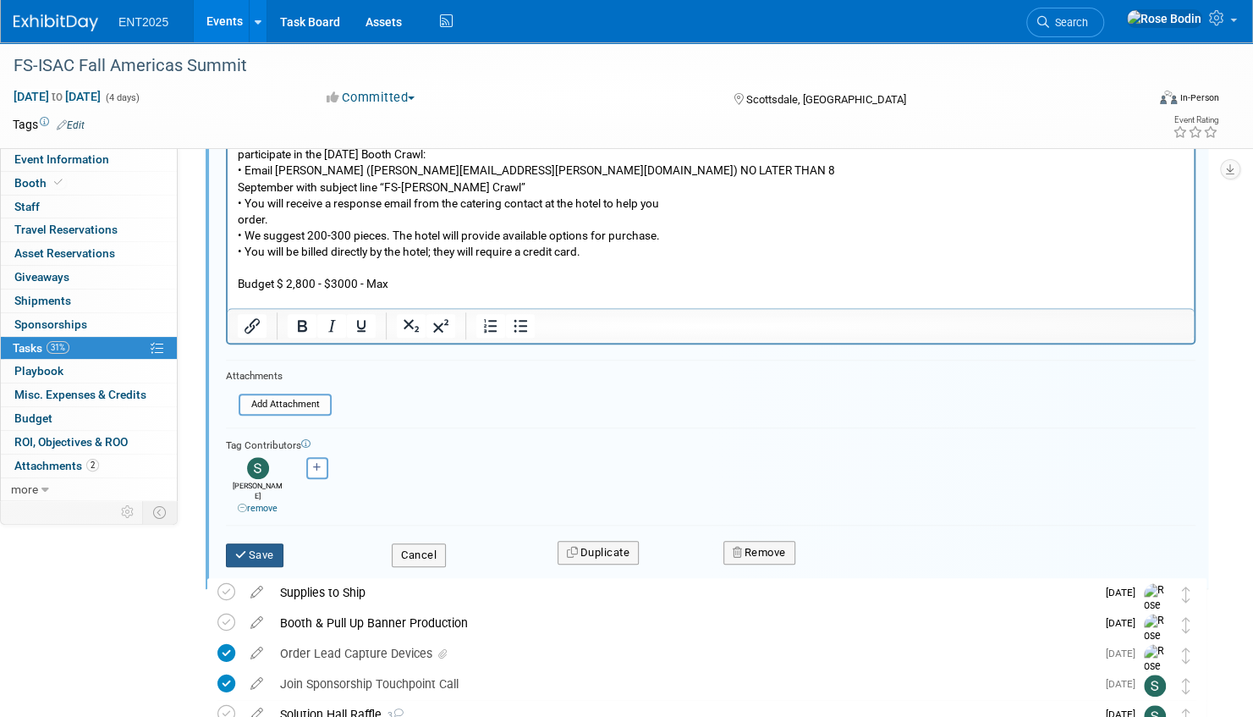
click at [247, 543] on button "Save" at bounding box center [255, 555] width 58 height 24
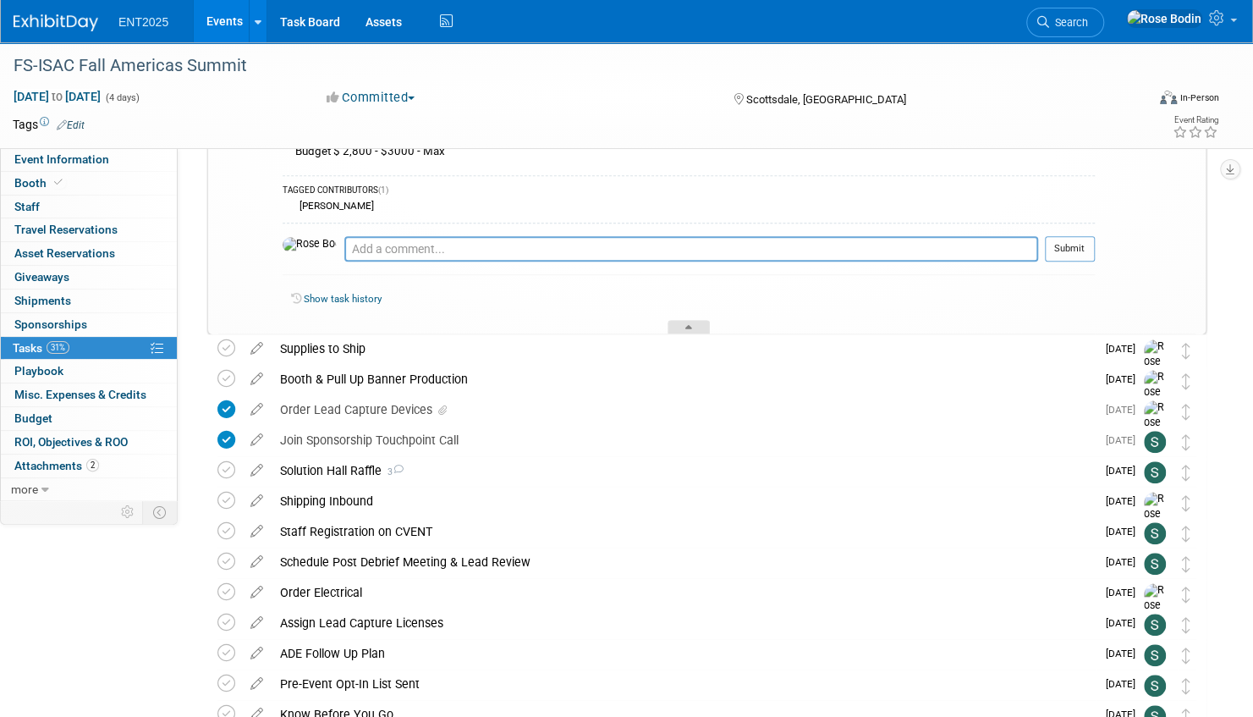
click at [689, 325] on icon at bounding box center [689, 330] width 7 height 10
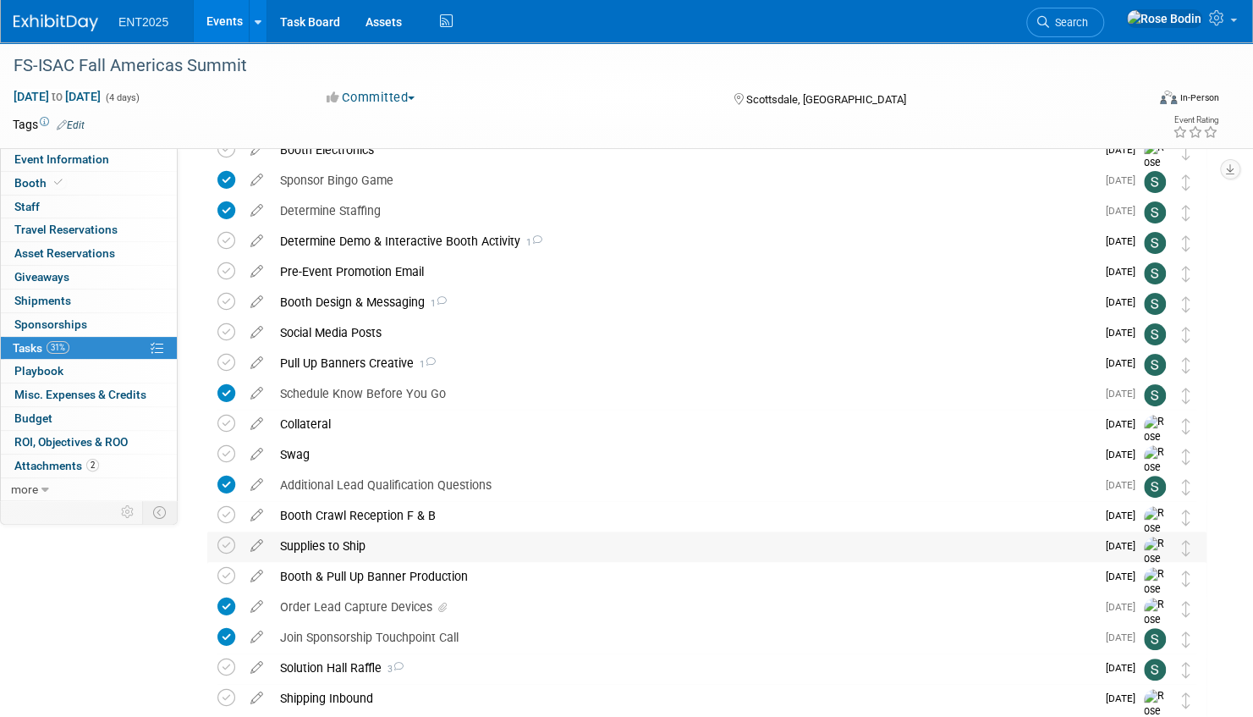
scroll to position [0, 0]
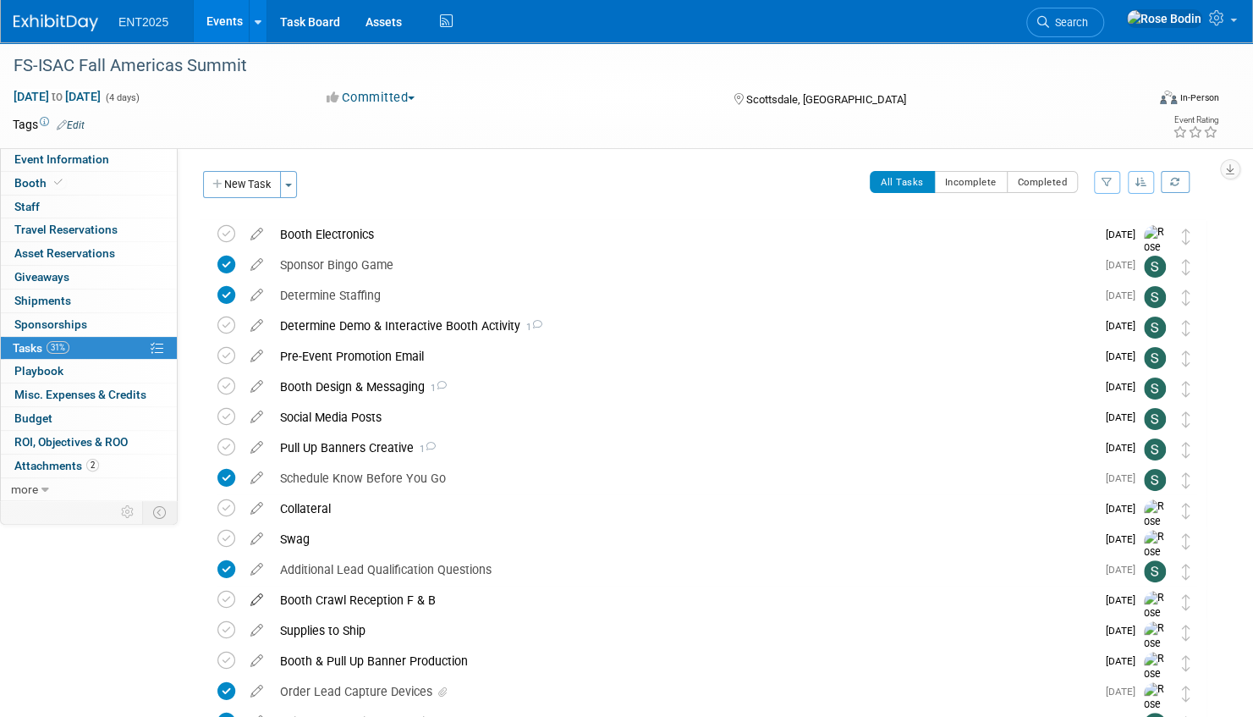
click at [254, 597] on icon at bounding box center [257, 596] width 30 height 21
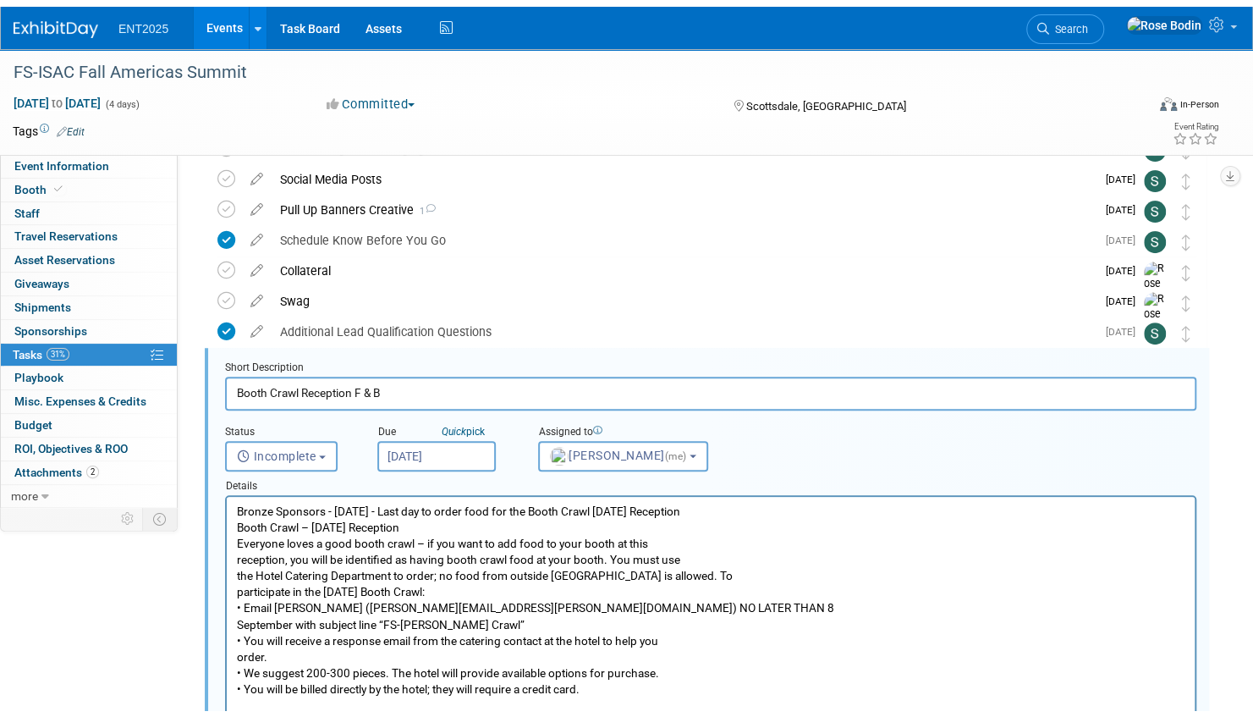
scroll to position [337, 0]
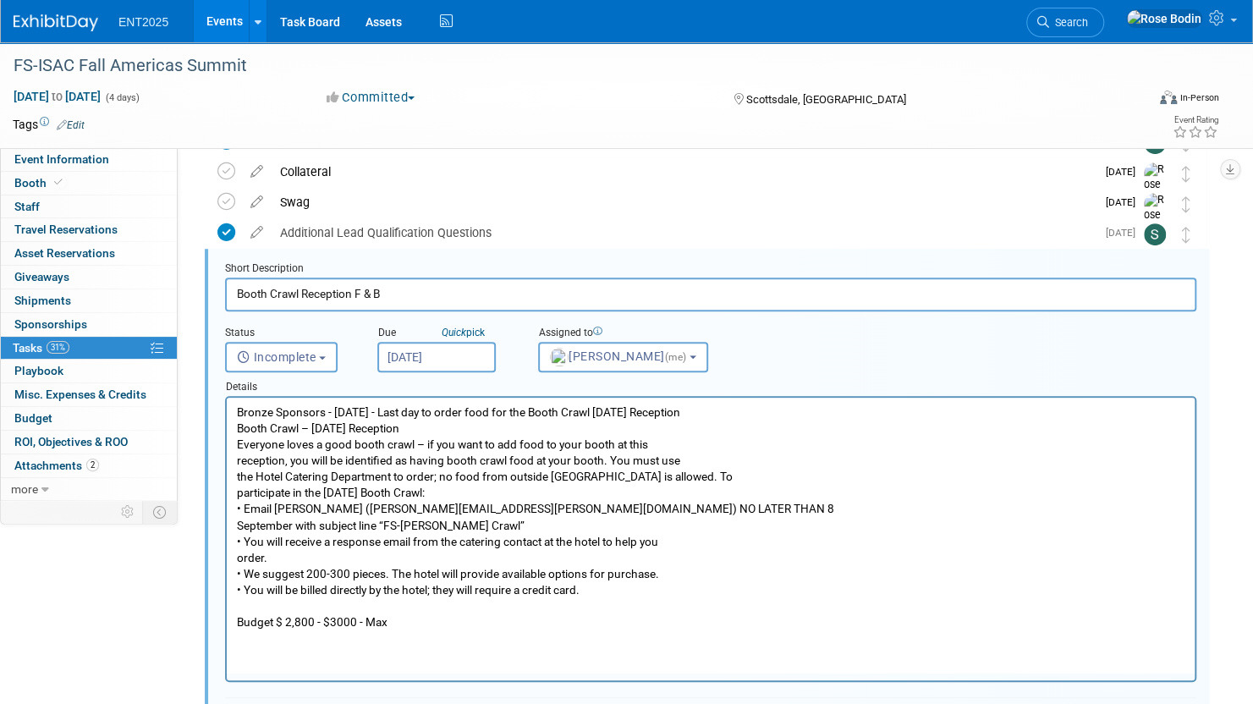
click at [411, 622] on p "Bronze Sponsors - September 8 - Last day to order food for the Booth Crawl Mond…" at bounding box center [711, 518] width 949 height 226
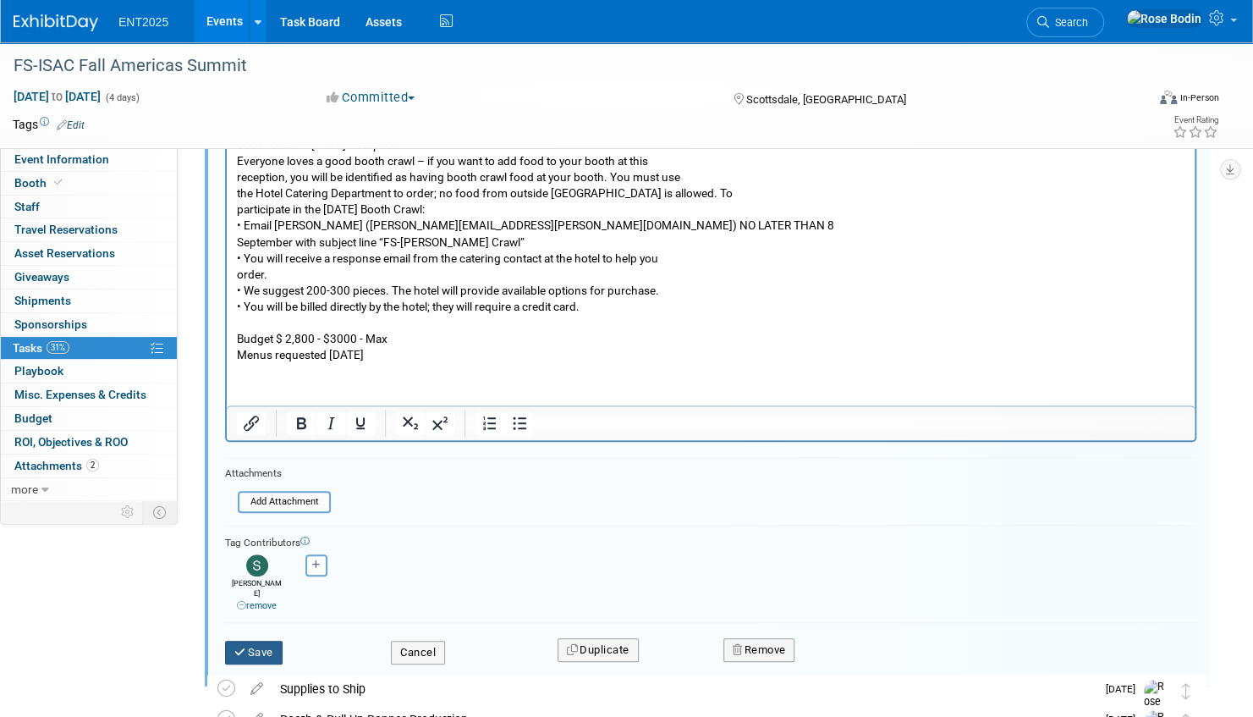
scroll to position [621, 0]
click at [262, 640] on button "Save" at bounding box center [254, 652] width 58 height 24
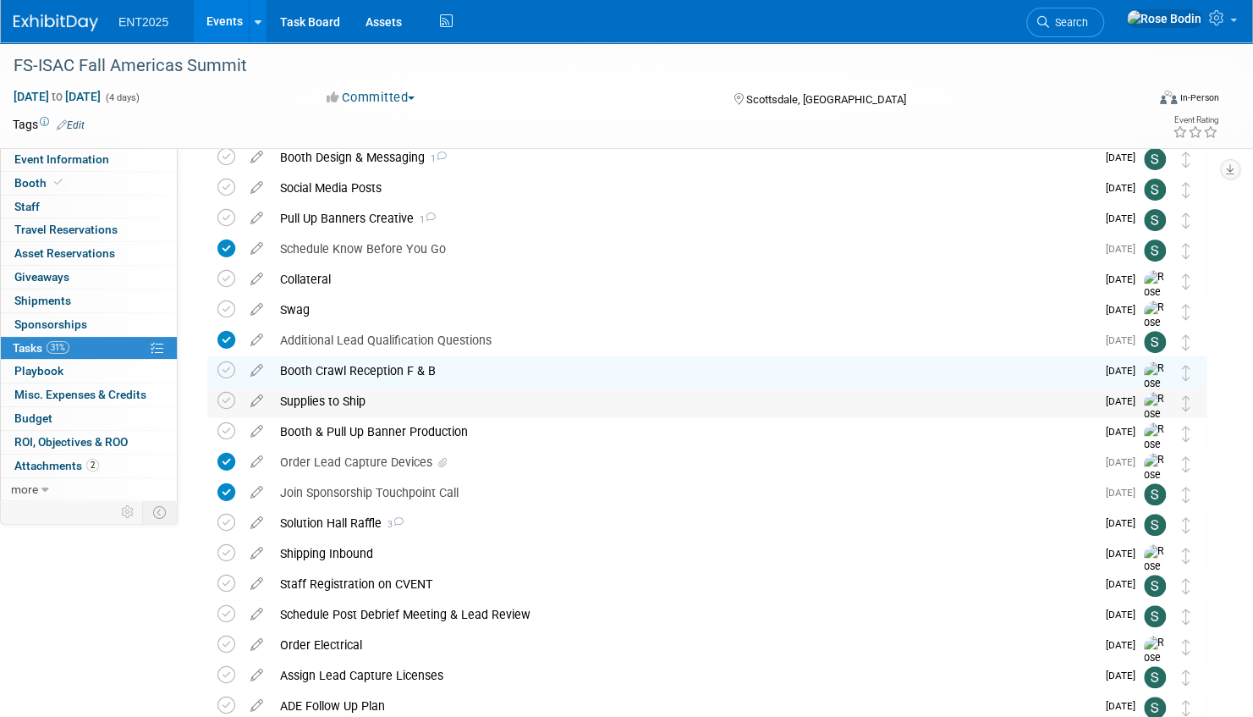
scroll to position [0, 0]
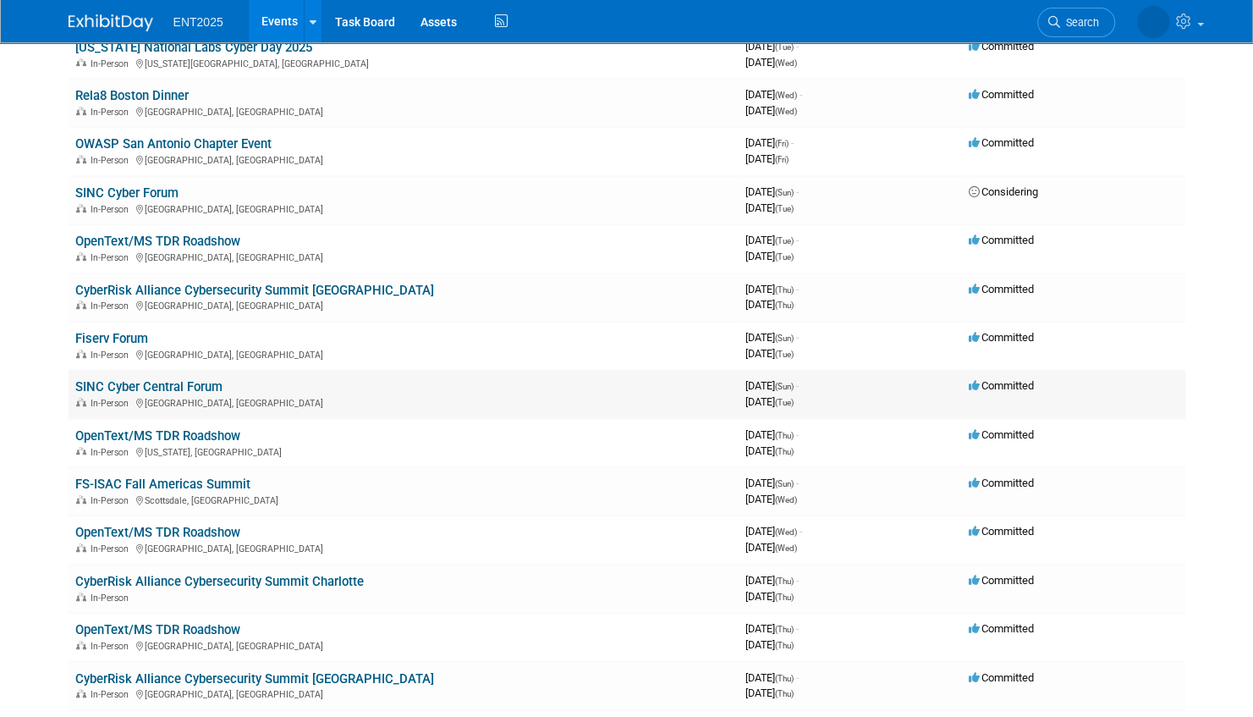
scroll to position [423, 0]
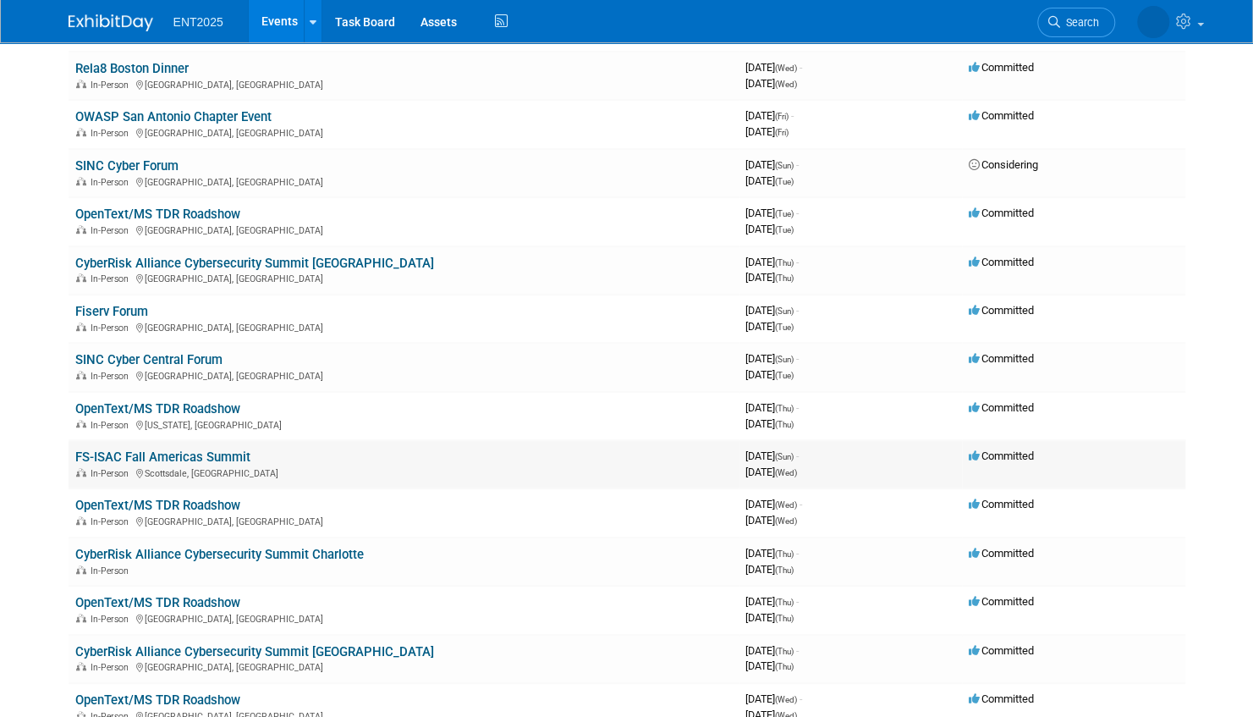
click at [214, 457] on link "FS-ISAC Fall Americas Summit" at bounding box center [162, 456] width 175 height 15
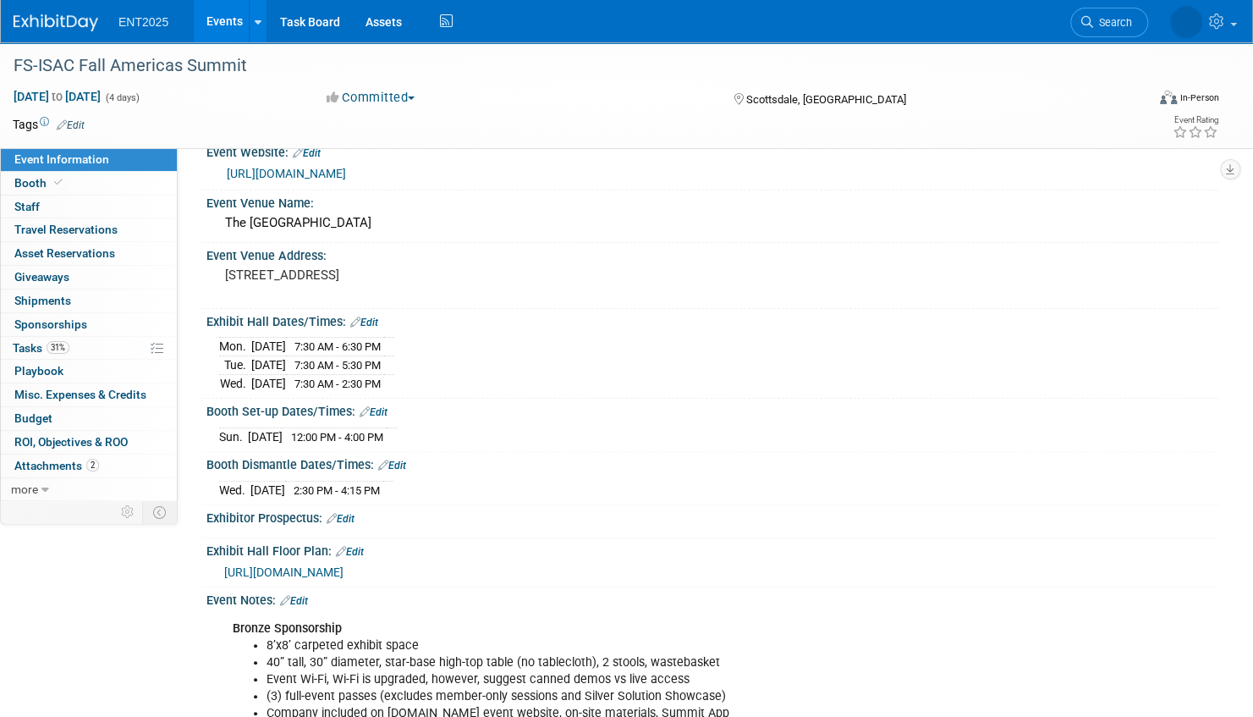
scroll to position [20, 0]
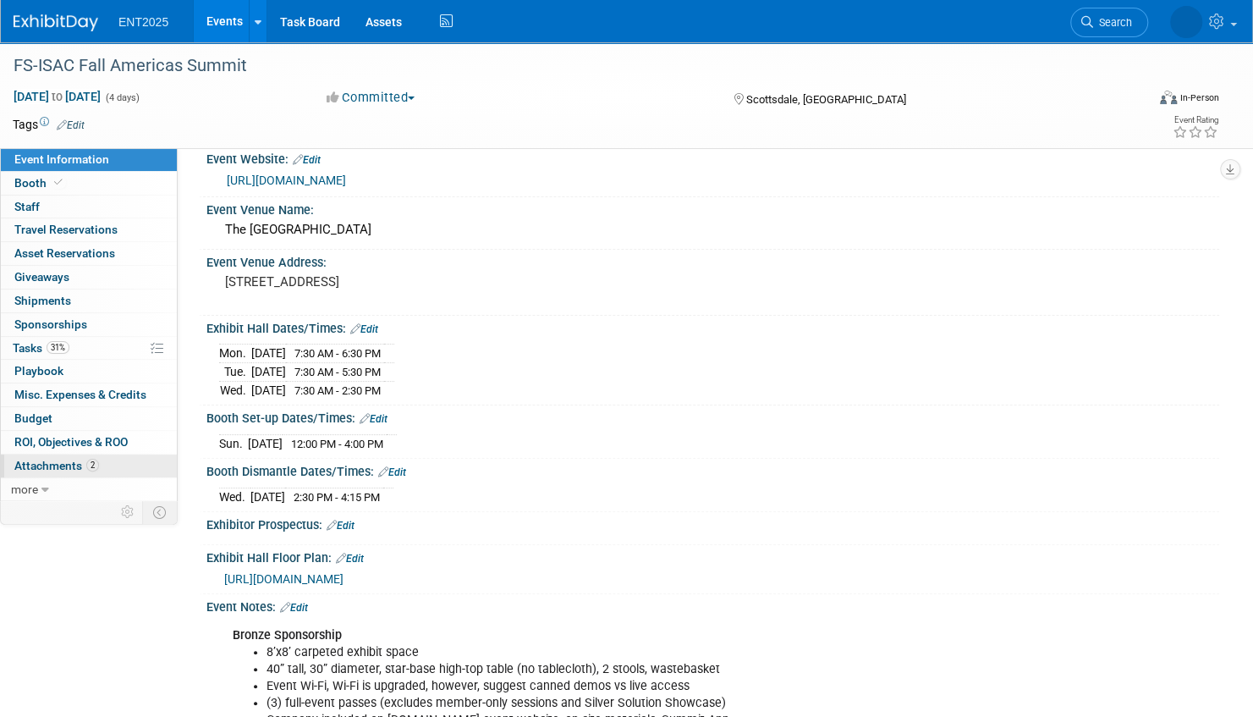
click at [139, 462] on link "2 Attachments 2" at bounding box center [89, 465] width 176 height 23
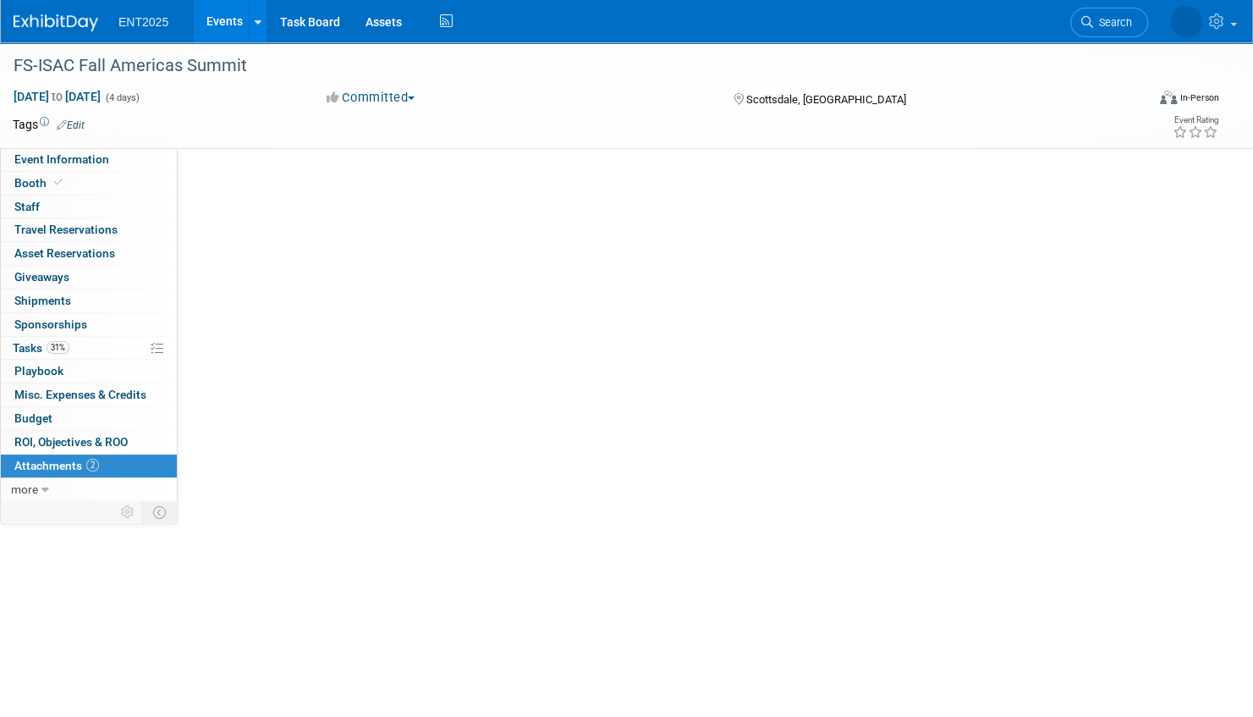
scroll to position [0, 0]
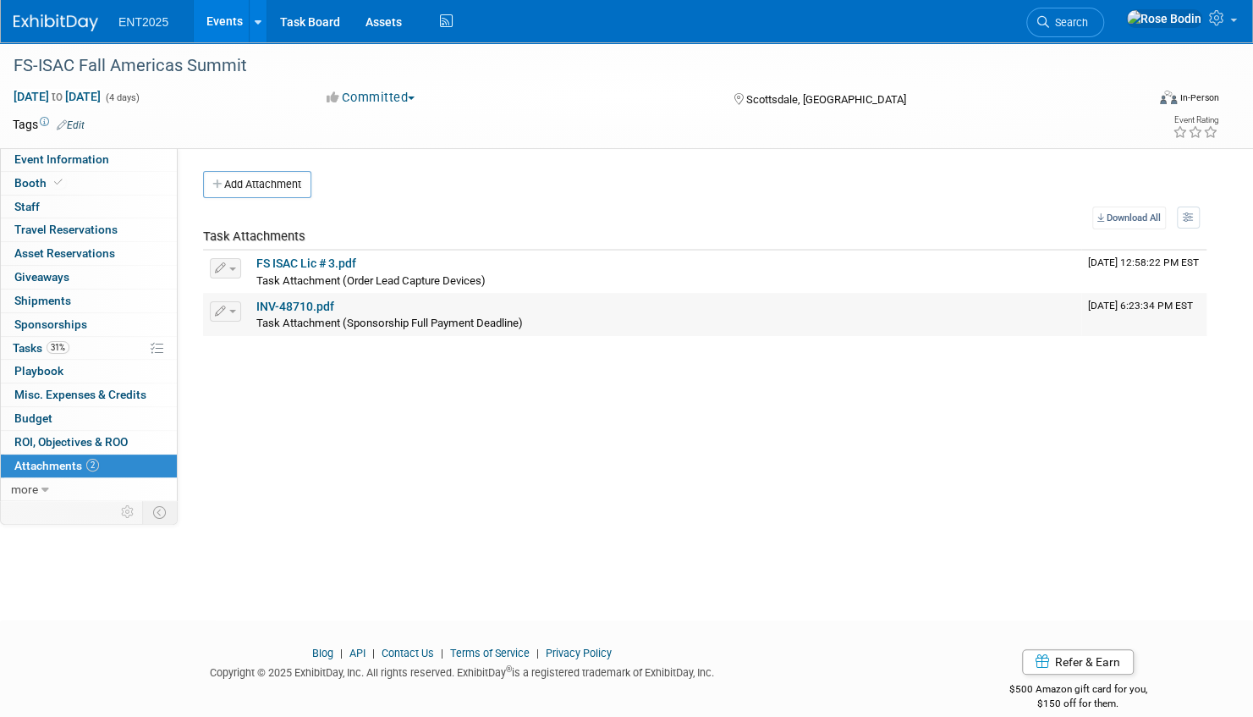
click at [300, 305] on link "INV-48710.pdf" at bounding box center [295, 307] width 78 height 14
click at [225, 17] on link "Events" at bounding box center [225, 21] width 62 height 42
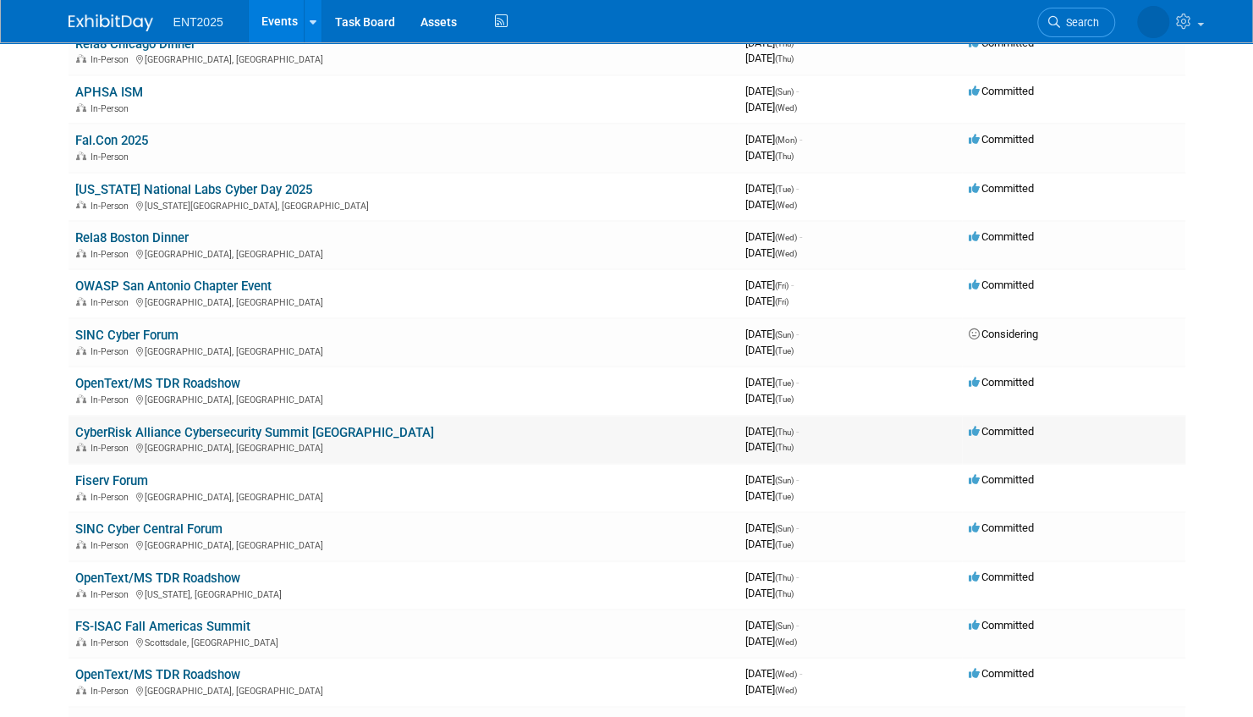
scroll to position [423, 0]
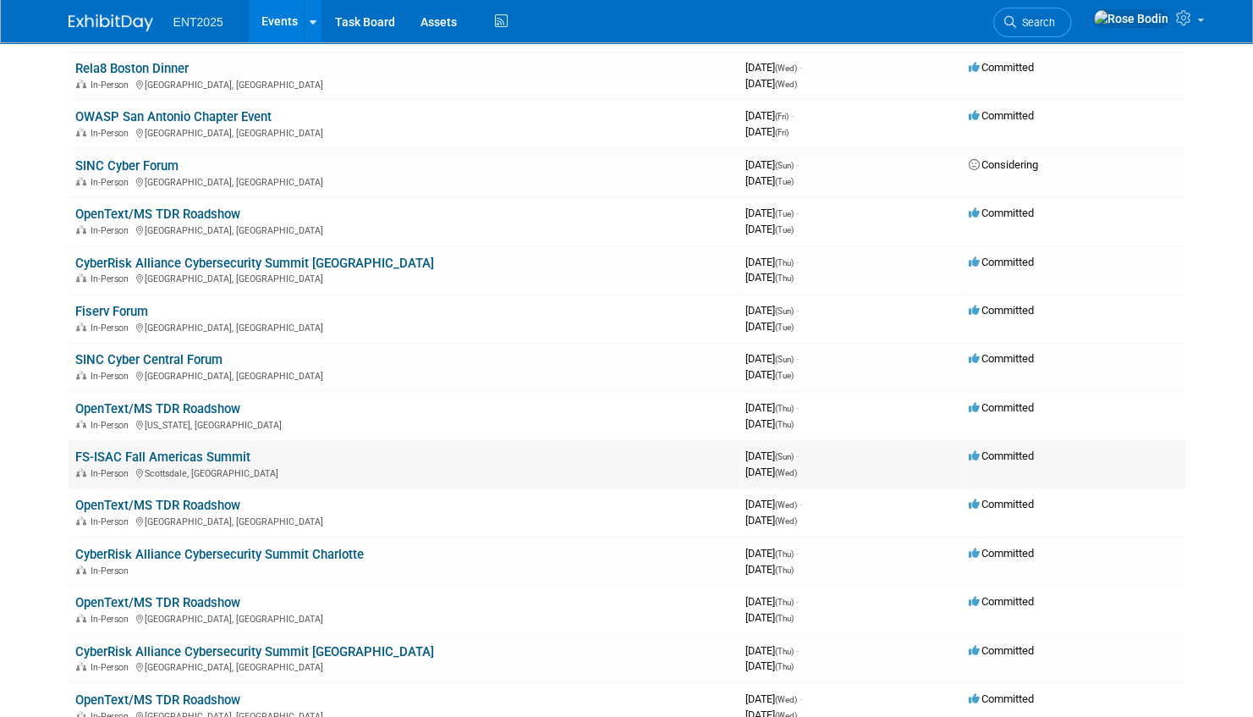
click at [223, 455] on link "FS-ISAC Fall Americas Summit" at bounding box center [162, 456] width 175 height 15
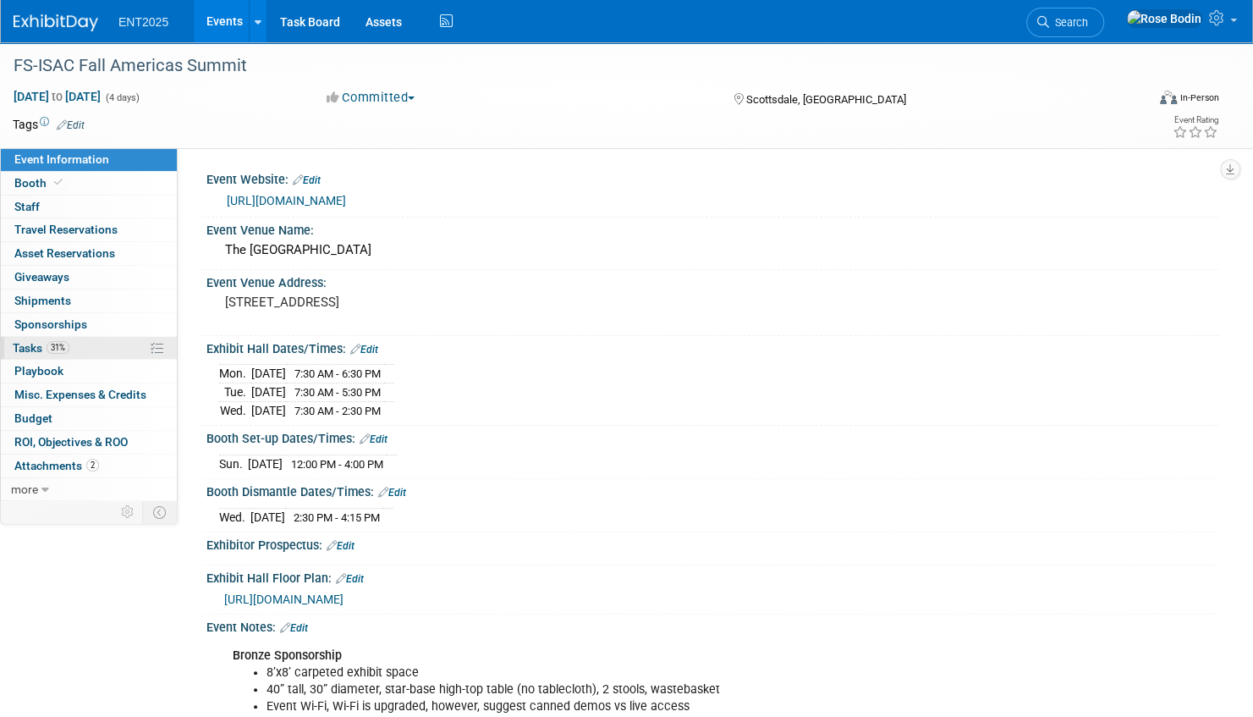
click at [129, 341] on link "31% Tasks 31%" at bounding box center [89, 348] width 176 height 23
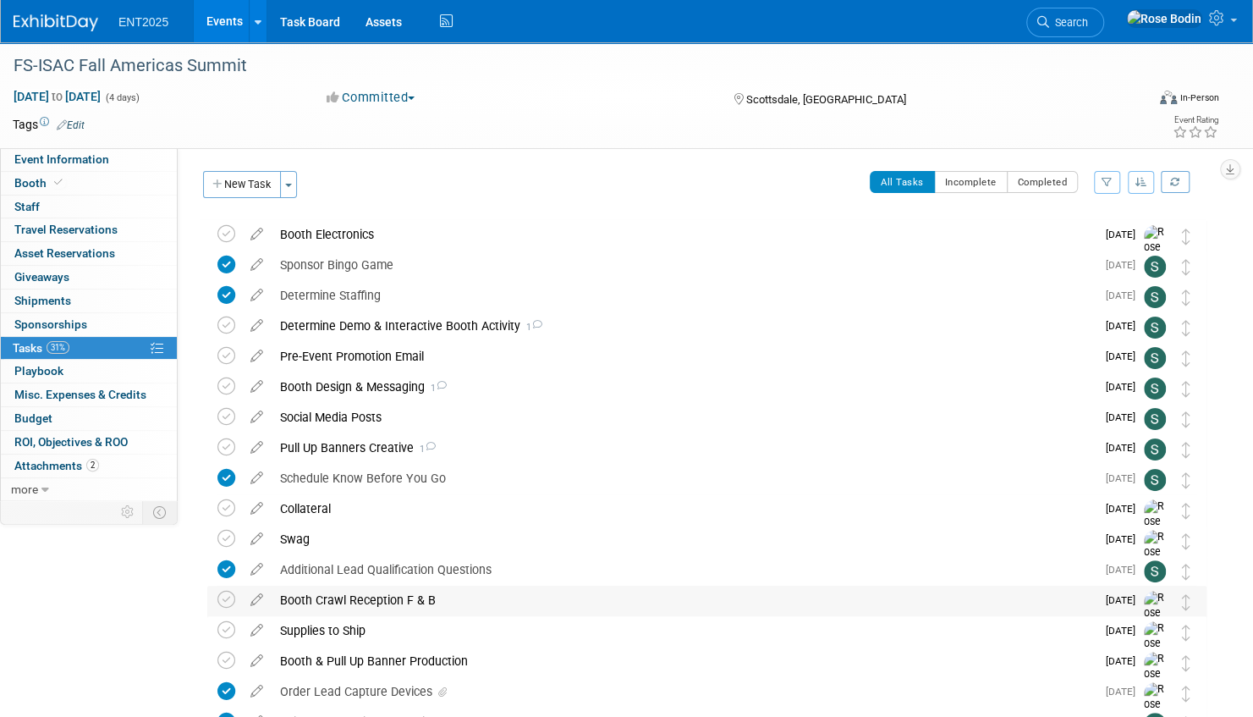
click at [352, 598] on div "Booth Crawl Reception F & B" at bounding box center [684, 600] width 824 height 29
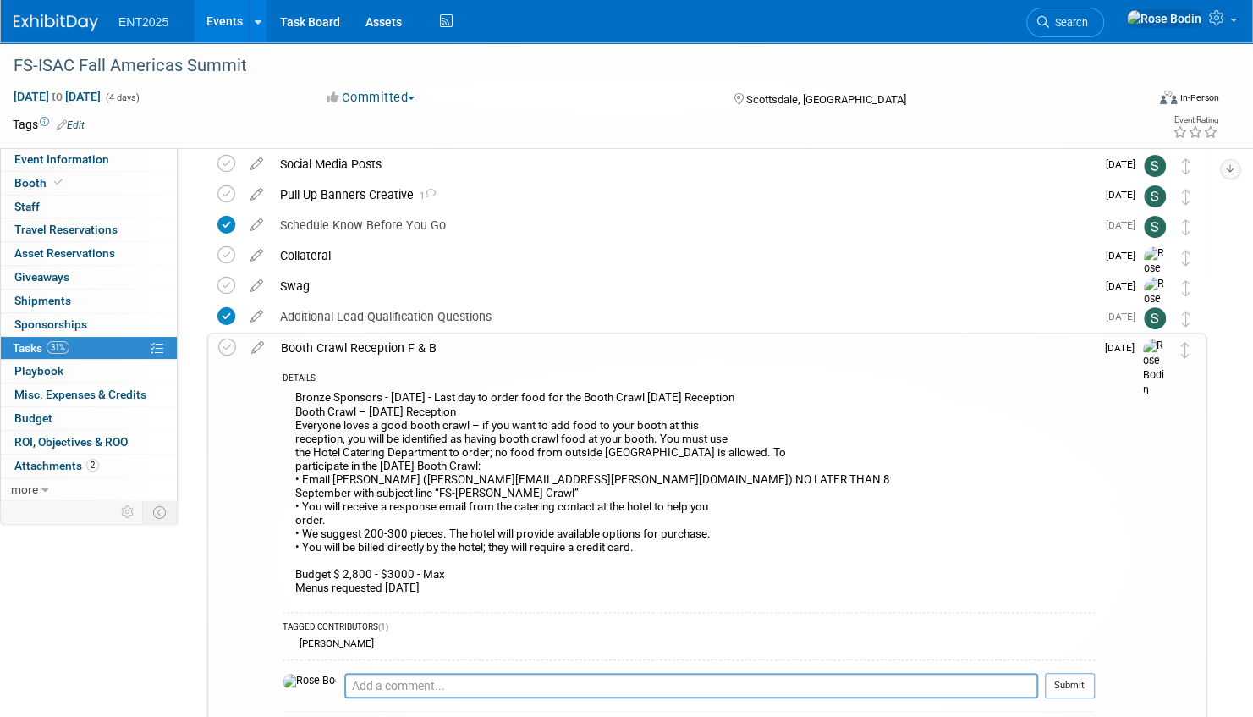
scroll to position [254, 0]
click at [258, 347] on icon at bounding box center [258, 343] width 30 height 21
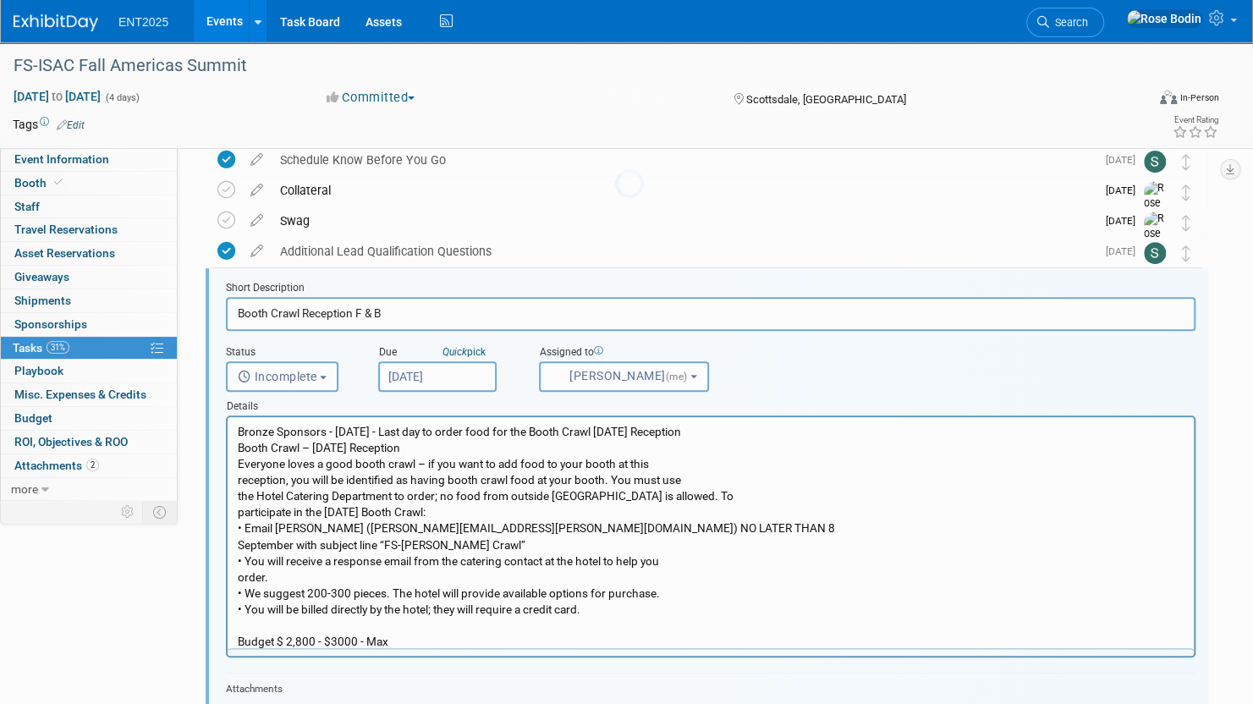
scroll to position [0, 0]
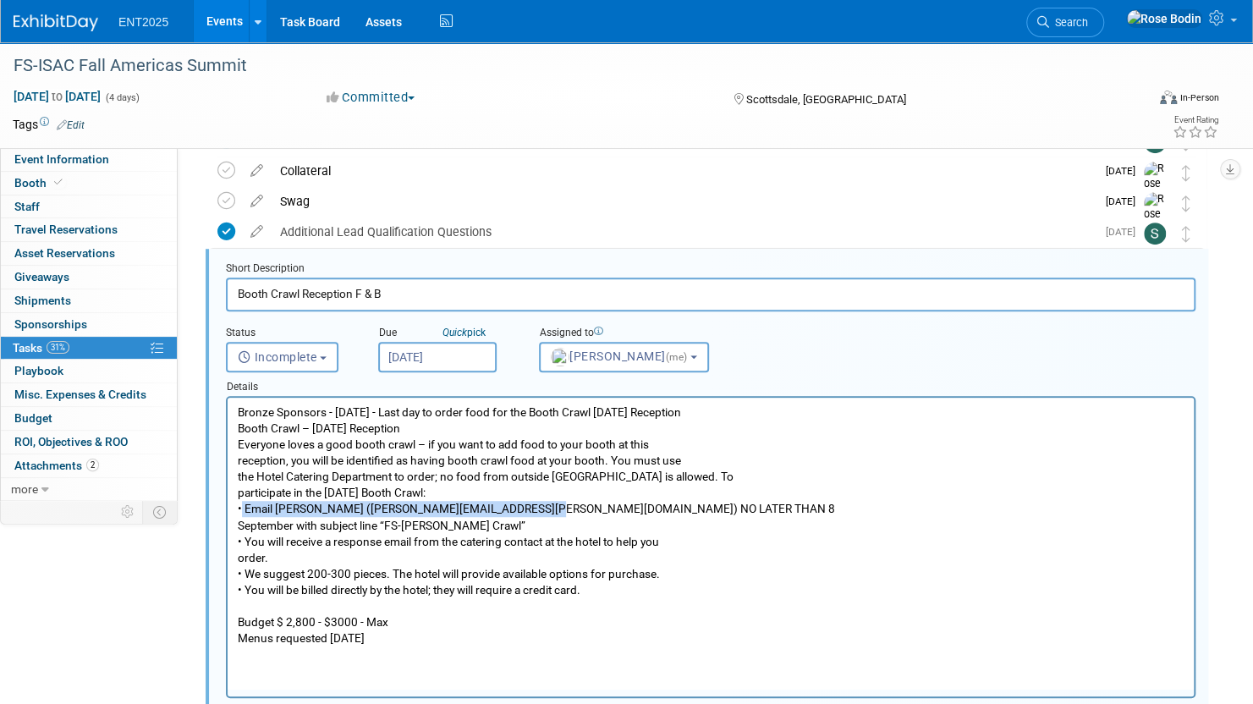
drag, startPoint x: 241, startPoint y: 512, endPoint x: 536, endPoint y: 510, distance: 294.5
click at [536, 510] on p "Bronze Sponsors - [DATE] - Last day to order food for the Booth Crawl [DATE] Re…" at bounding box center [711, 526] width 947 height 242
click at [454, 496] on p "Bronze Sponsors - [DATE] - Last day to order food for the Booth Crawl [DATE] Re…" at bounding box center [711, 526] width 947 height 242
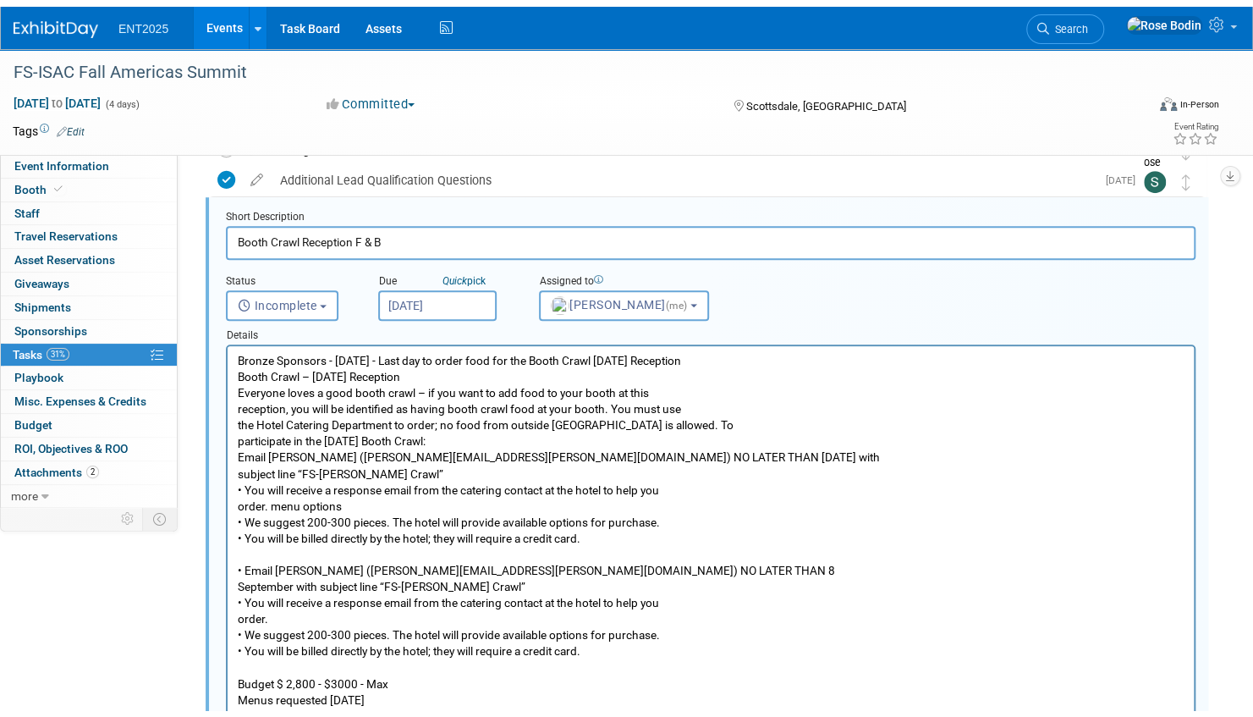
scroll to position [507, 0]
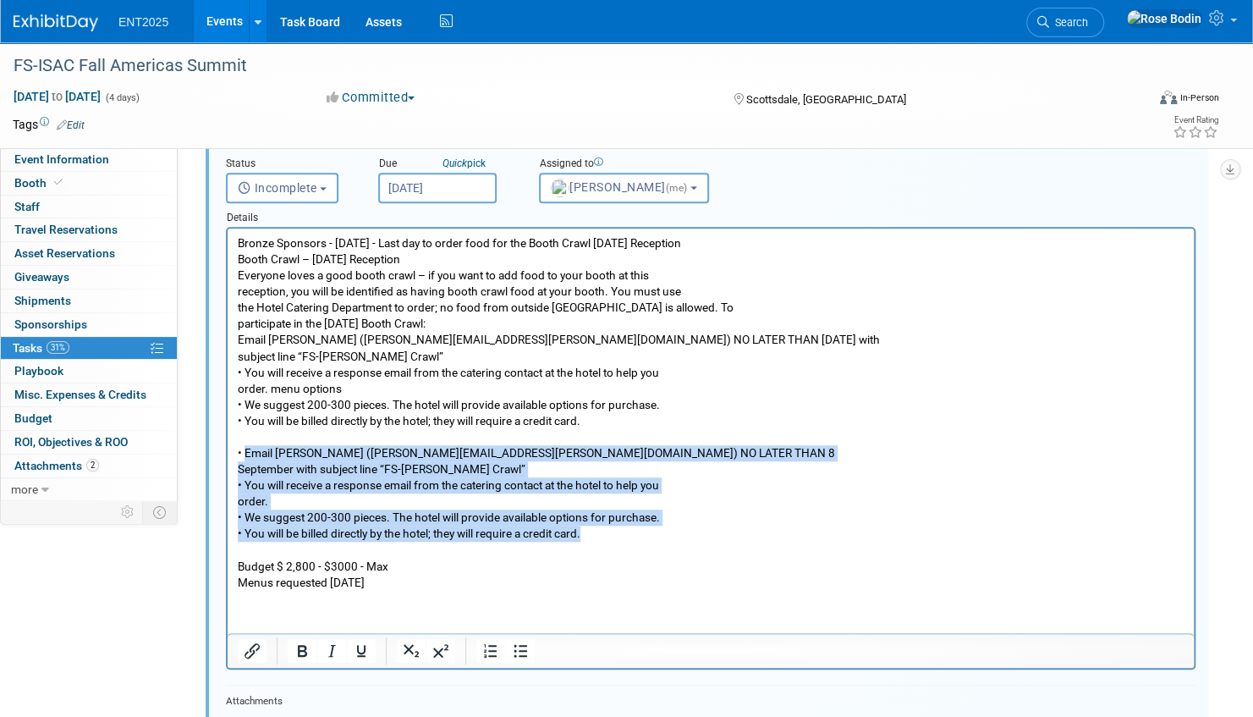
drag, startPoint x: 244, startPoint y: 453, endPoint x: 604, endPoint y: 539, distance: 370.7
click at [604, 539] on p "• Email [PERSON_NAME] ([PERSON_NAME][EMAIL_ADDRESS][PERSON_NAME][DOMAIN_NAME]) …" at bounding box center [711, 510] width 947 height 162
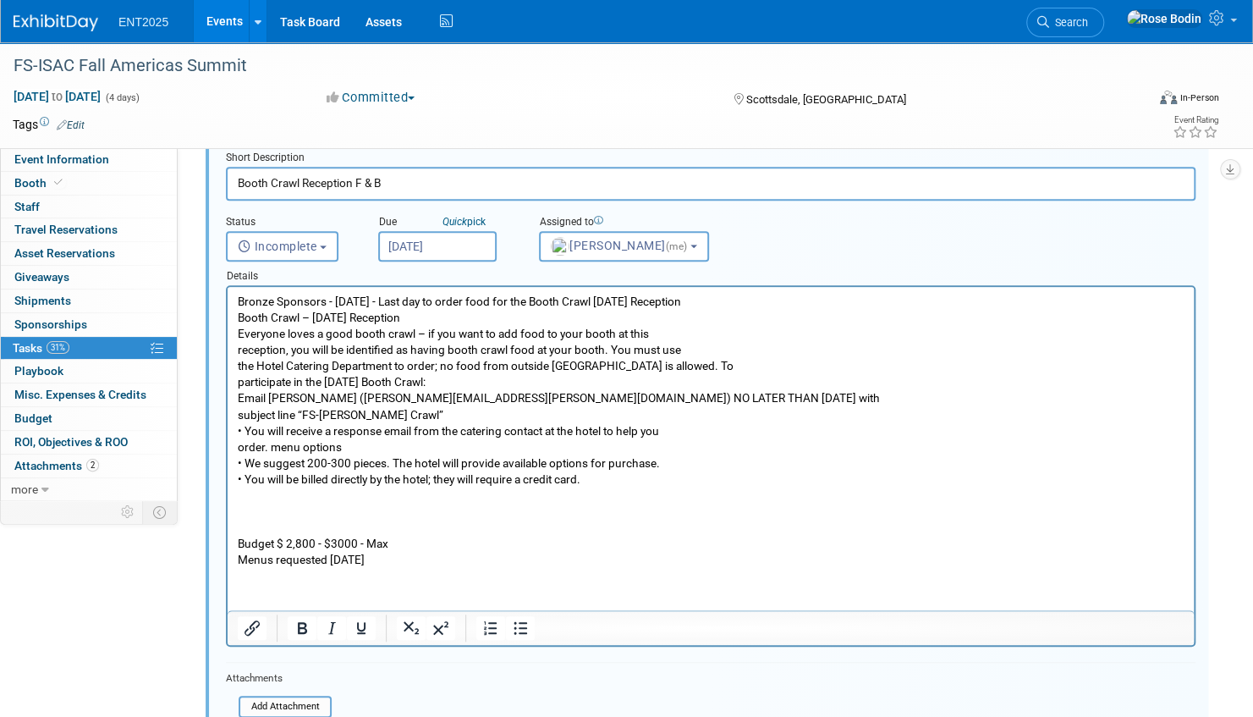
scroll to position [422, 0]
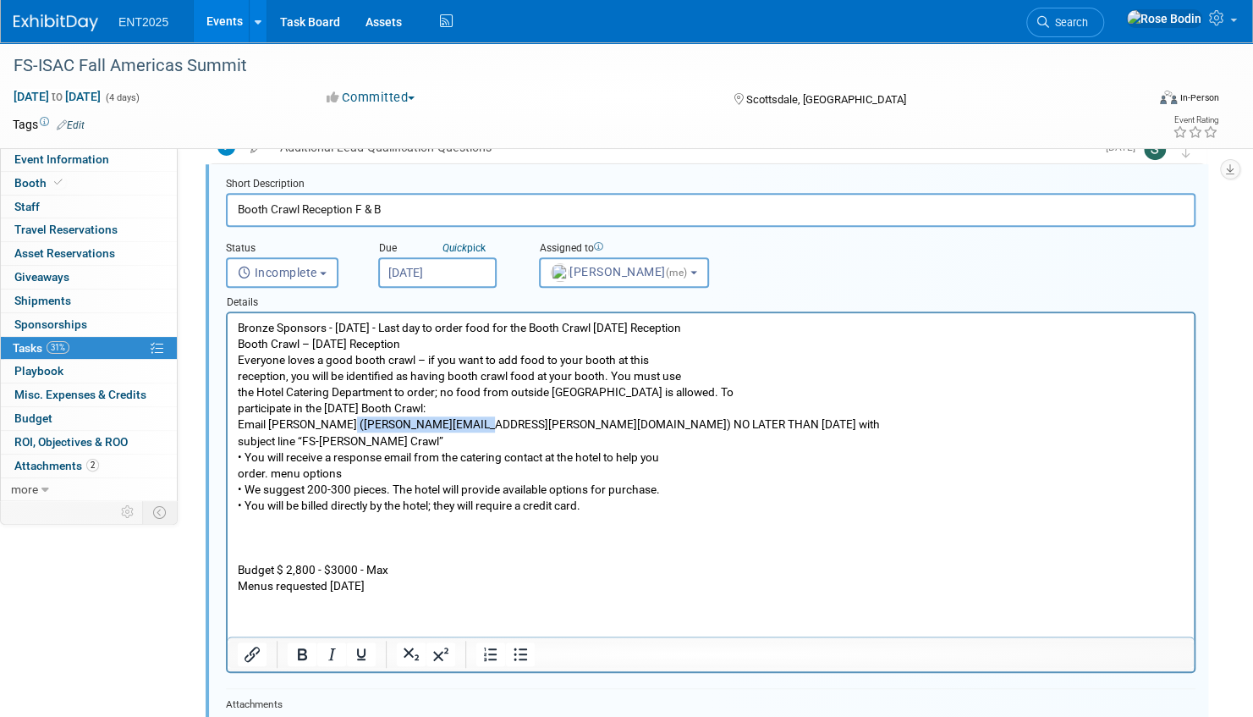
drag, startPoint x: 338, startPoint y: 427, endPoint x: 466, endPoint y: 431, distance: 128.7
click at [466, 431] on p "Email [PERSON_NAME] ([PERSON_NAME][EMAIL_ADDRESS][PERSON_NAME][DOMAIN_NAME]) NO…" at bounding box center [711, 464] width 947 height 96
copy p "[PERSON_NAME][EMAIL_ADDRESS][PERSON_NAME][DOMAIN_NAME]"
click at [741, 427] on p "Email [PERSON_NAME] ([PERSON_NAME][EMAIL_ADDRESS][PERSON_NAME][DOMAIN_NAME]) NO…" at bounding box center [711, 464] width 947 height 96
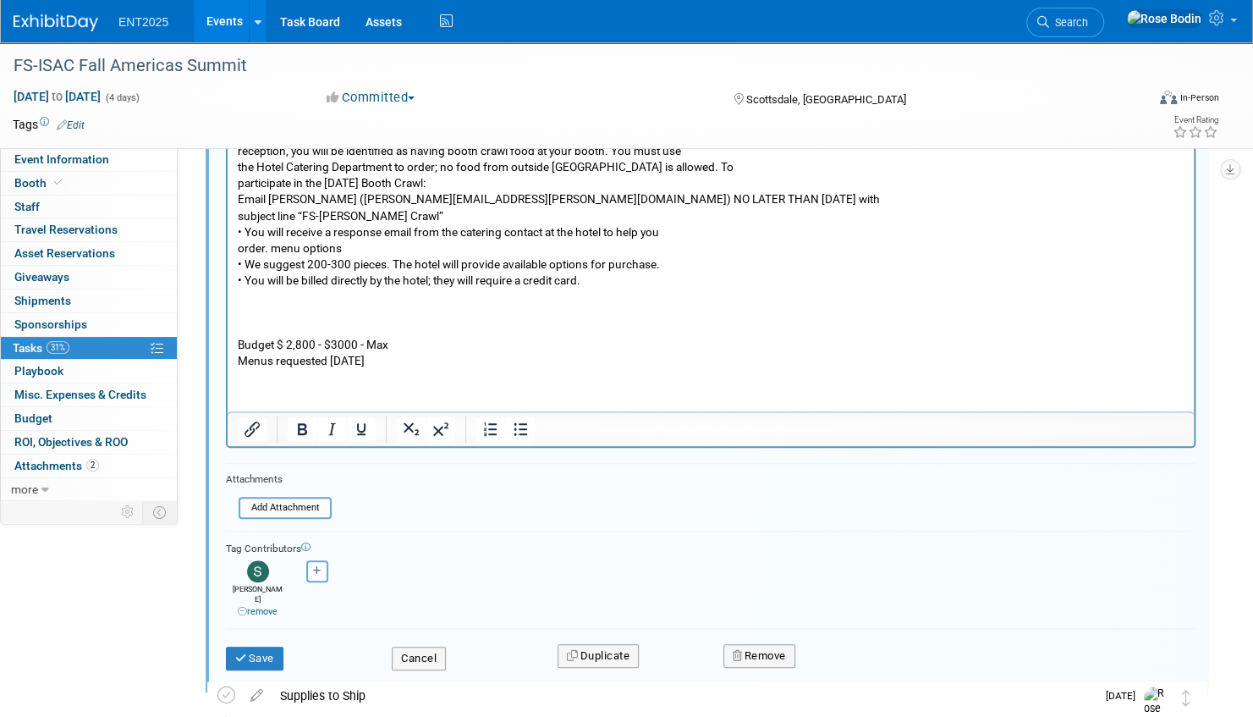
scroll to position [676, 0]
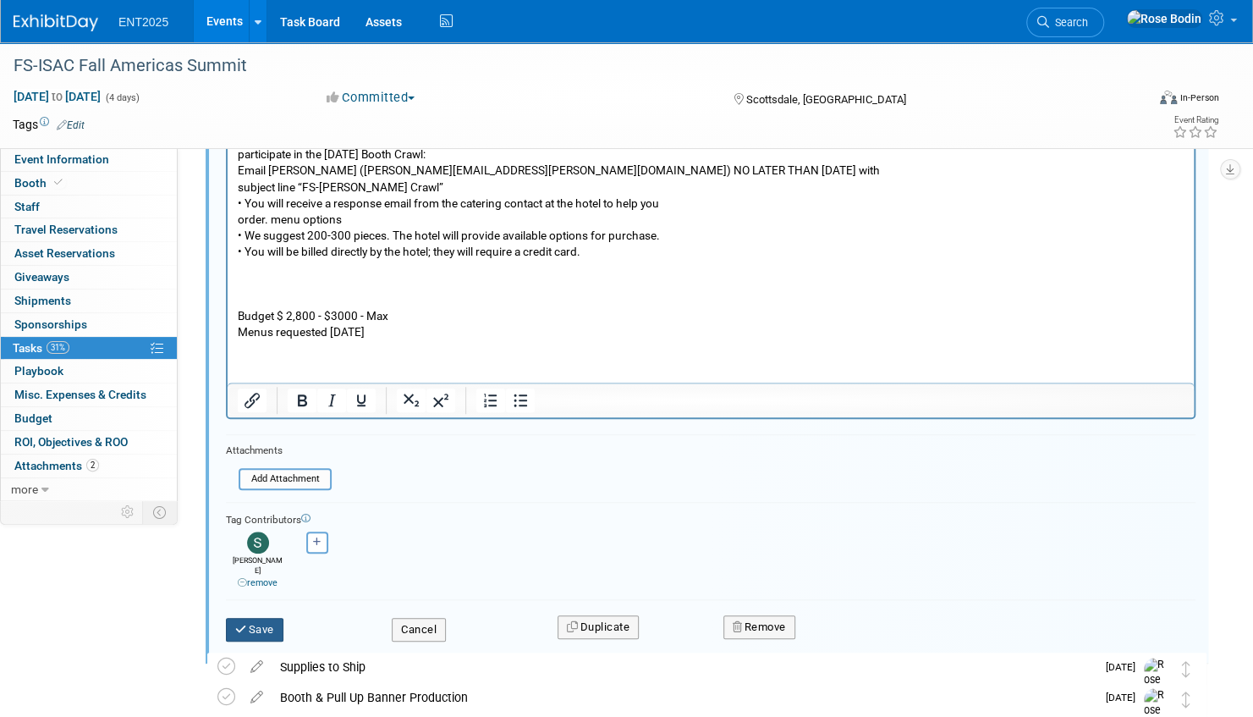
click at [255, 618] on button "Save" at bounding box center [255, 630] width 58 height 24
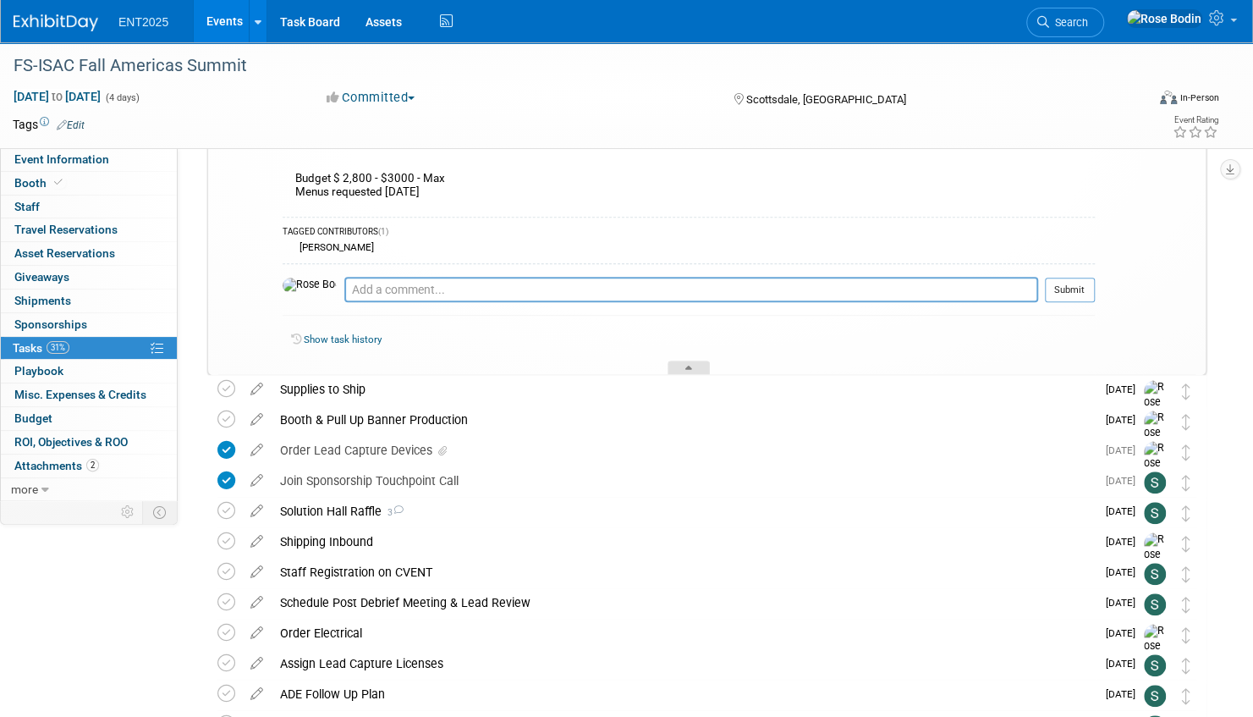
click at [690, 362] on div at bounding box center [689, 368] width 42 height 14
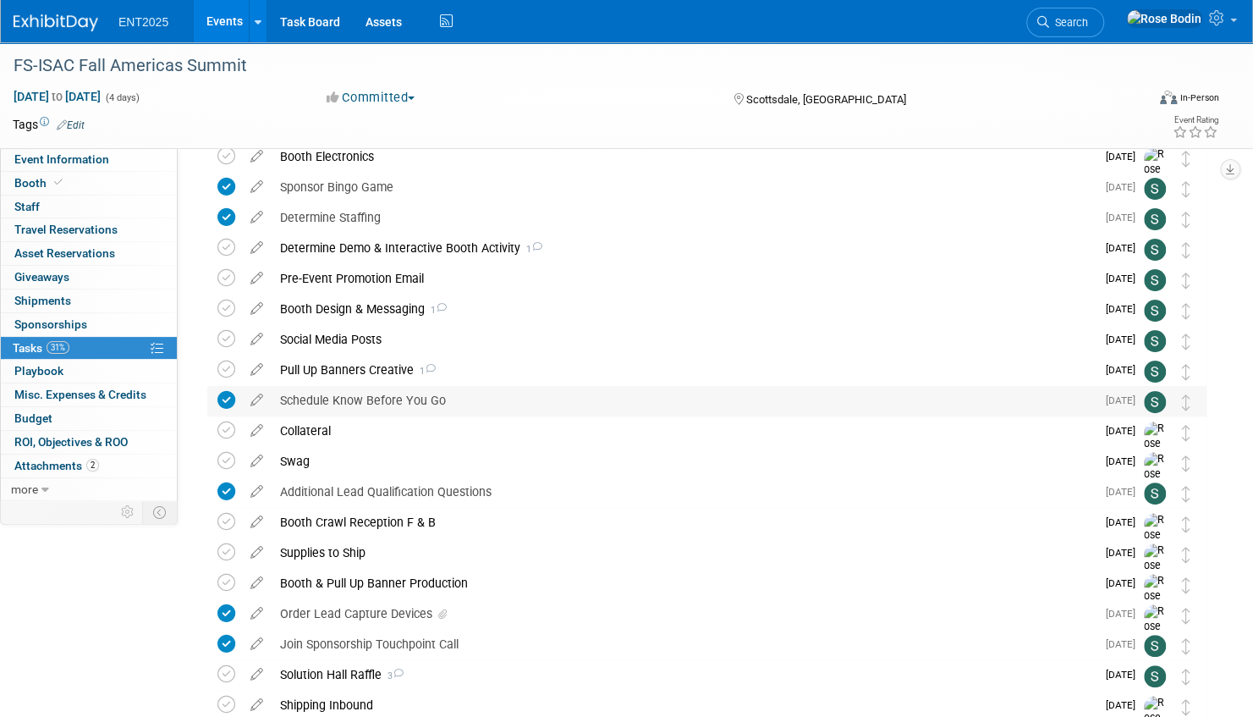
scroll to position [0, 0]
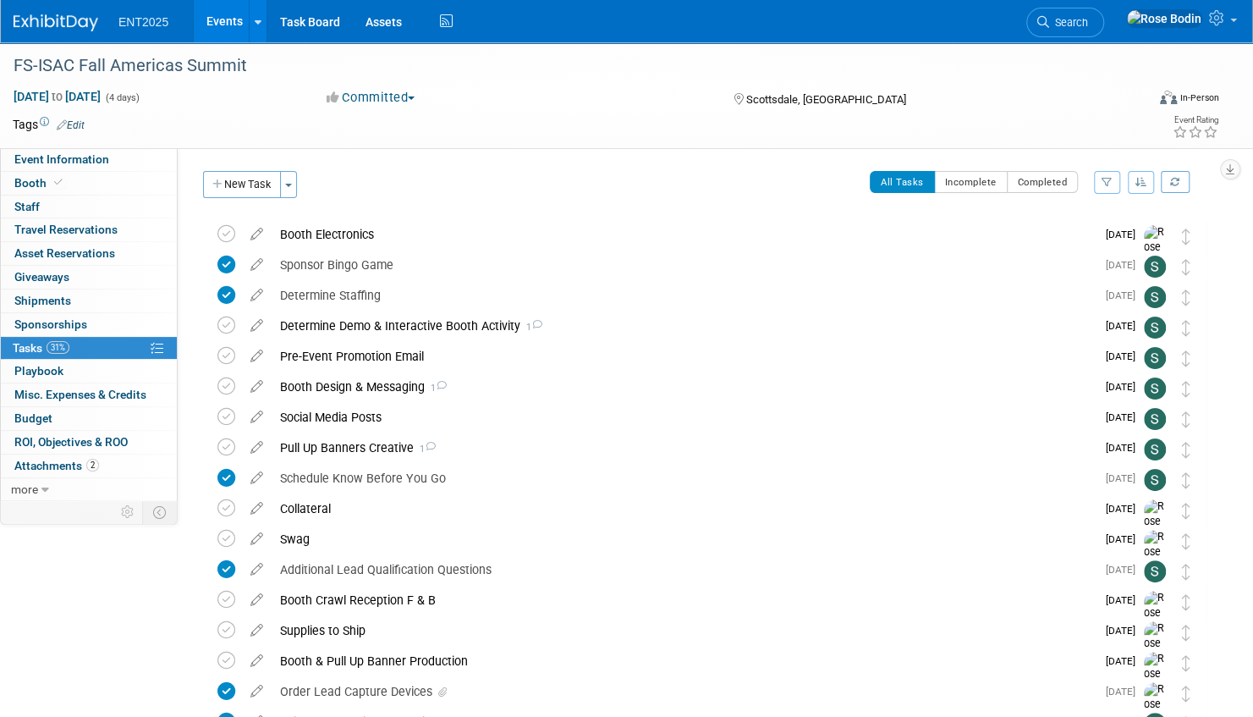
click at [229, 20] on link "Events" at bounding box center [225, 21] width 62 height 42
